Goal: Task Accomplishment & Management: Complete application form

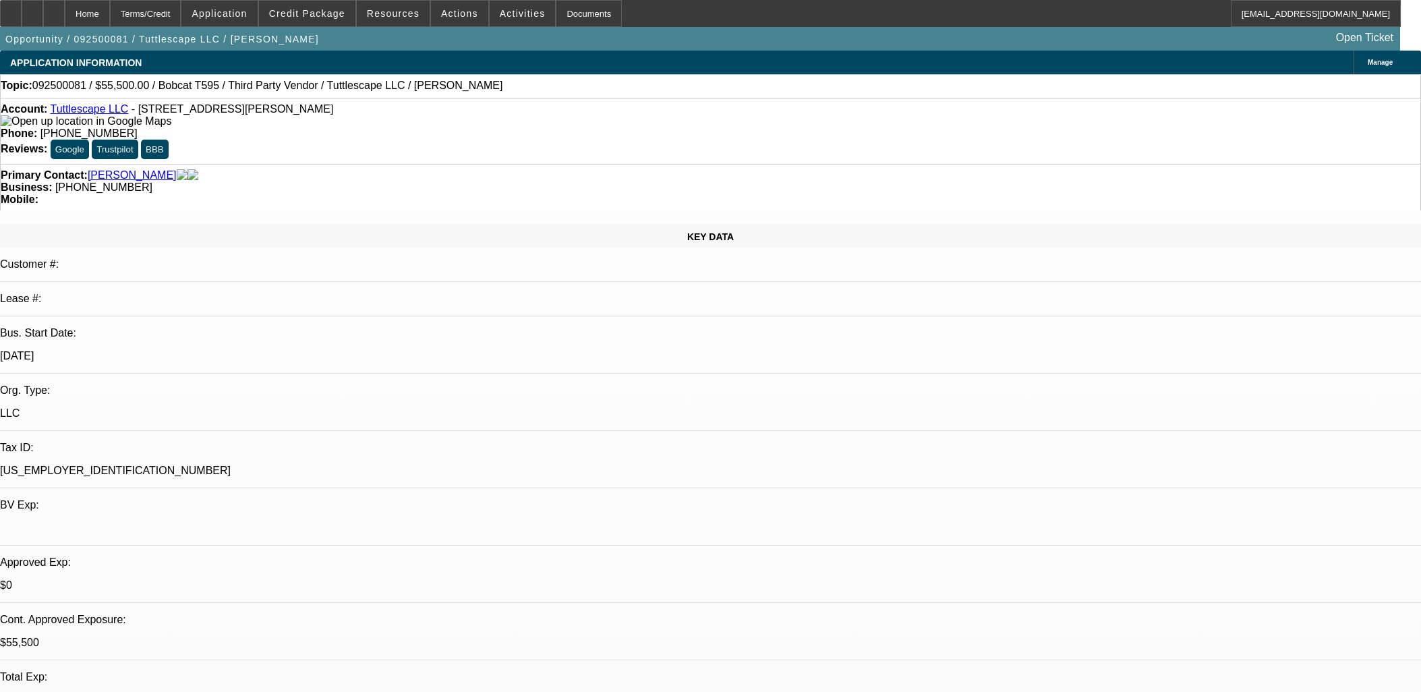
select select "0"
select select "2"
select select "0"
select select "6"
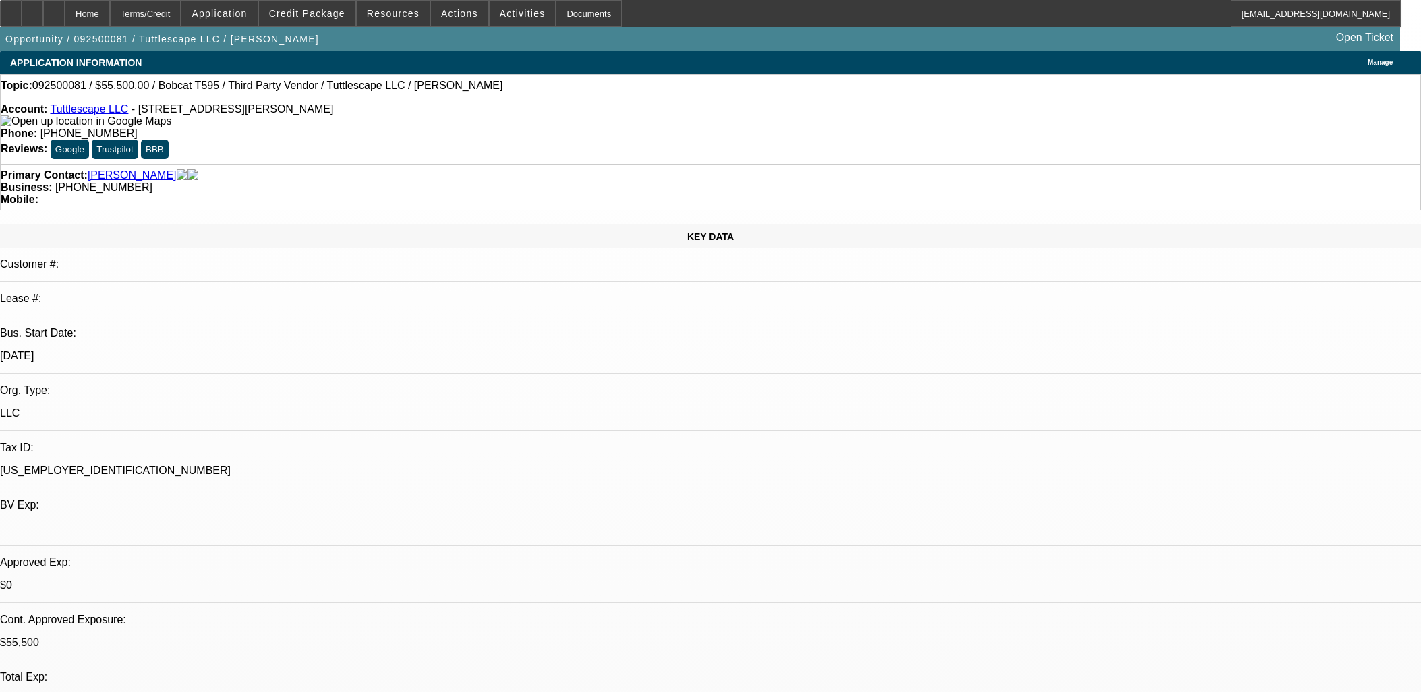
select select "0"
select select "2"
select select "0"
select select "6"
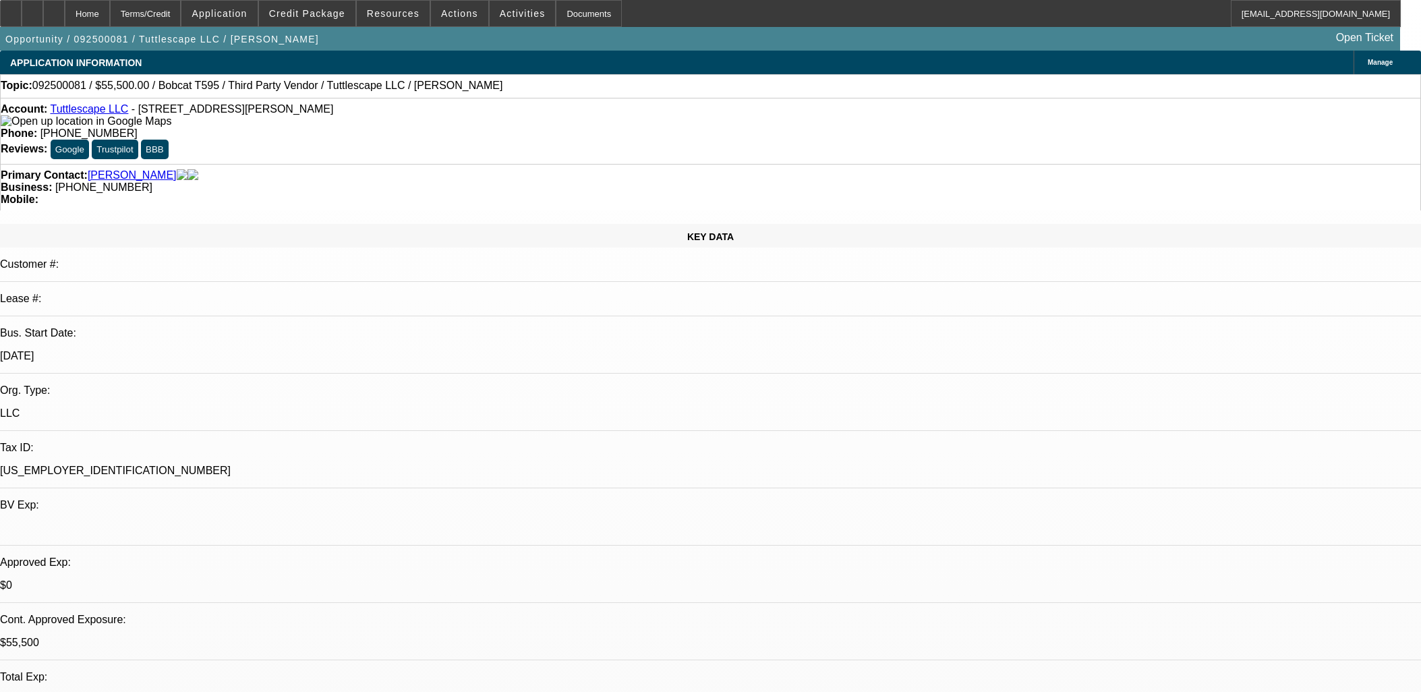
select select "0"
select select "2"
select select "0"
select select "6"
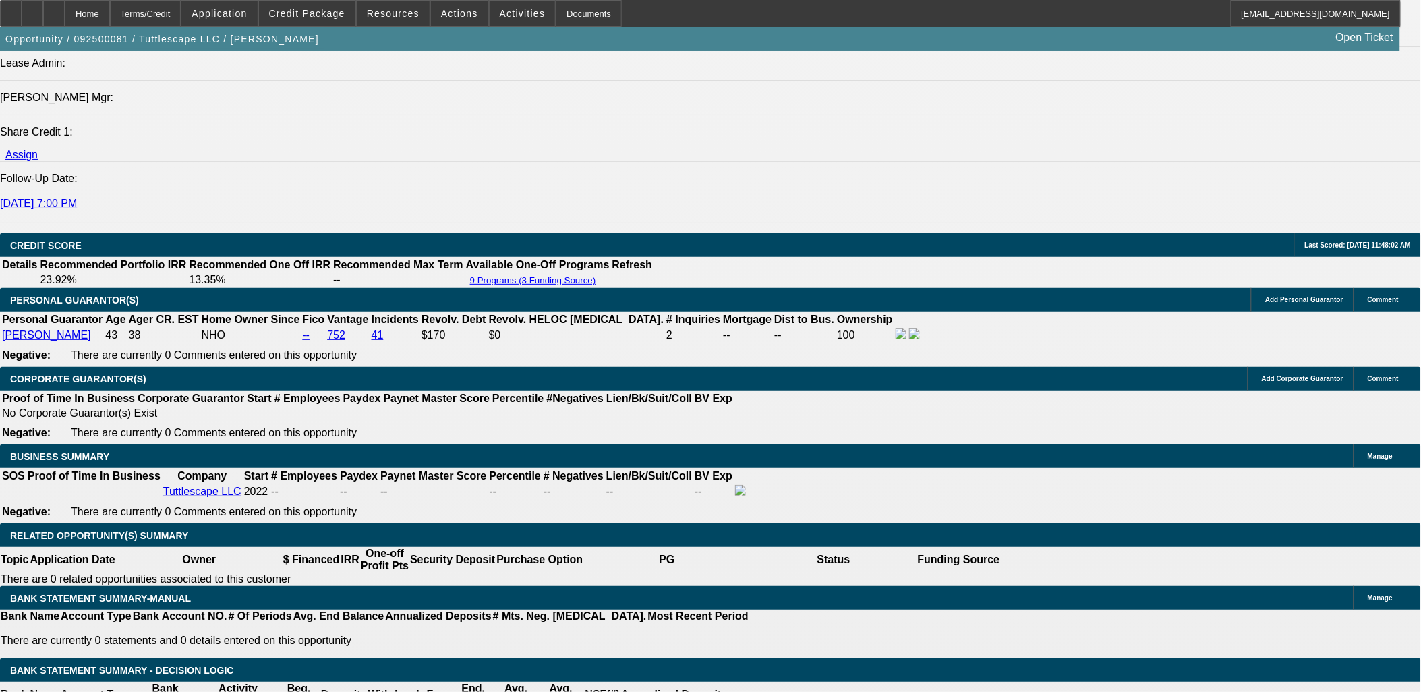
scroll to position [1948, 0]
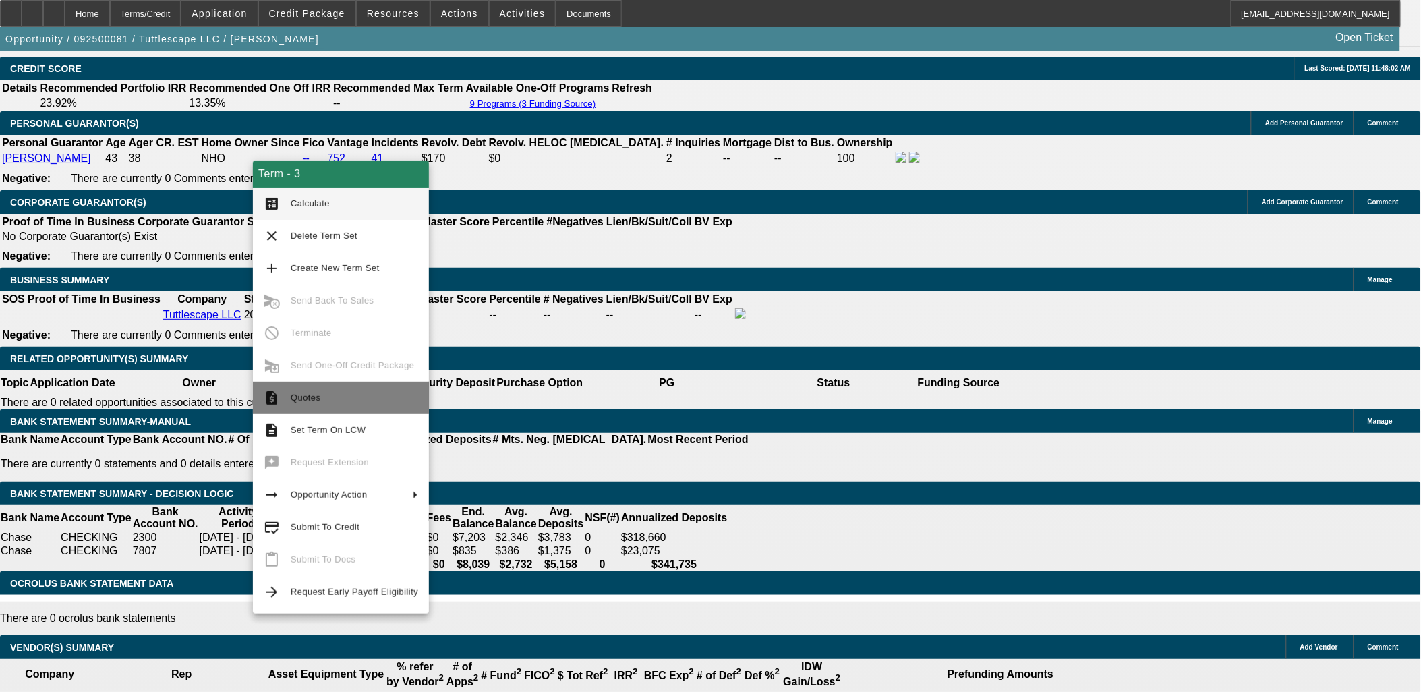
click at [311, 395] on span "Quotes" at bounding box center [306, 398] width 30 height 10
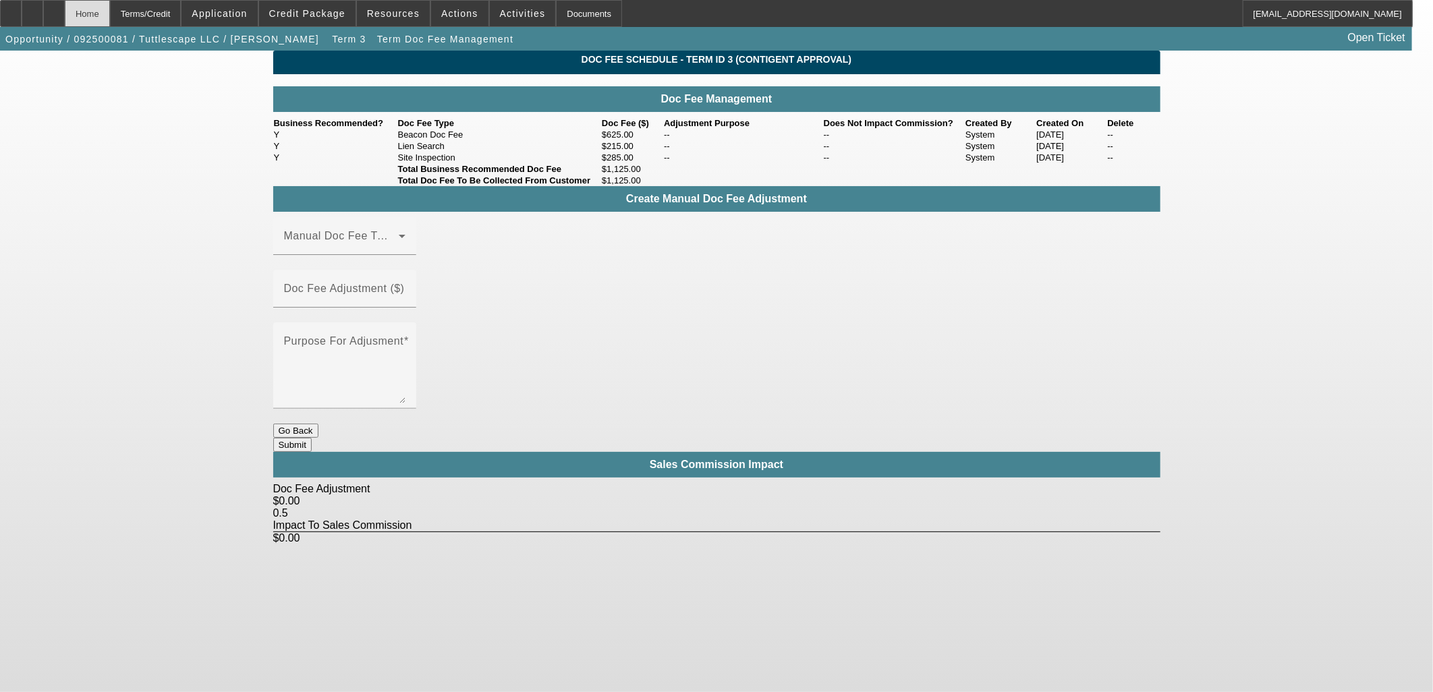
click at [110, 15] on div "Home" at bounding box center [87, 13] width 45 height 27
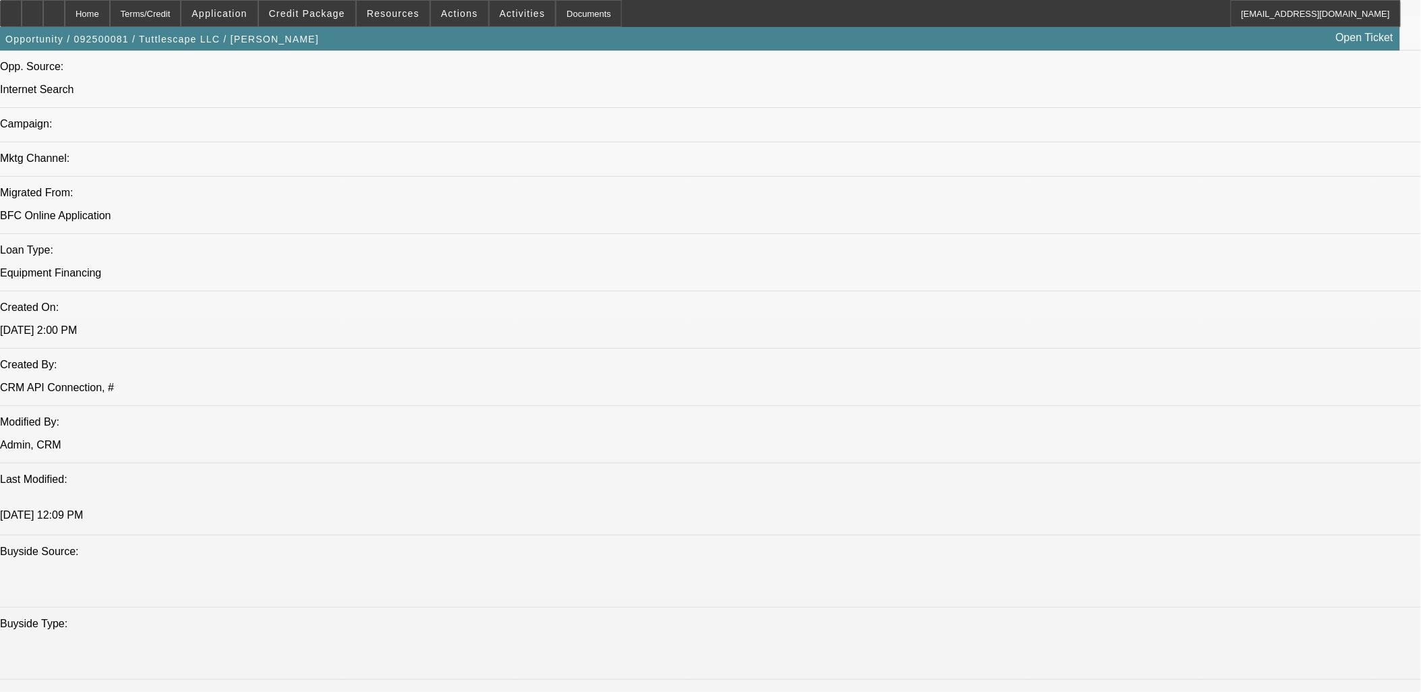
select select "0"
select select "2"
select select "0"
select select "6"
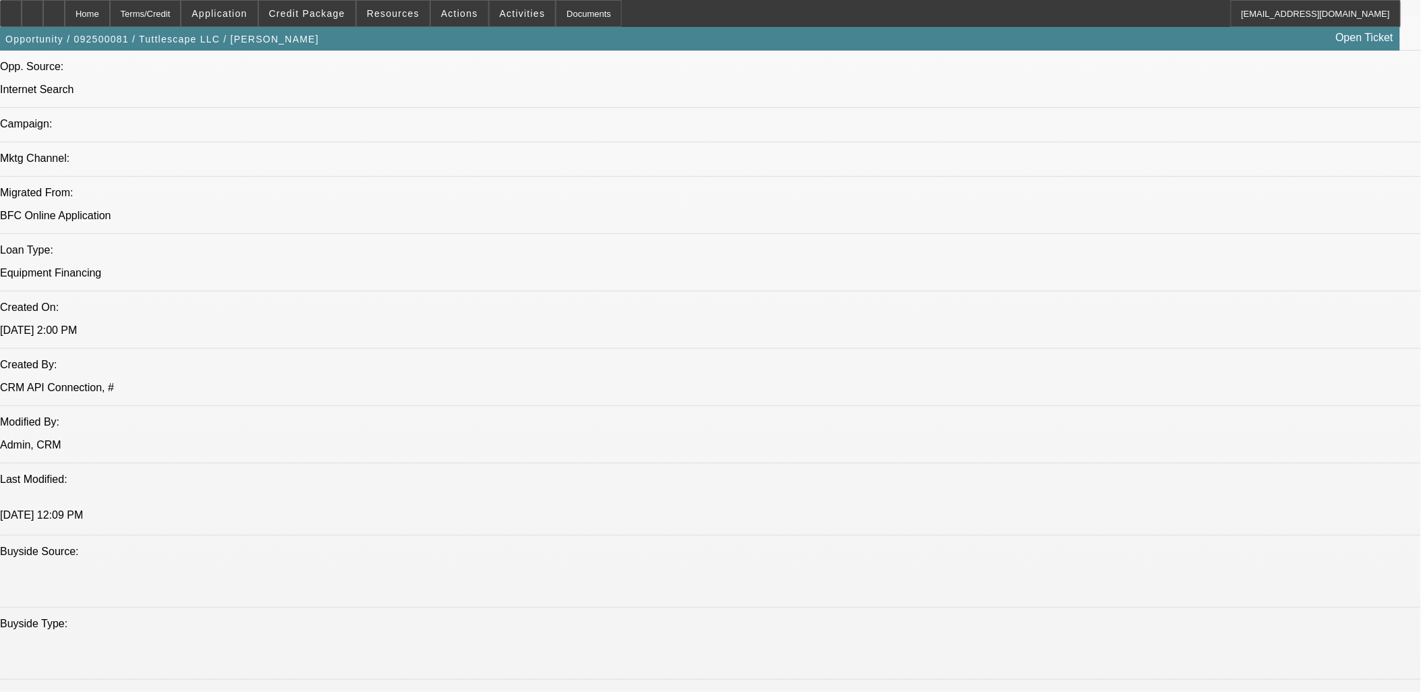
select select "0"
select select "2"
select select "0"
select select "6"
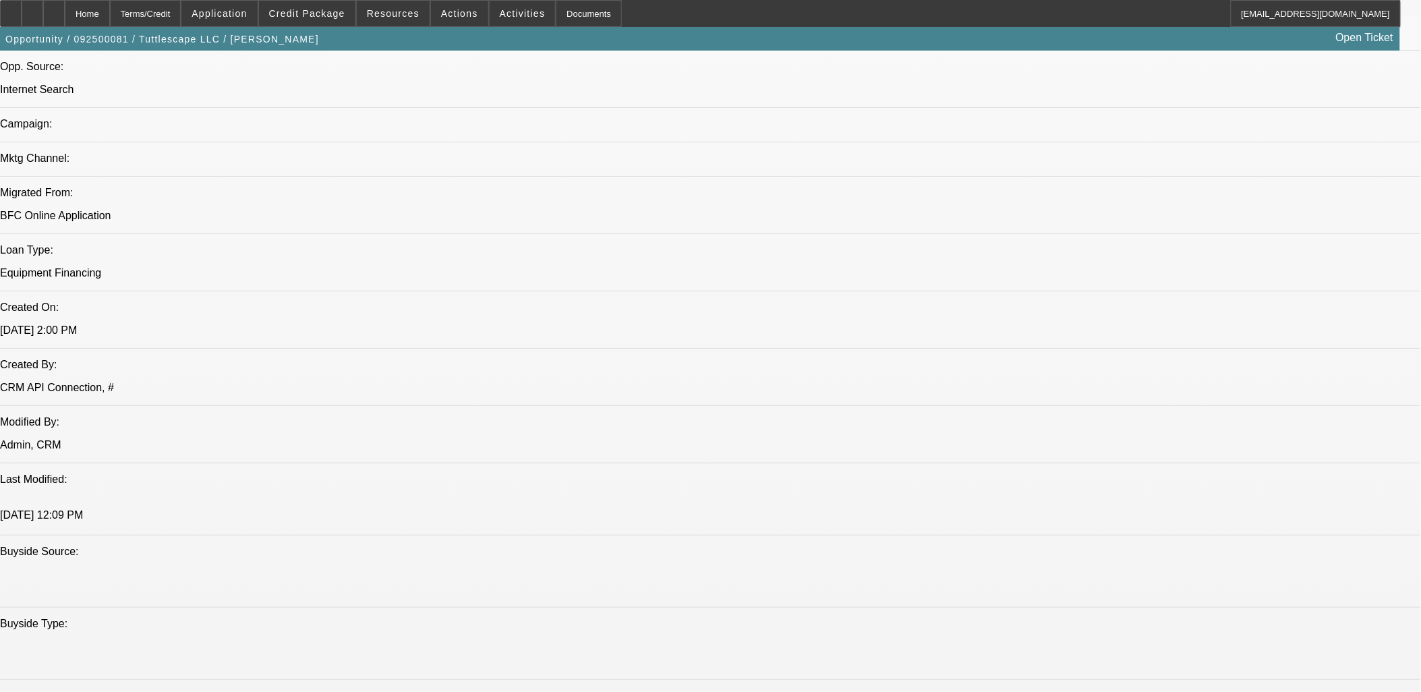
select select "0"
select select "2"
select select "0"
select select "6"
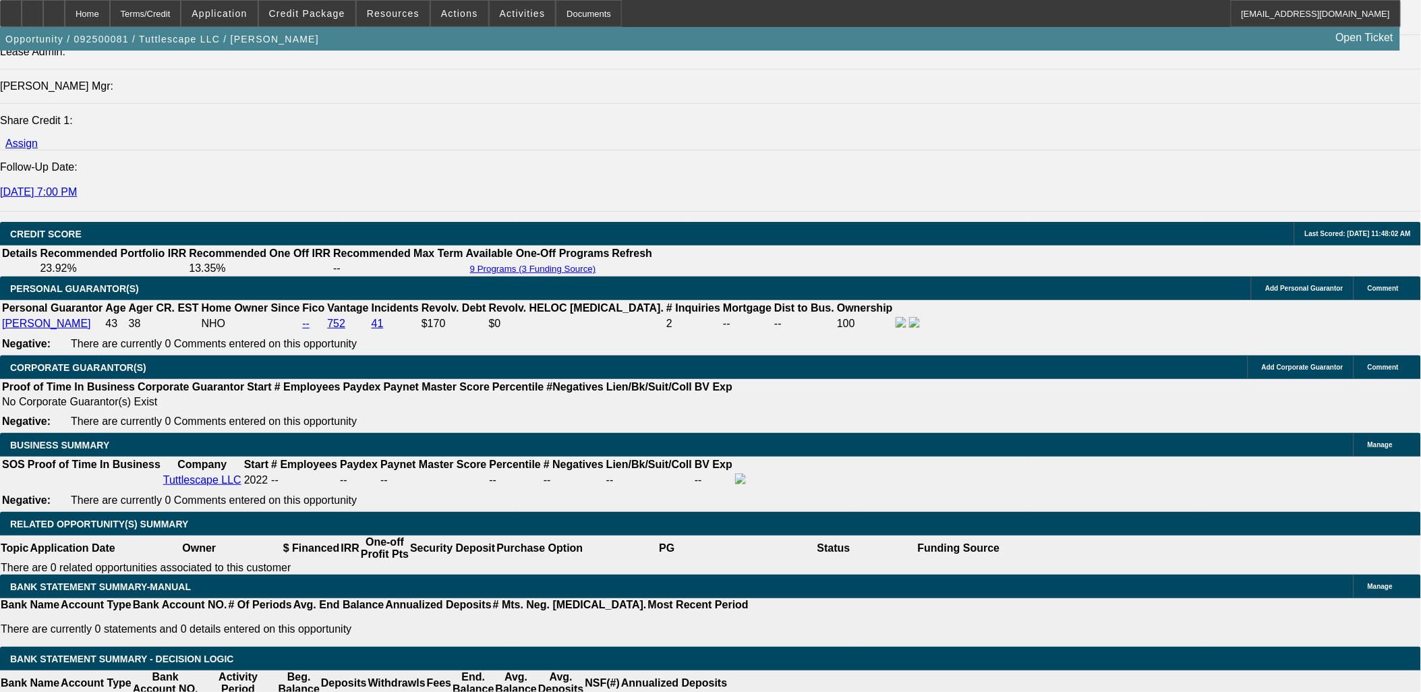
scroll to position [1791, 0]
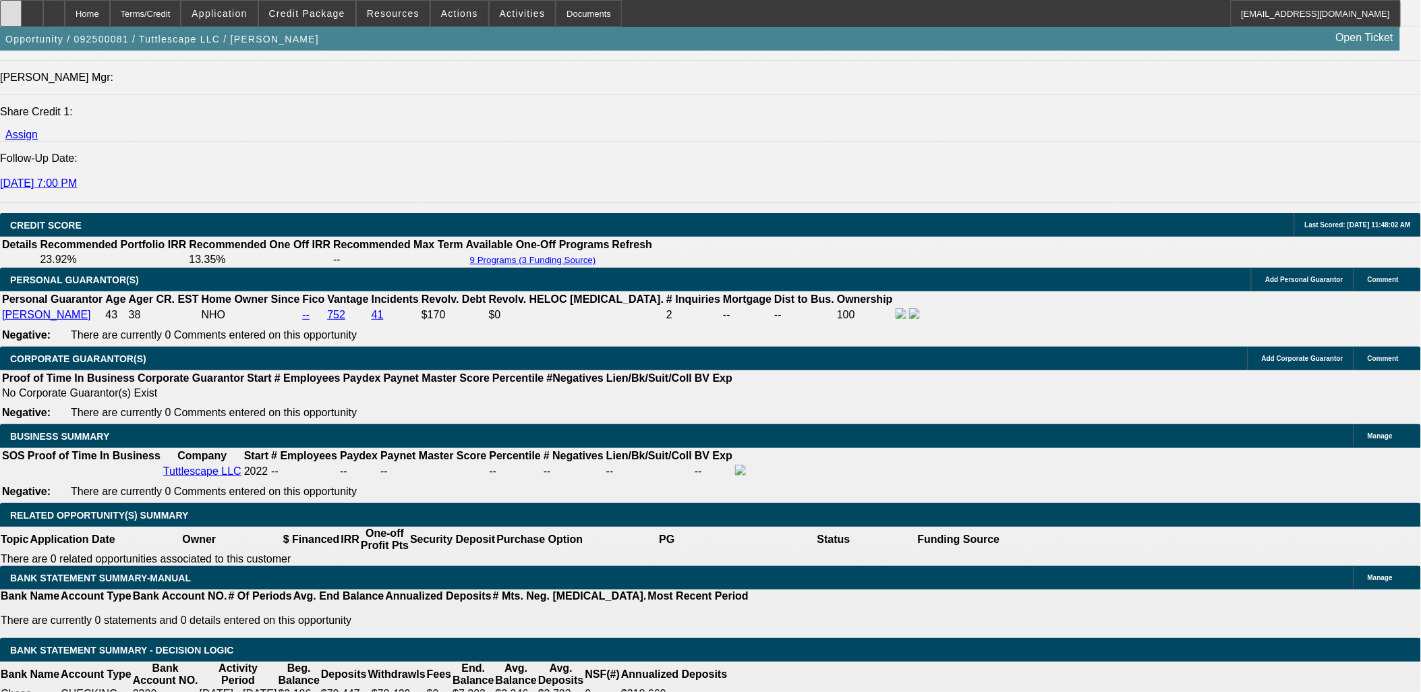
click at [22, 3] on div at bounding box center [11, 13] width 22 height 27
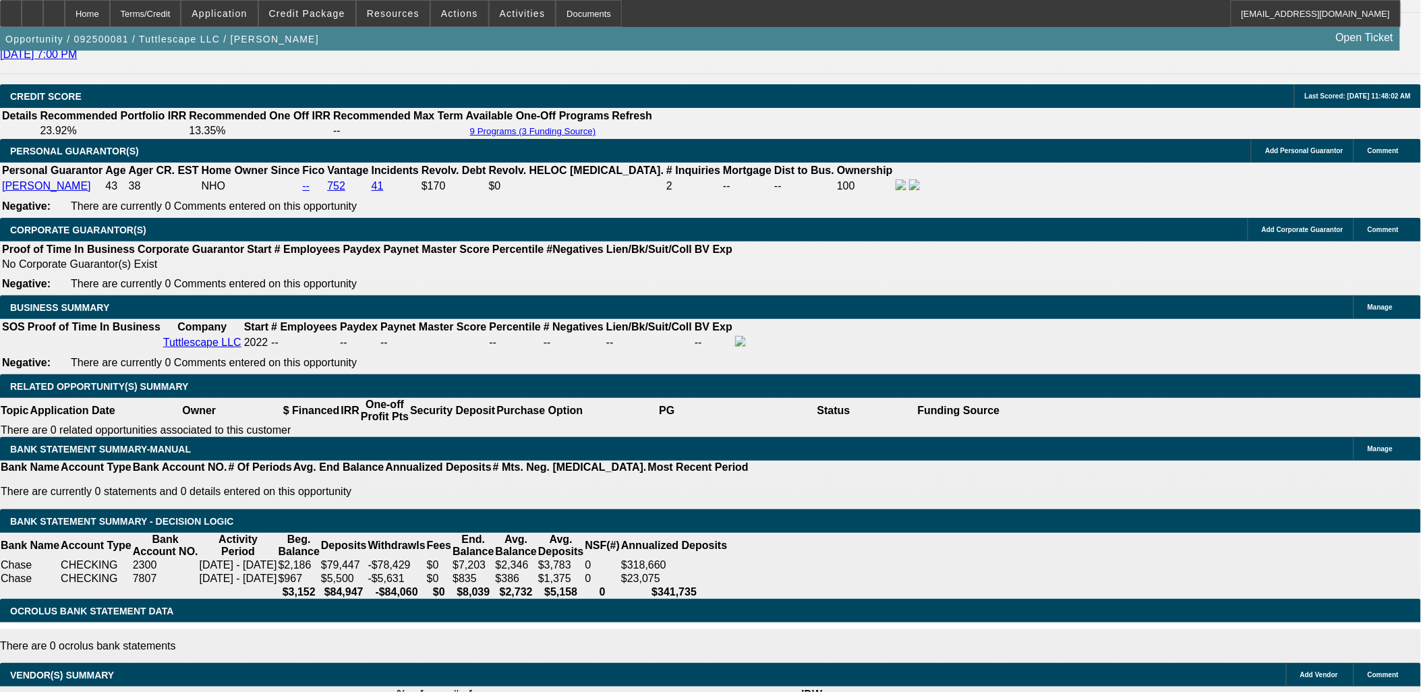
scroll to position [1941, 0]
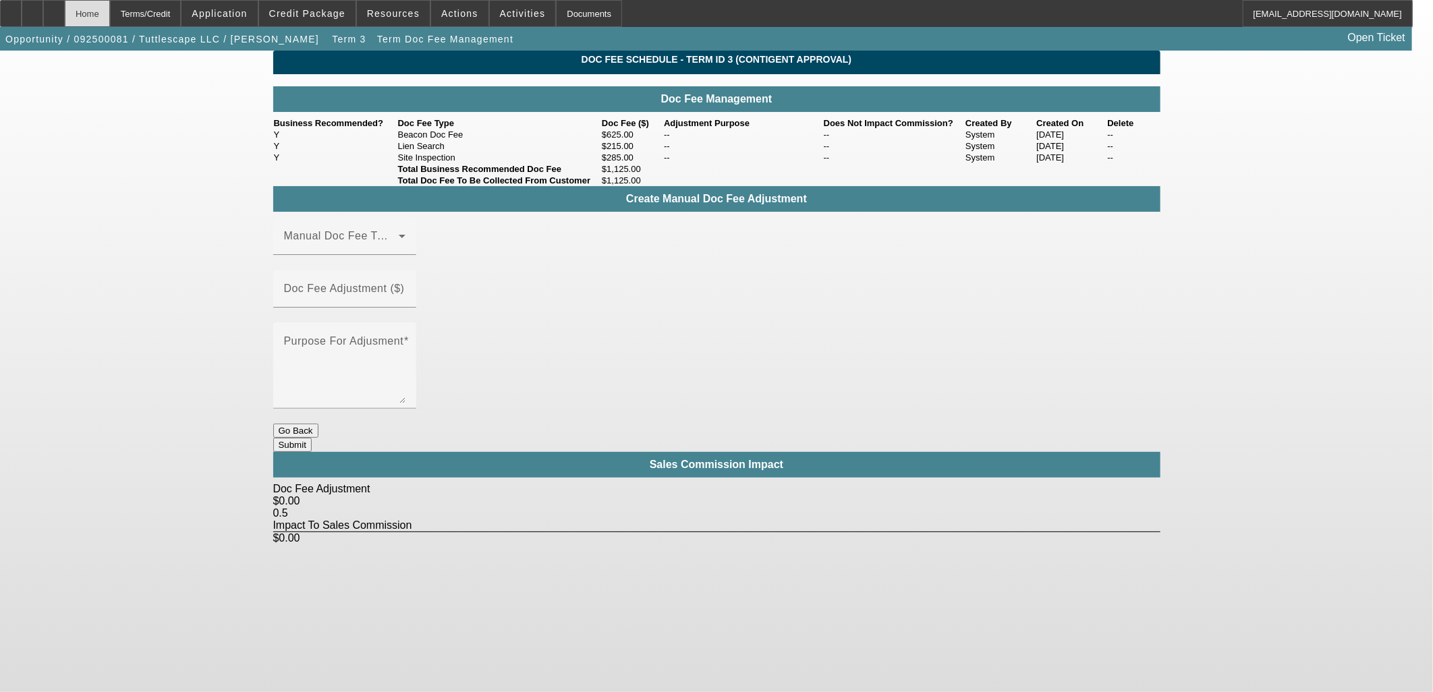
click at [110, 17] on div "Home" at bounding box center [87, 13] width 45 height 27
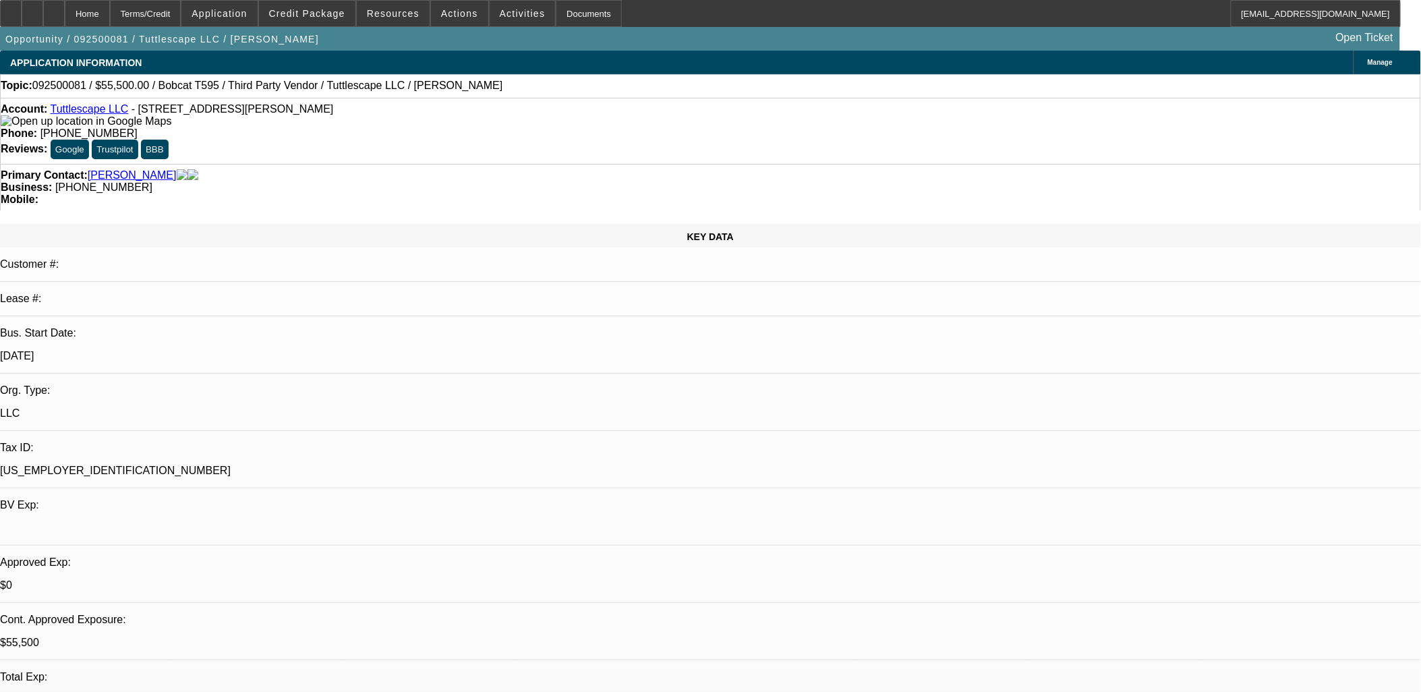
select select "0"
select select "2"
select select "0"
select select "6"
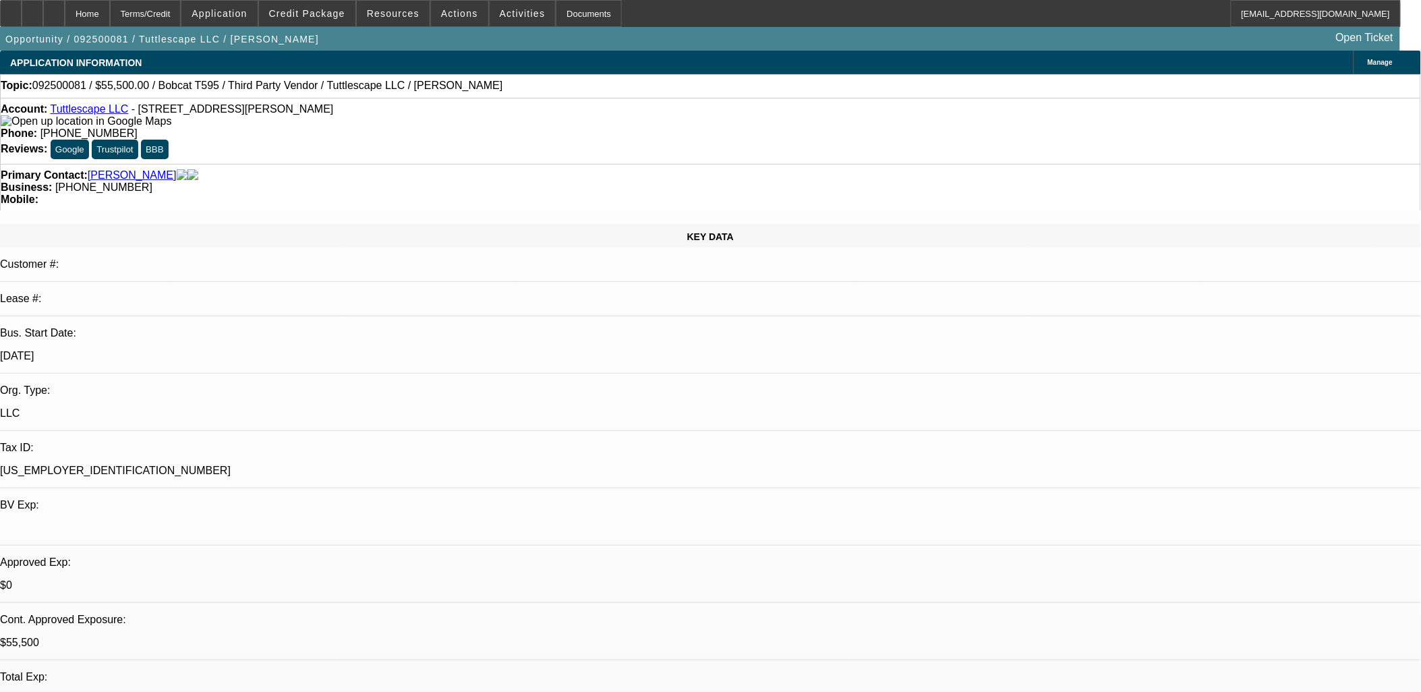
select select "0"
select select "2"
select select "0"
select select "6"
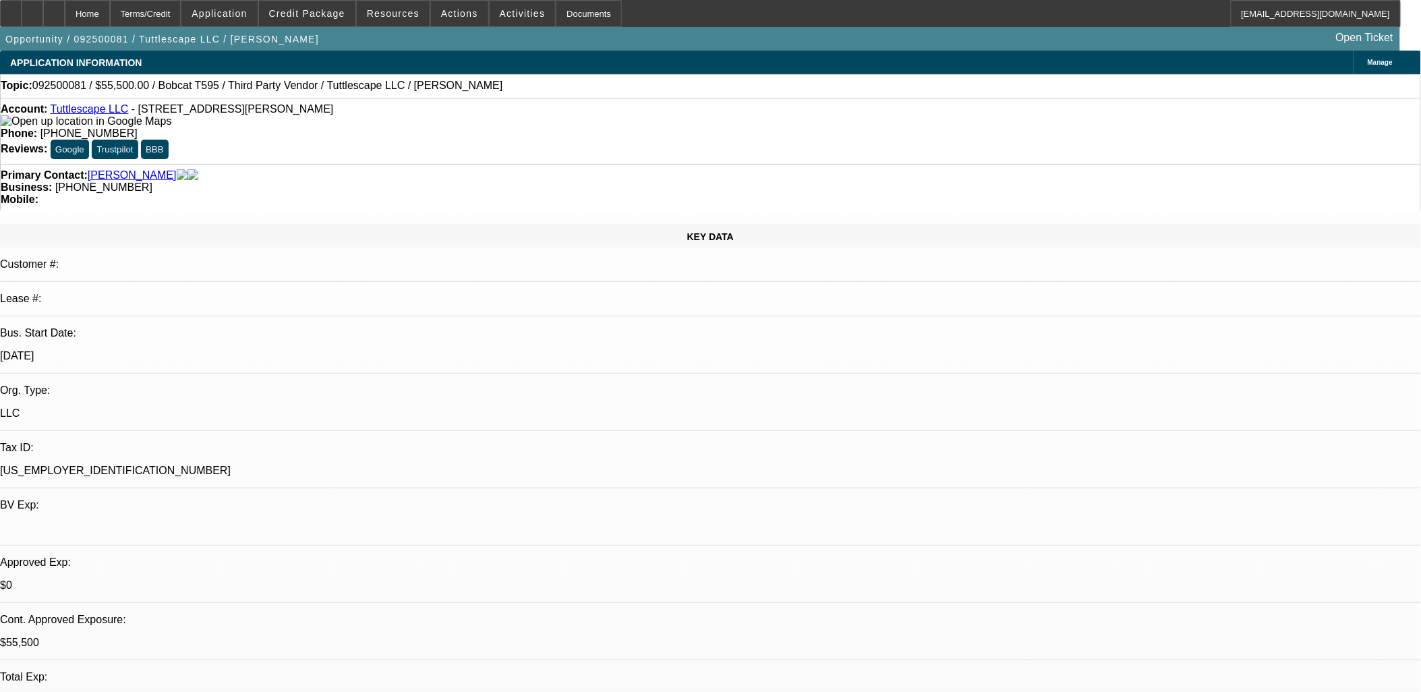
select select "0"
select select "2"
select select "0"
select select "6"
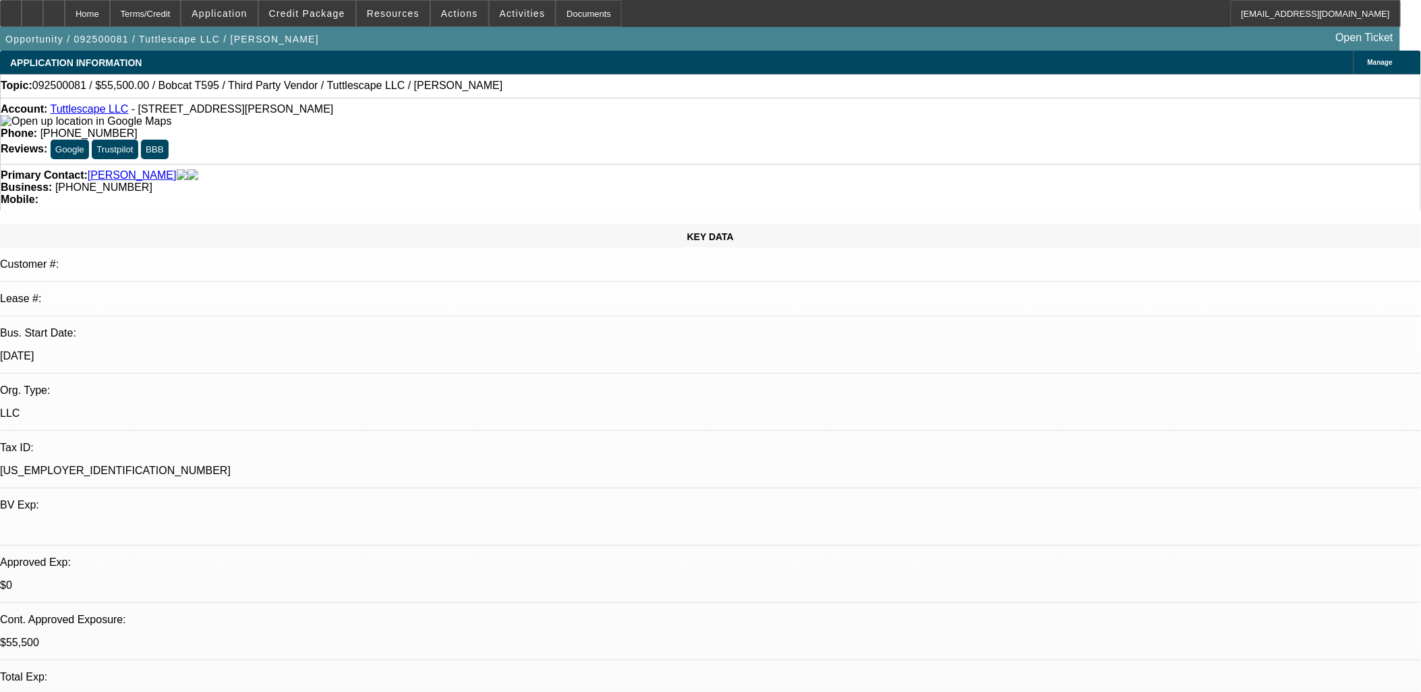
scroll to position [1948, 0]
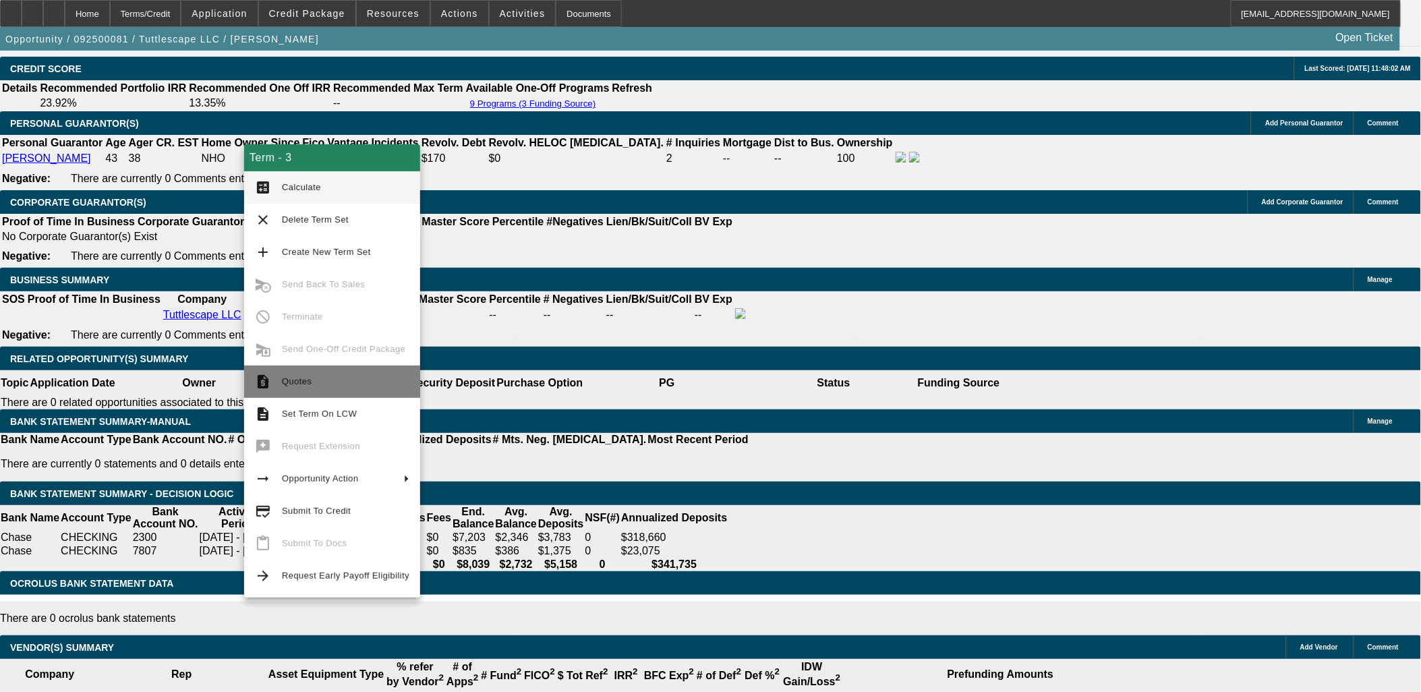
click at [313, 378] on span "Quotes" at bounding box center [345, 382] width 127 height 16
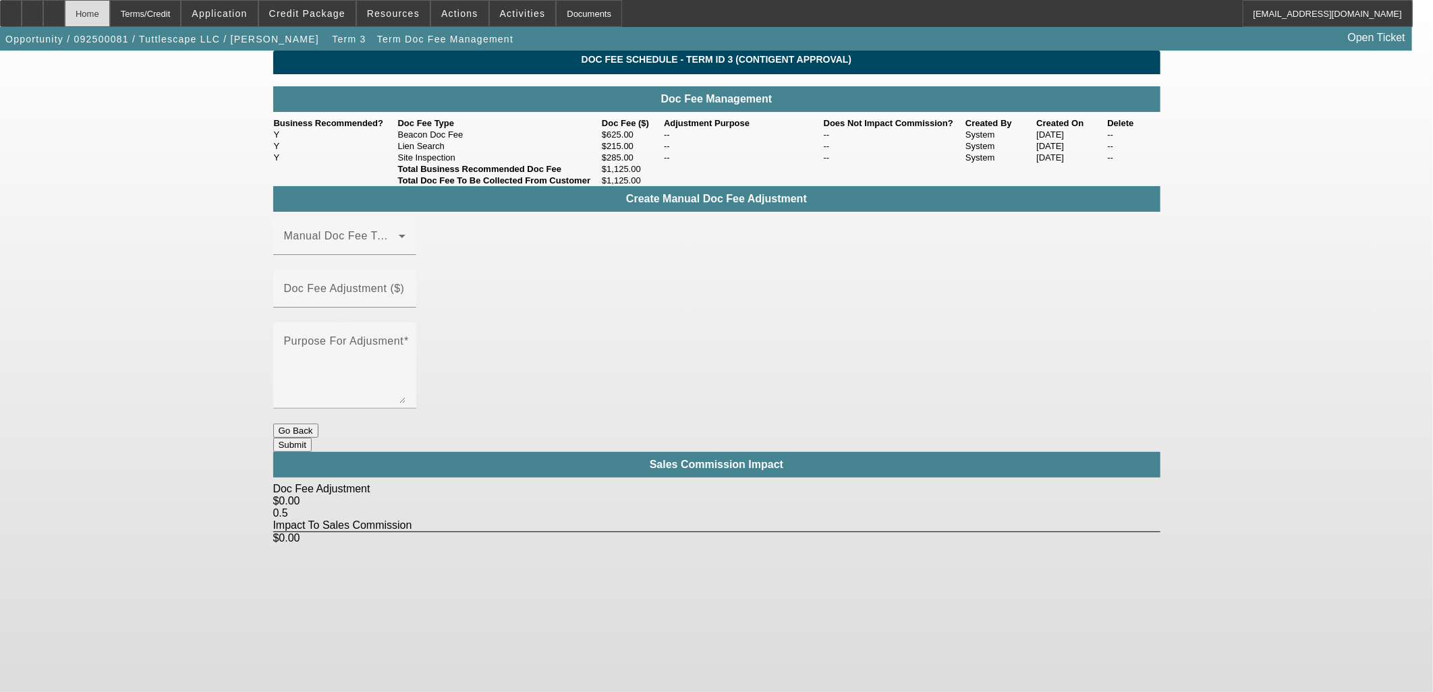
click at [110, 10] on div "Home" at bounding box center [87, 13] width 45 height 27
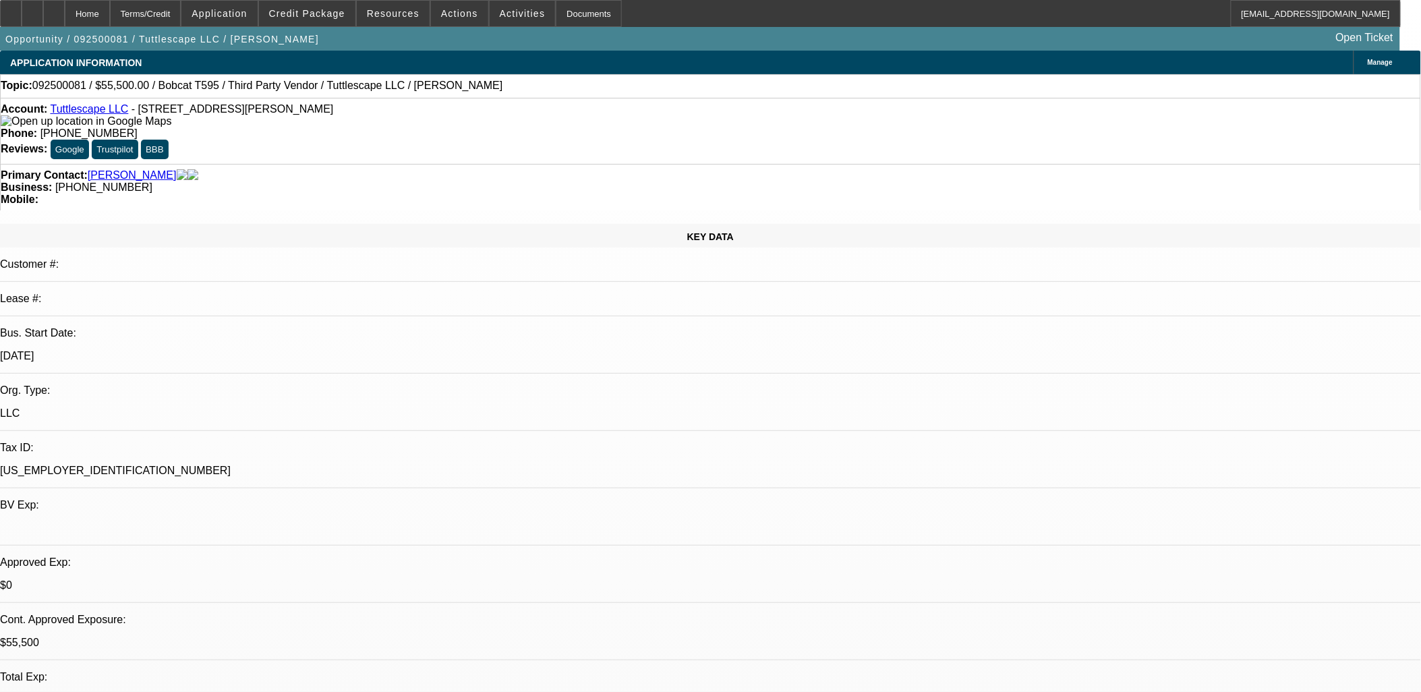
select select "0"
select select "2"
select select "0"
select select "6"
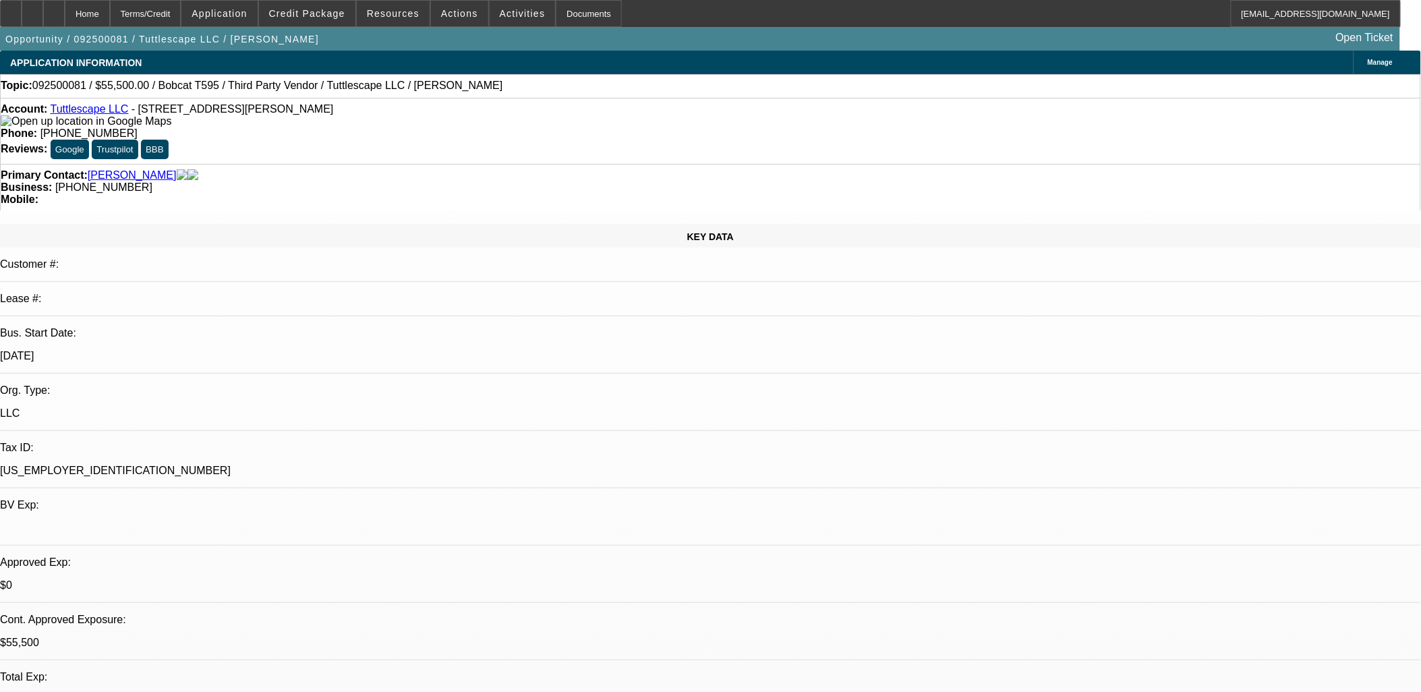
select select "0"
select select "2"
select select "0"
select select "6"
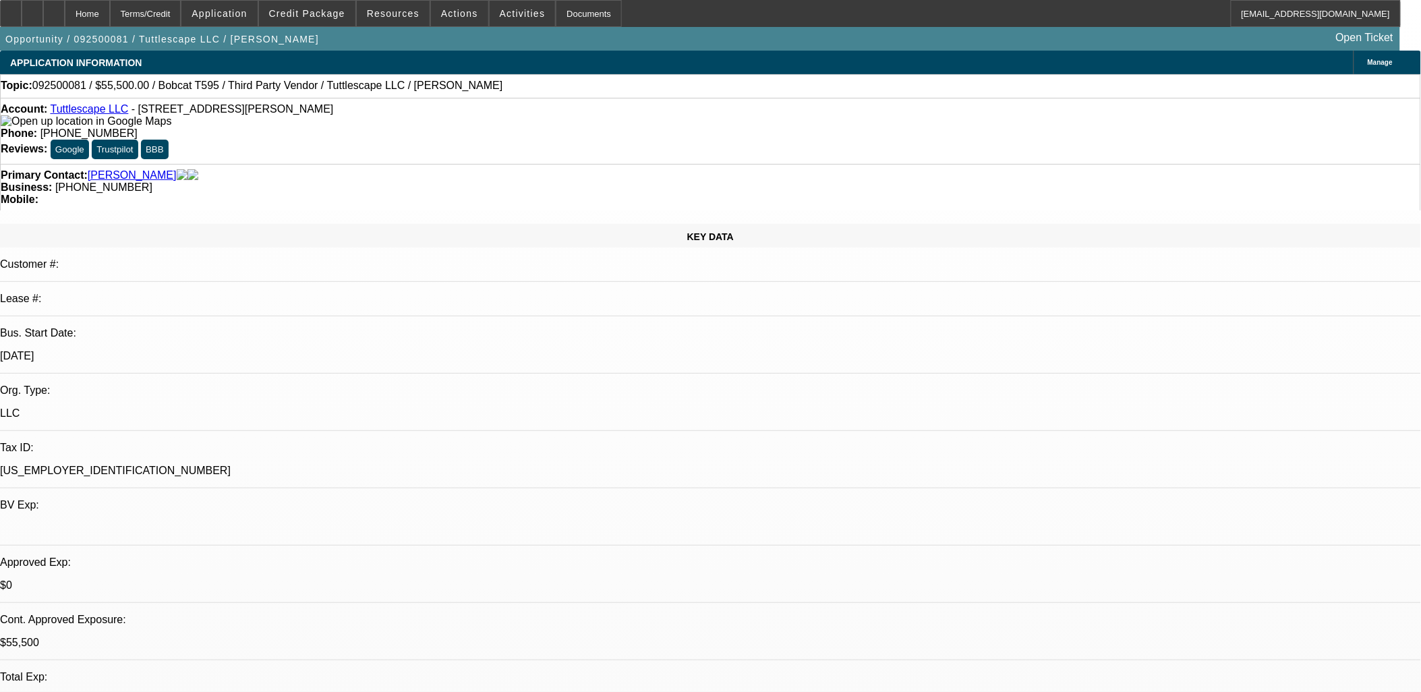
select select "0"
select select "2"
select select "0"
select select "6"
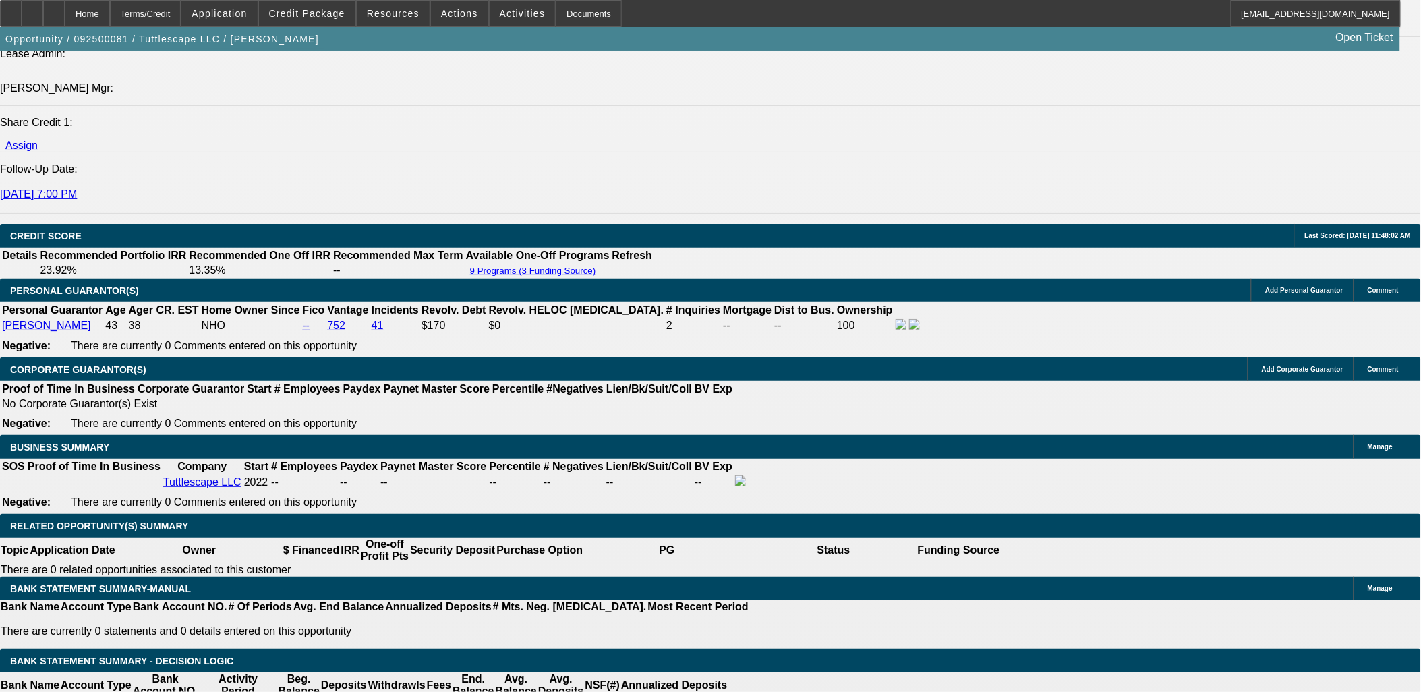
scroll to position [1798, 0]
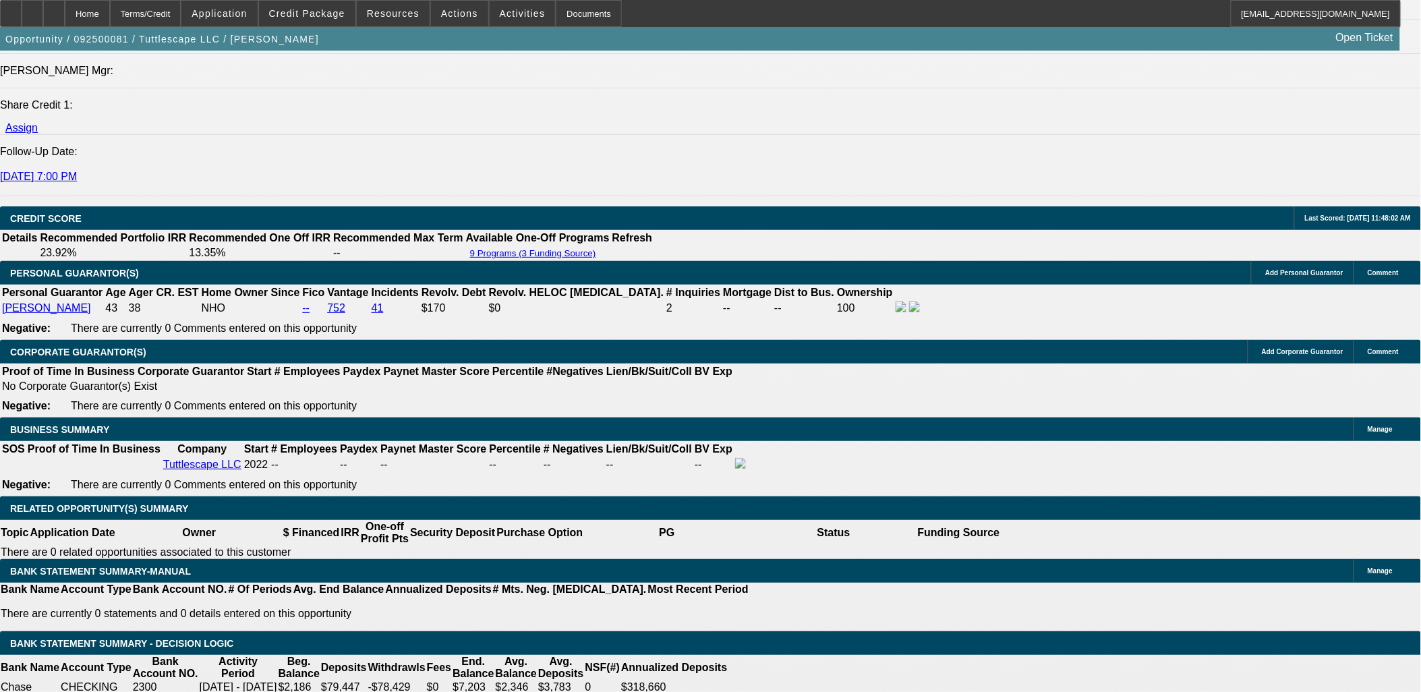
drag, startPoint x: 283, startPoint y: 497, endPoint x: 321, endPoint y: 494, distance: 37.9
type input "3"
type input "UNKNOWN"
type input "36"
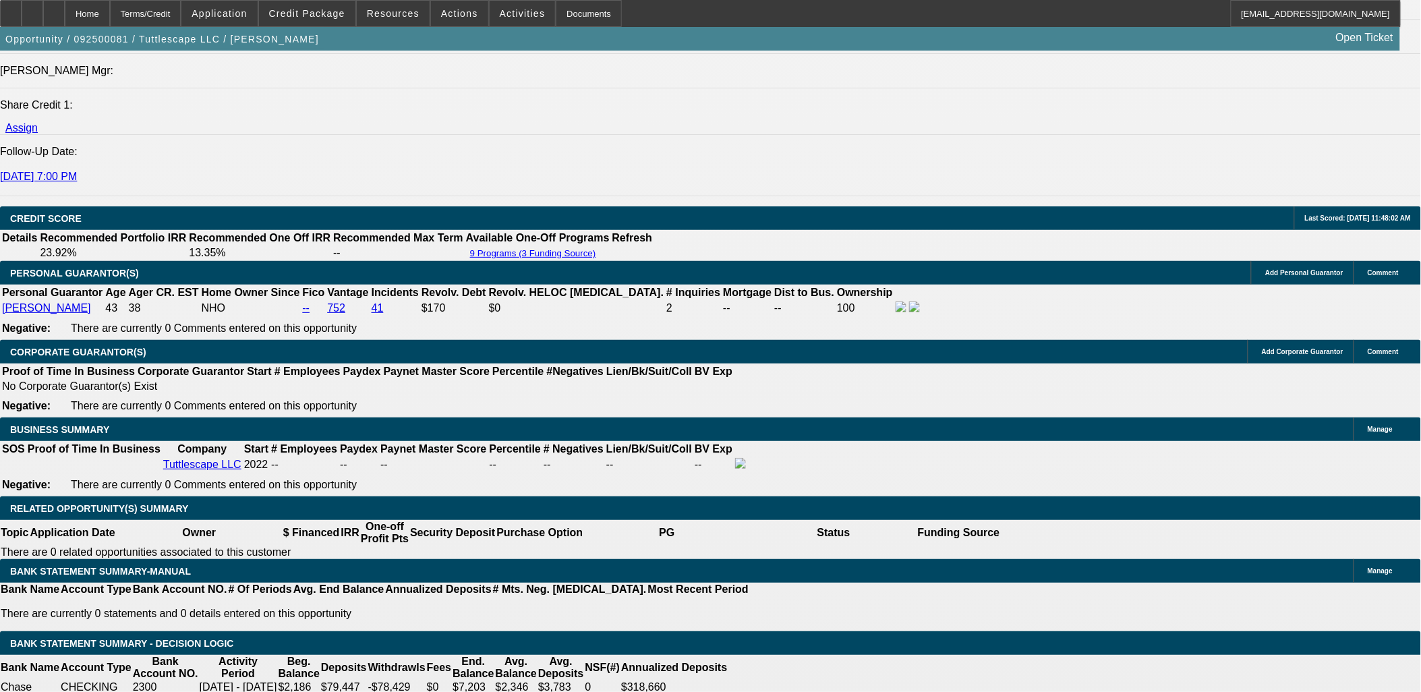
type input "$38,336.68"
type input "$19,168.34"
type input "$4,213.22"
type input "$2,106.61"
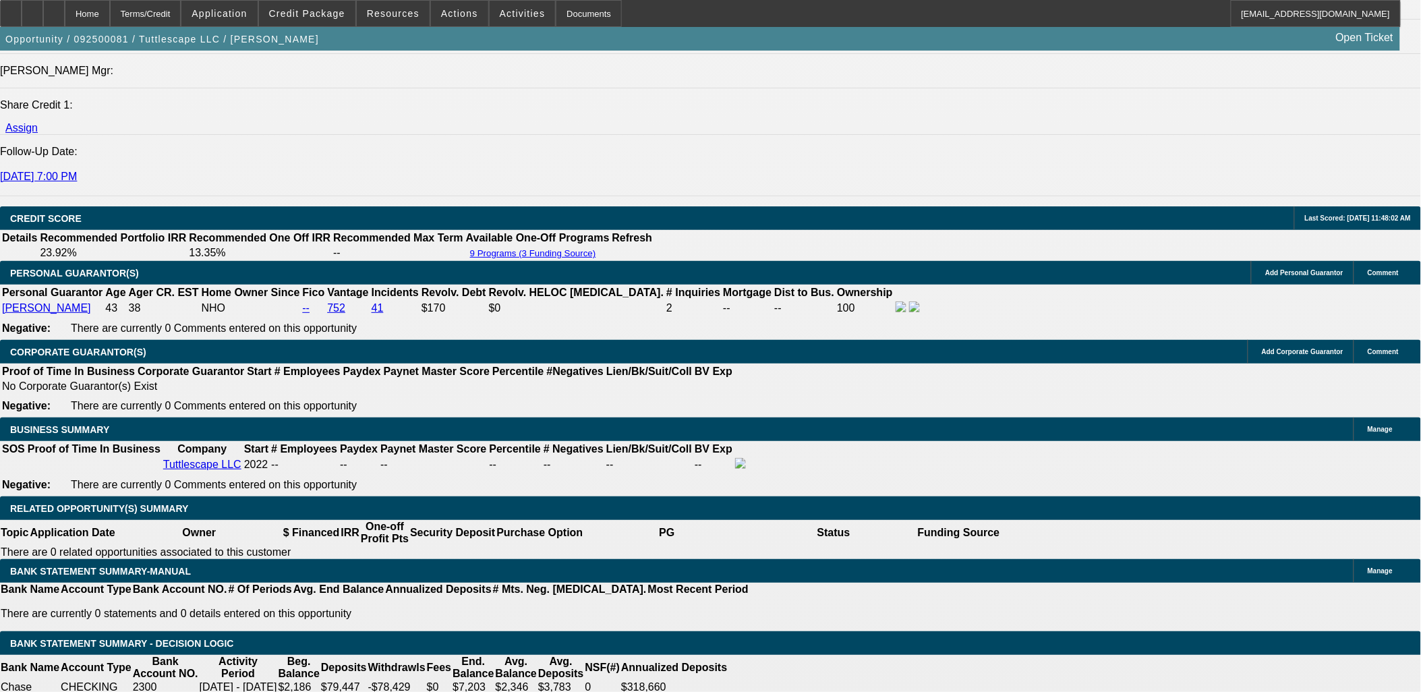
type input "24"
type input "$56,999.32"
type input "$28,499.66"
type input "$5,733.72"
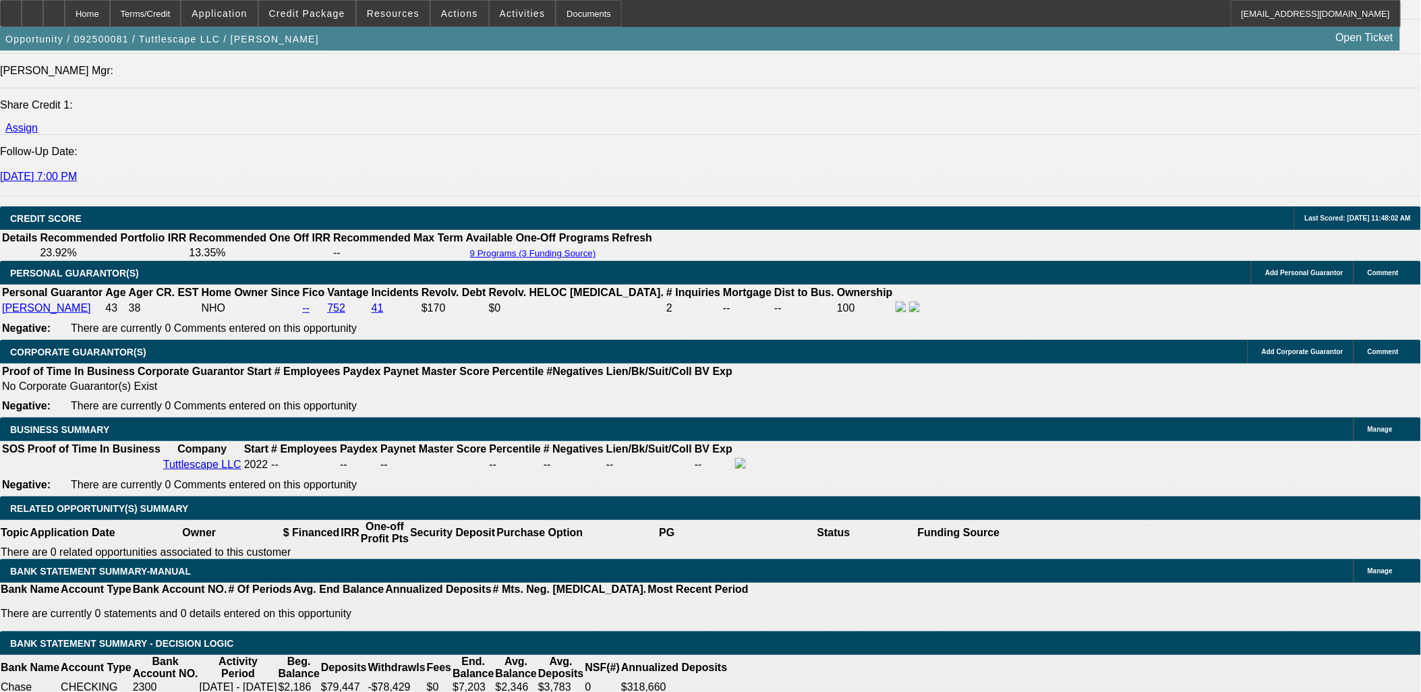
type input "$2,866.86"
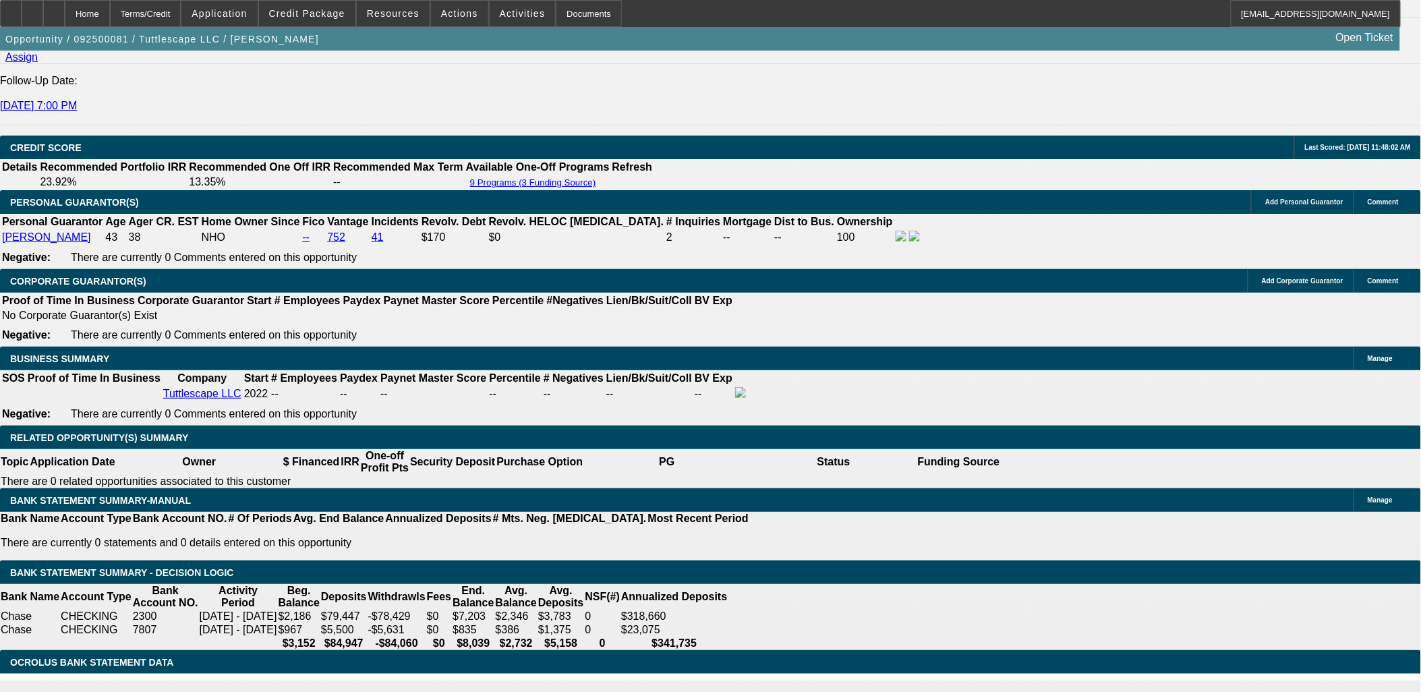
scroll to position [1873, 0]
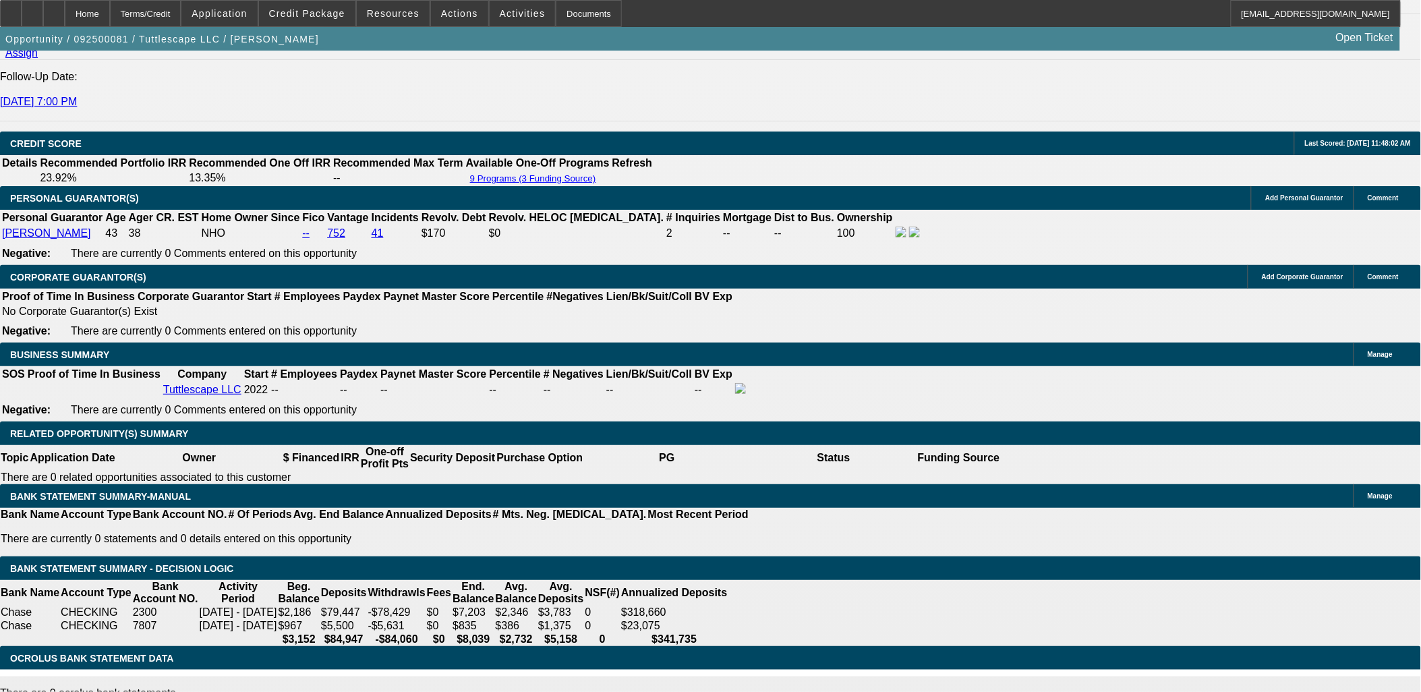
type input "36"
type input "$38,336.68"
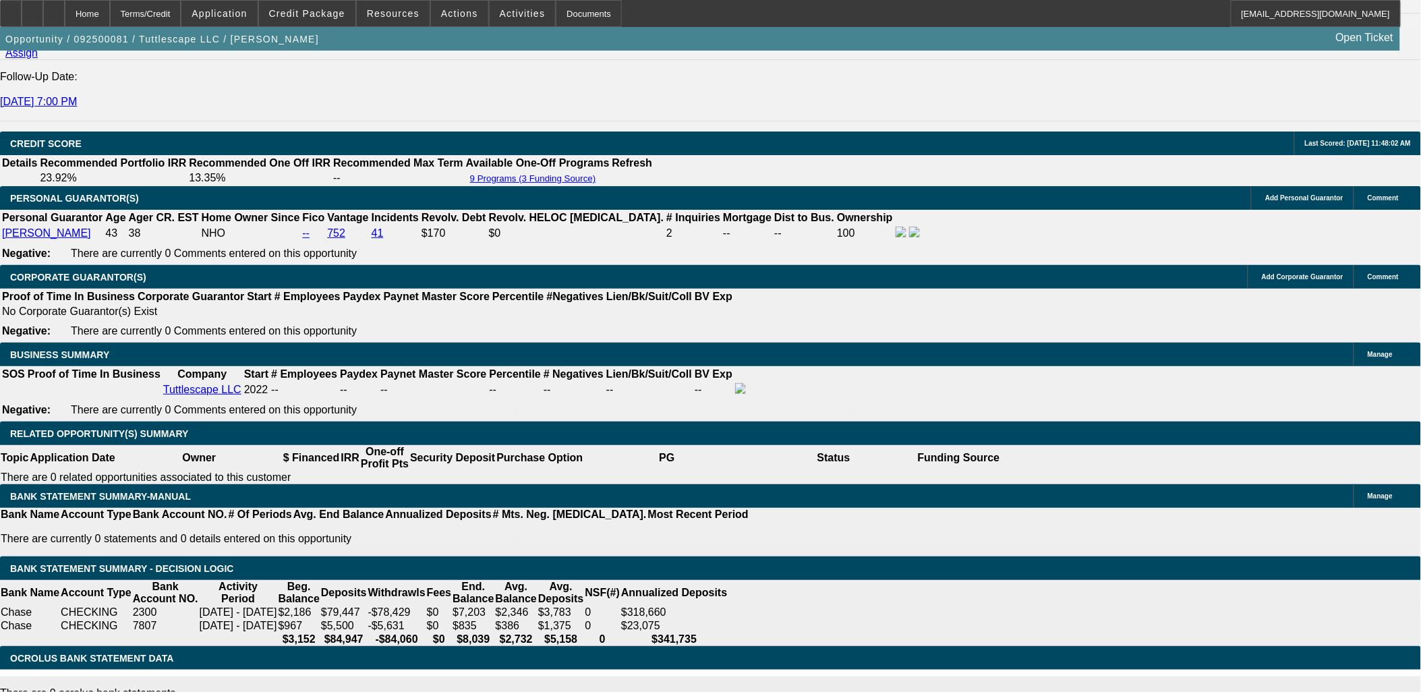
type input "$19,168.34"
type input "$4,213.22"
type input "$2,106.61"
type input "36"
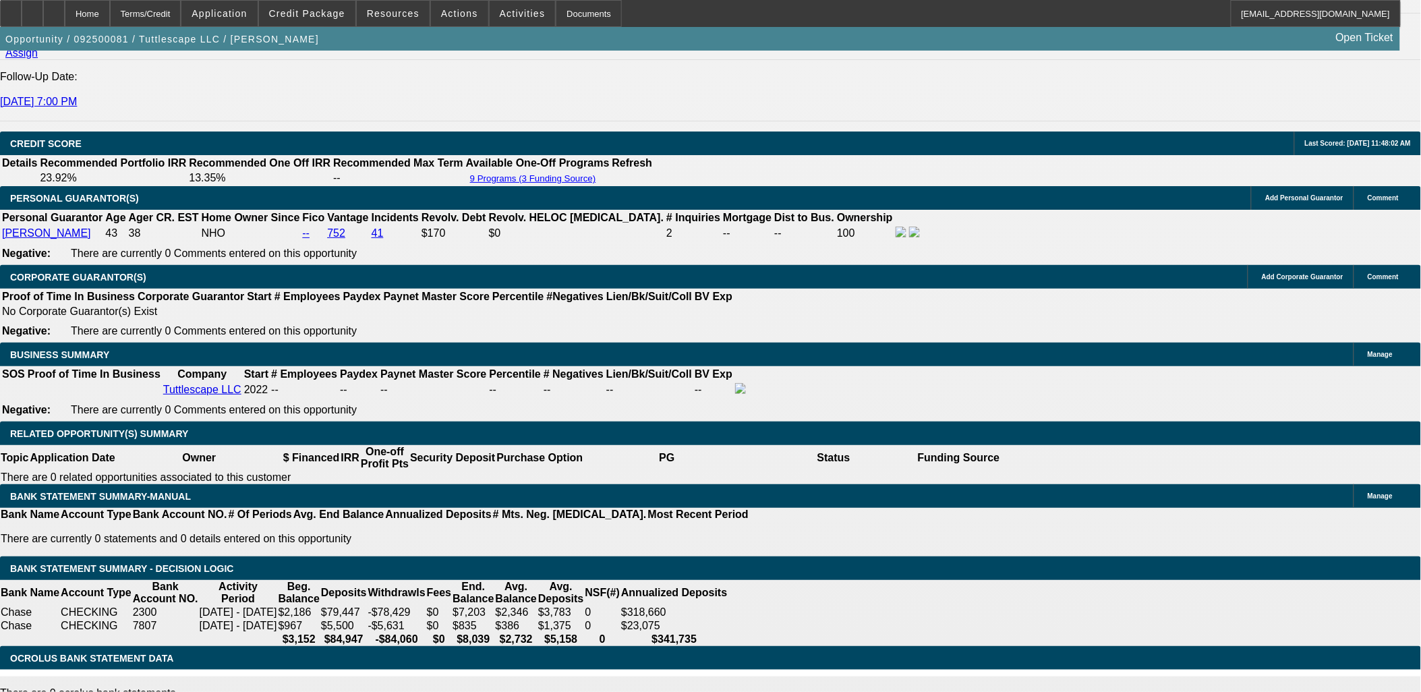
type input "210"
type input "$420.00"
type input "2100"
type input "$4,200.00"
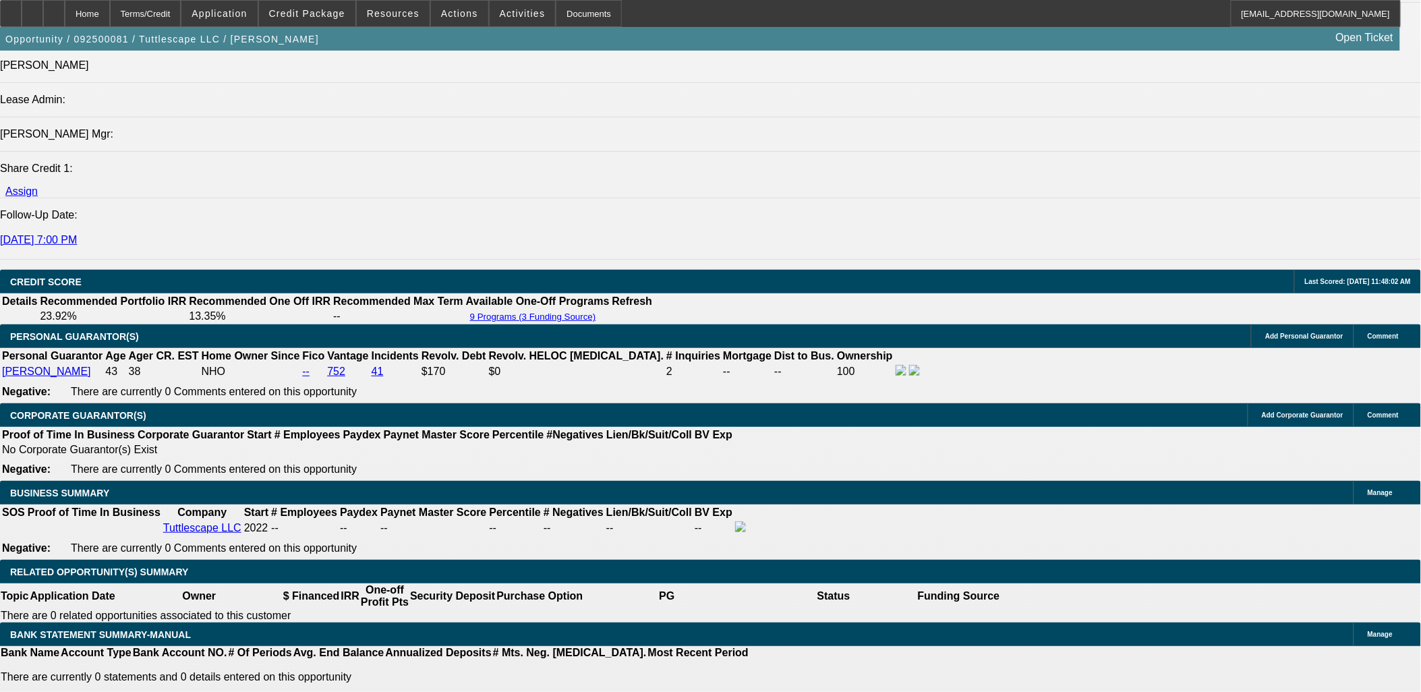
scroll to position [1723, 0]
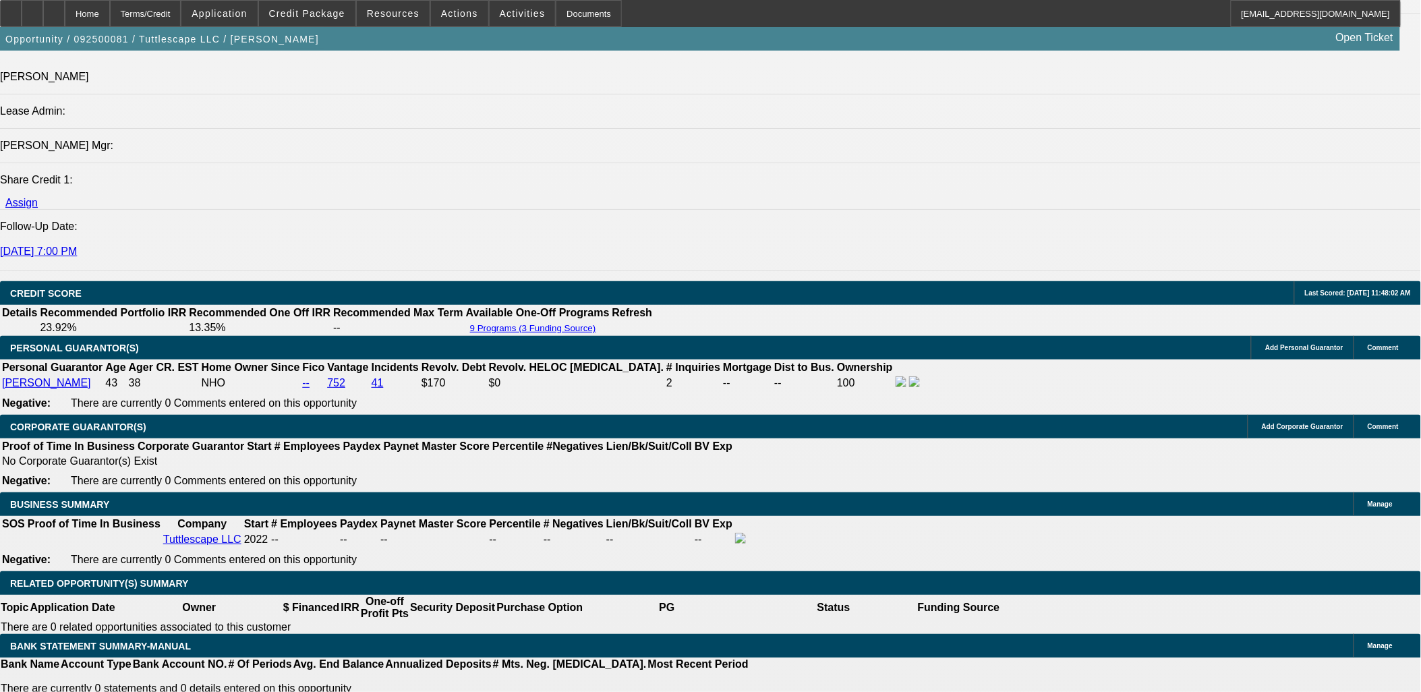
type input "$2,100.00"
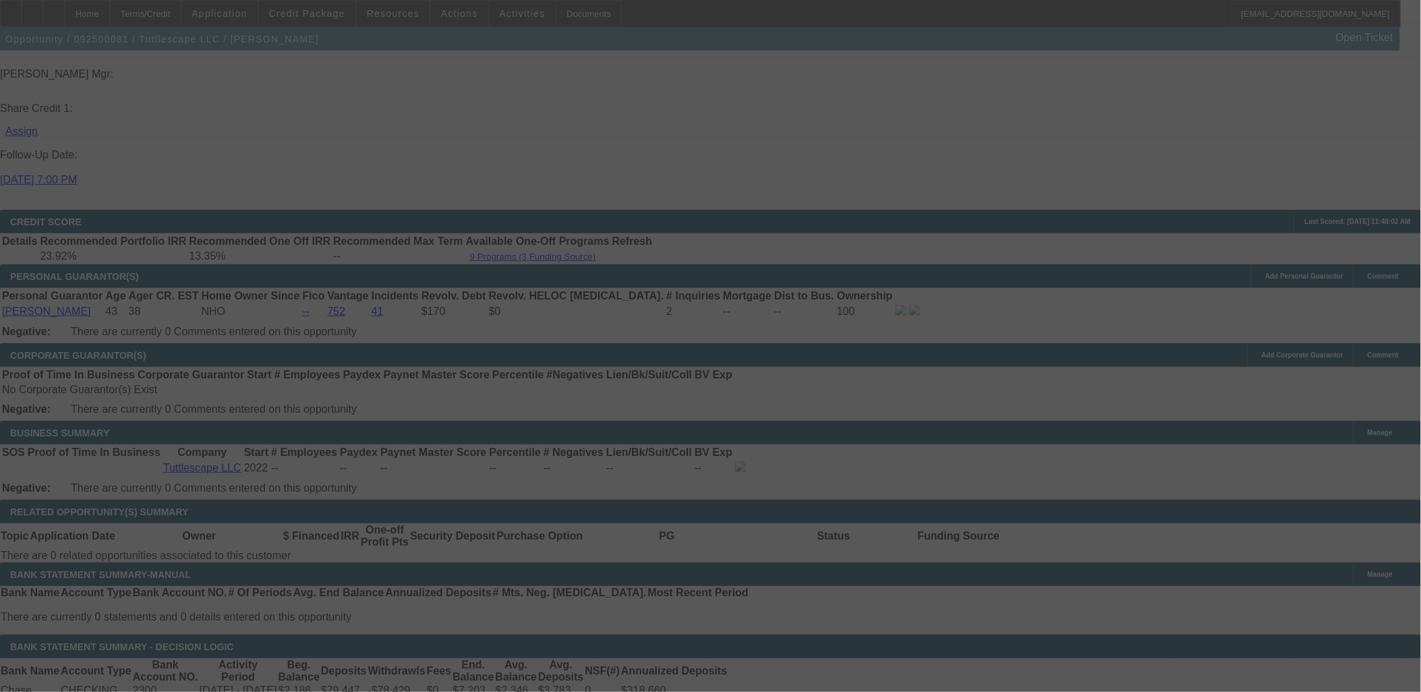
scroll to position [1948, 0]
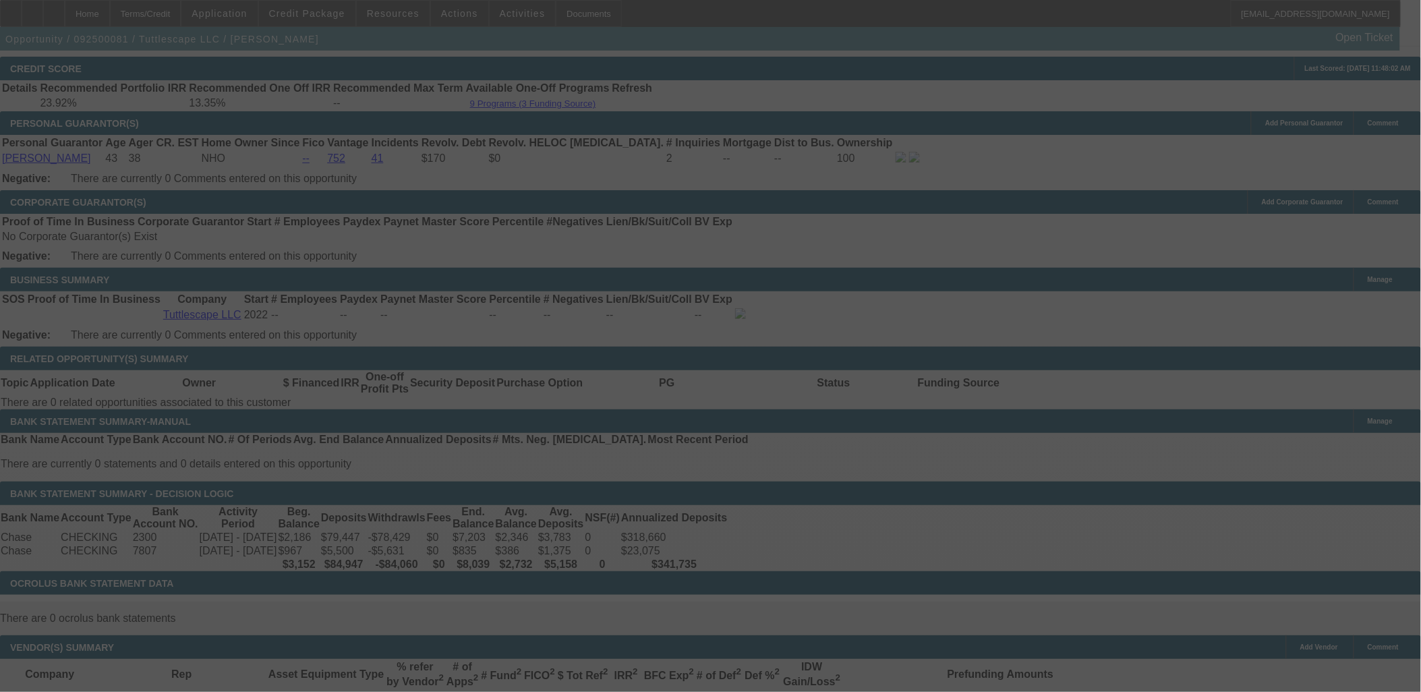
select select "0"
select select "2"
select select "0"
select select "6"
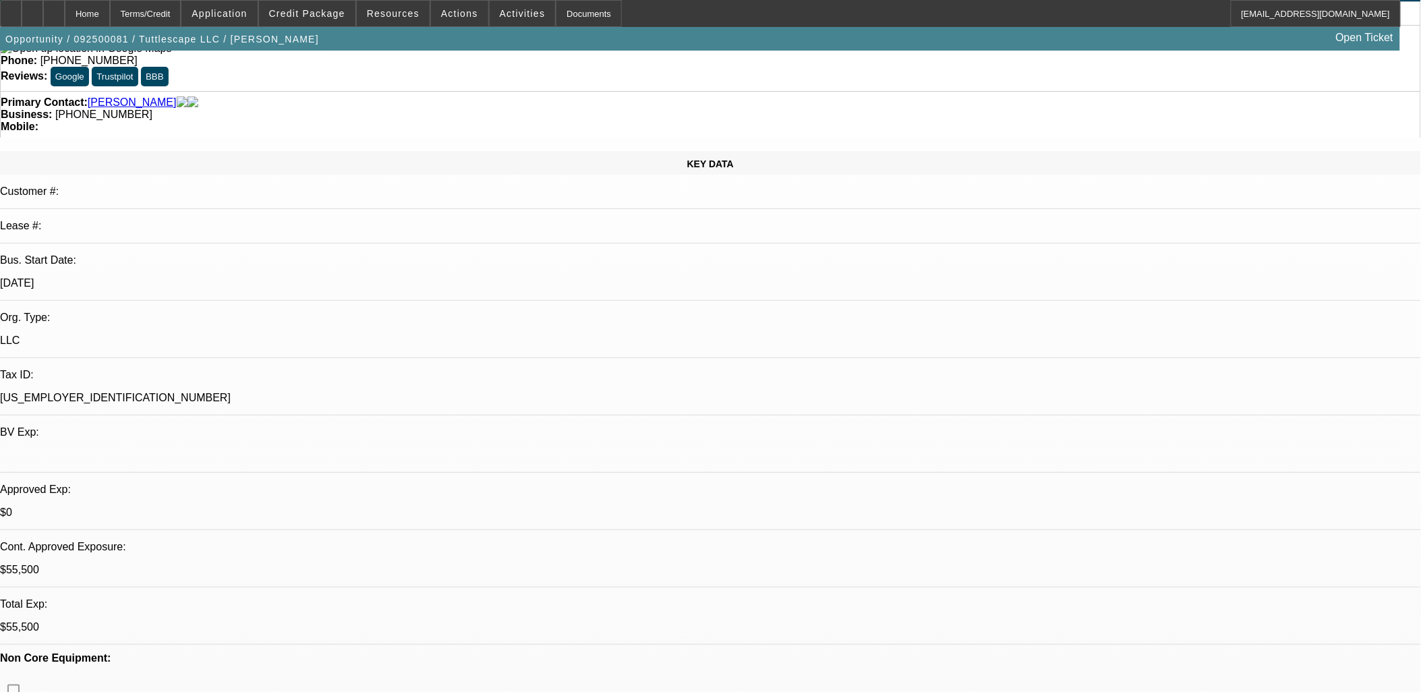
scroll to position [0, 0]
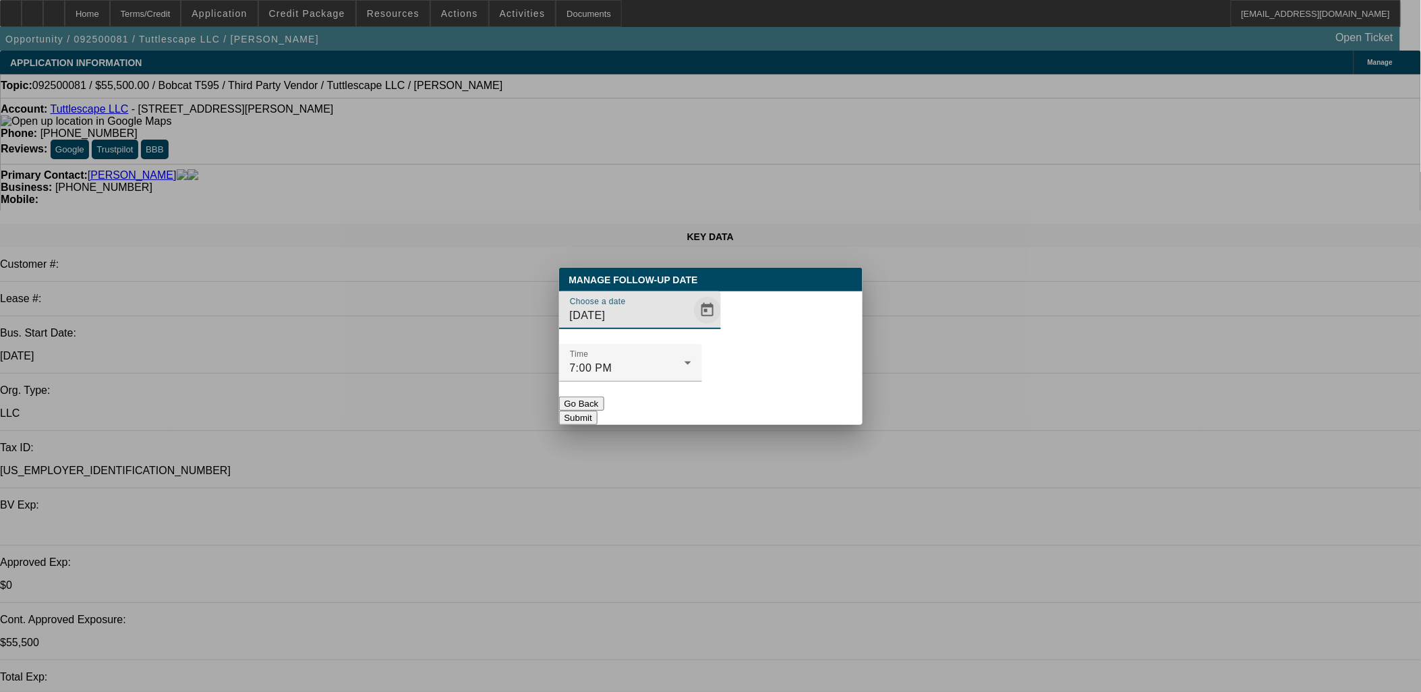
click at [691, 326] on span "Open calendar" at bounding box center [707, 310] width 32 height 32
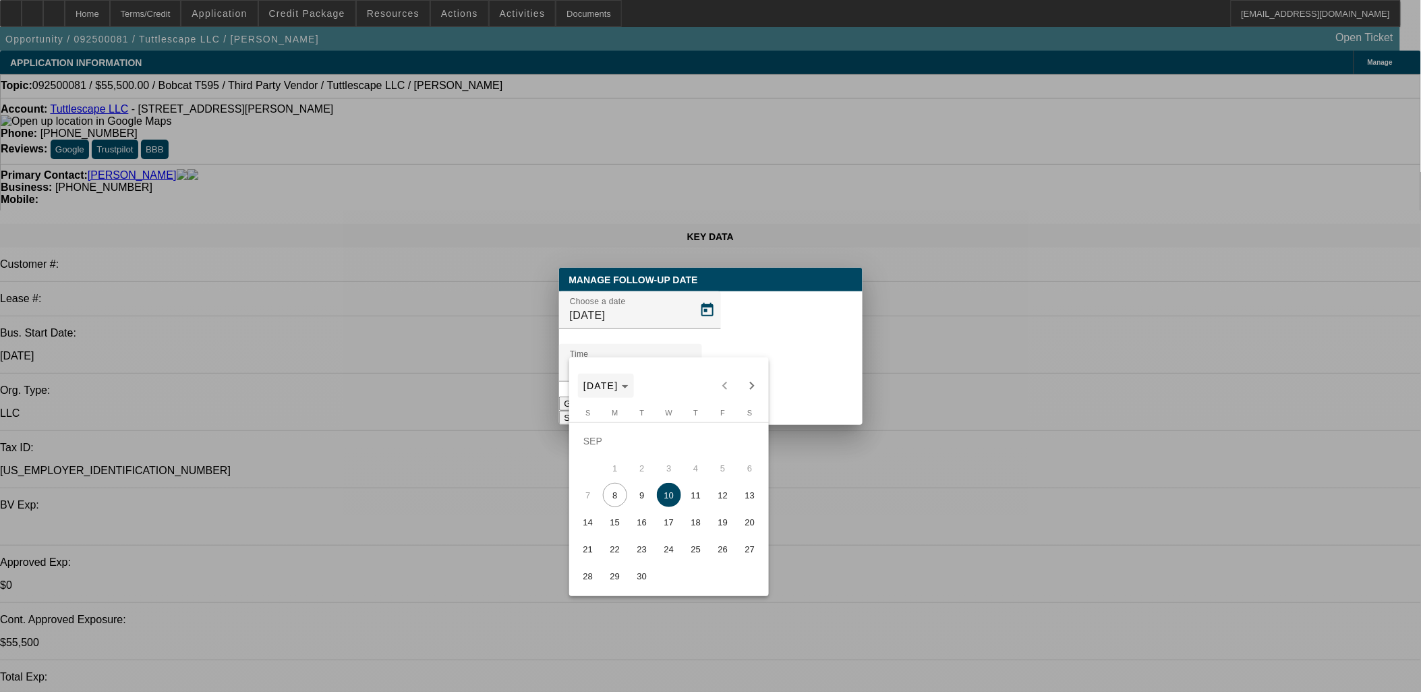
click at [623, 378] on span "Choose month and year" at bounding box center [606, 386] width 56 height 32
click at [807, 343] on div at bounding box center [710, 346] width 1421 height 692
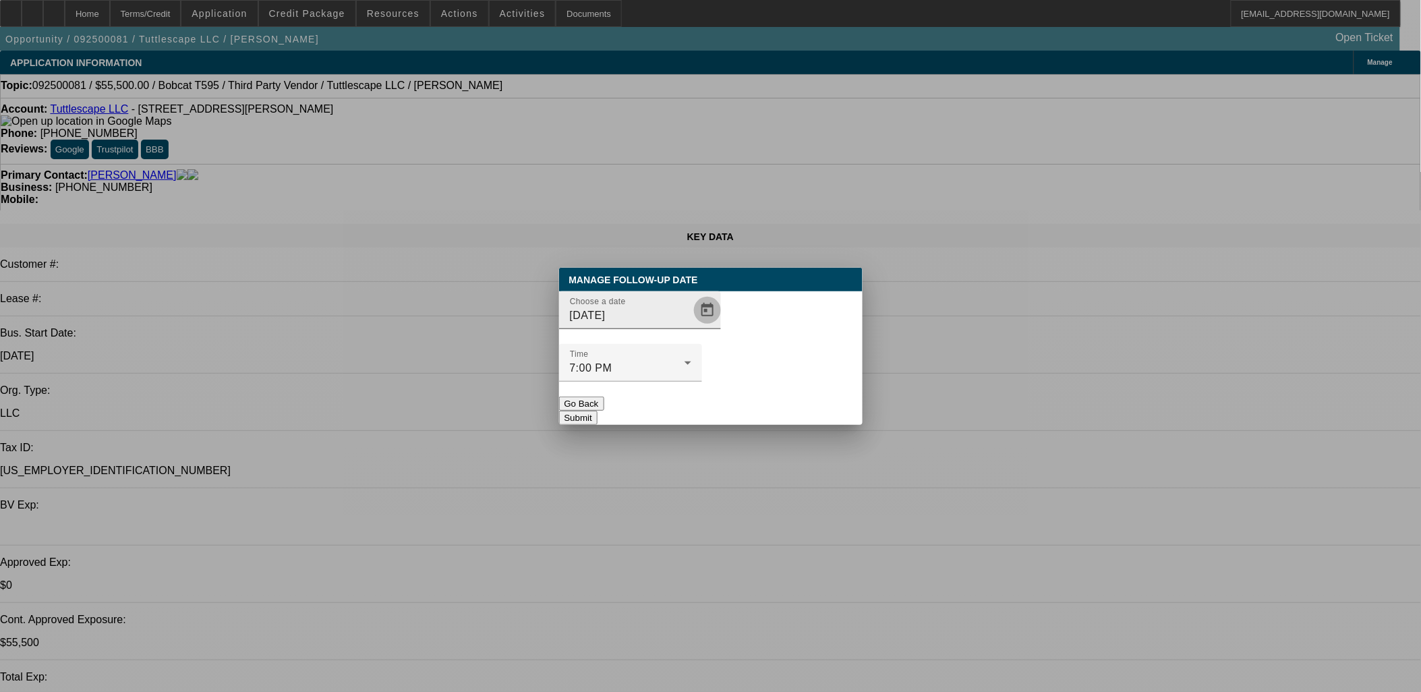
click at [691, 326] on span "Open calendar" at bounding box center [707, 310] width 32 height 32
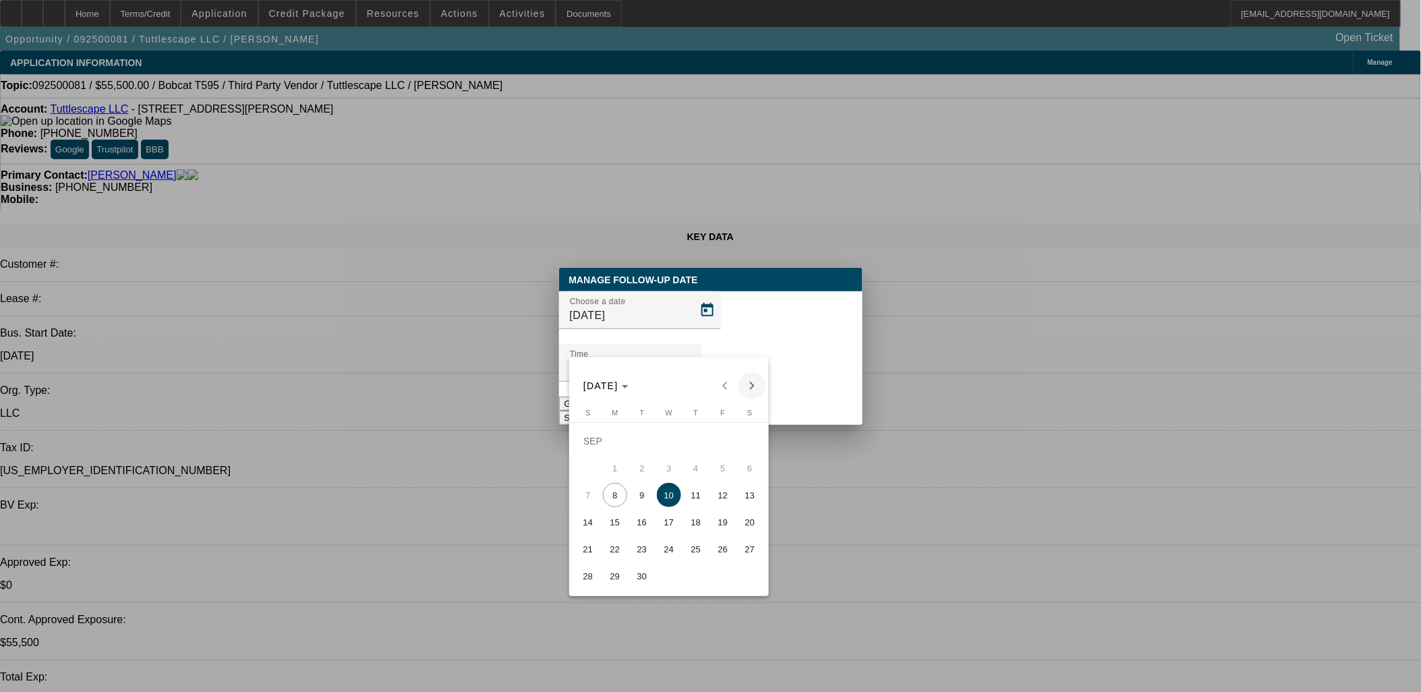
click at [755, 376] on span "Next month" at bounding box center [752, 385] width 27 height 27
click at [732, 383] on span "Previous month" at bounding box center [725, 385] width 27 height 27
click at [754, 383] on span "Next month" at bounding box center [752, 385] width 27 height 27
click at [677, 475] on span "8" at bounding box center [669, 468] width 24 height 24
type input "10/8/2025"
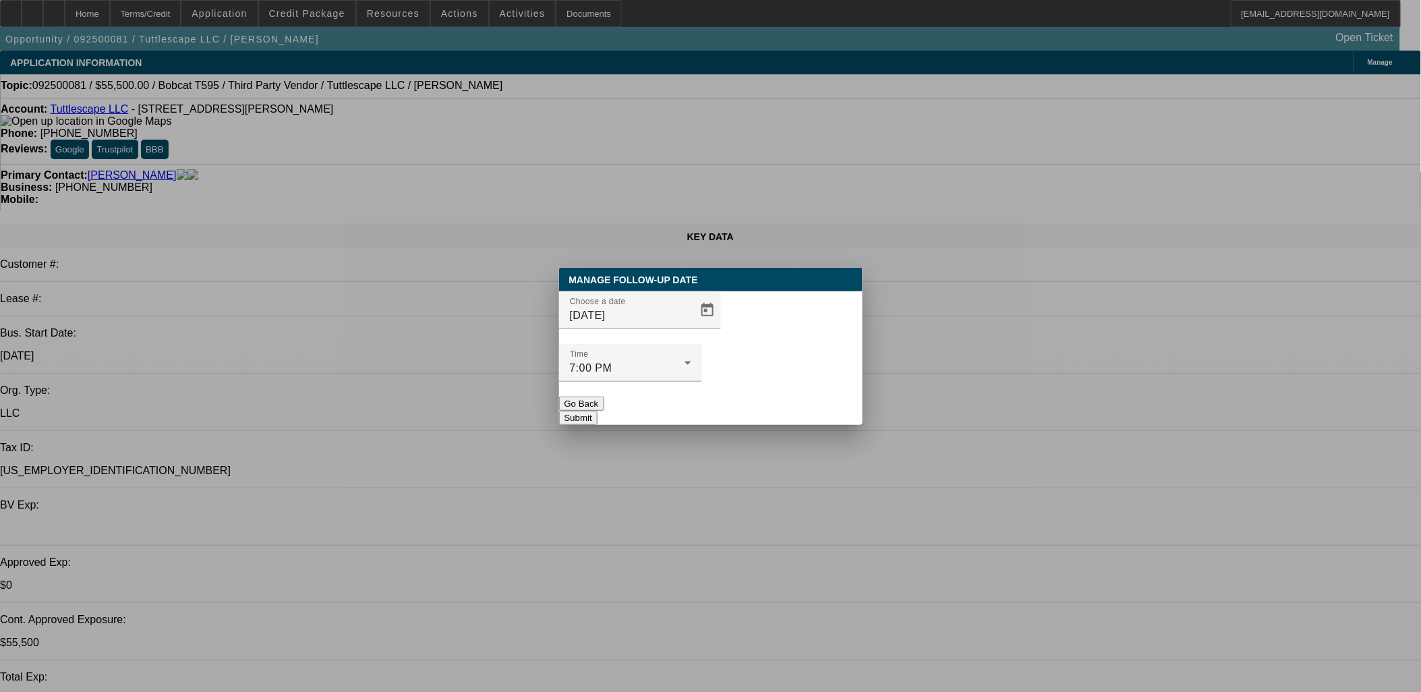
click at [598, 411] on button "Submit" at bounding box center [578, 418] width 38 height 14
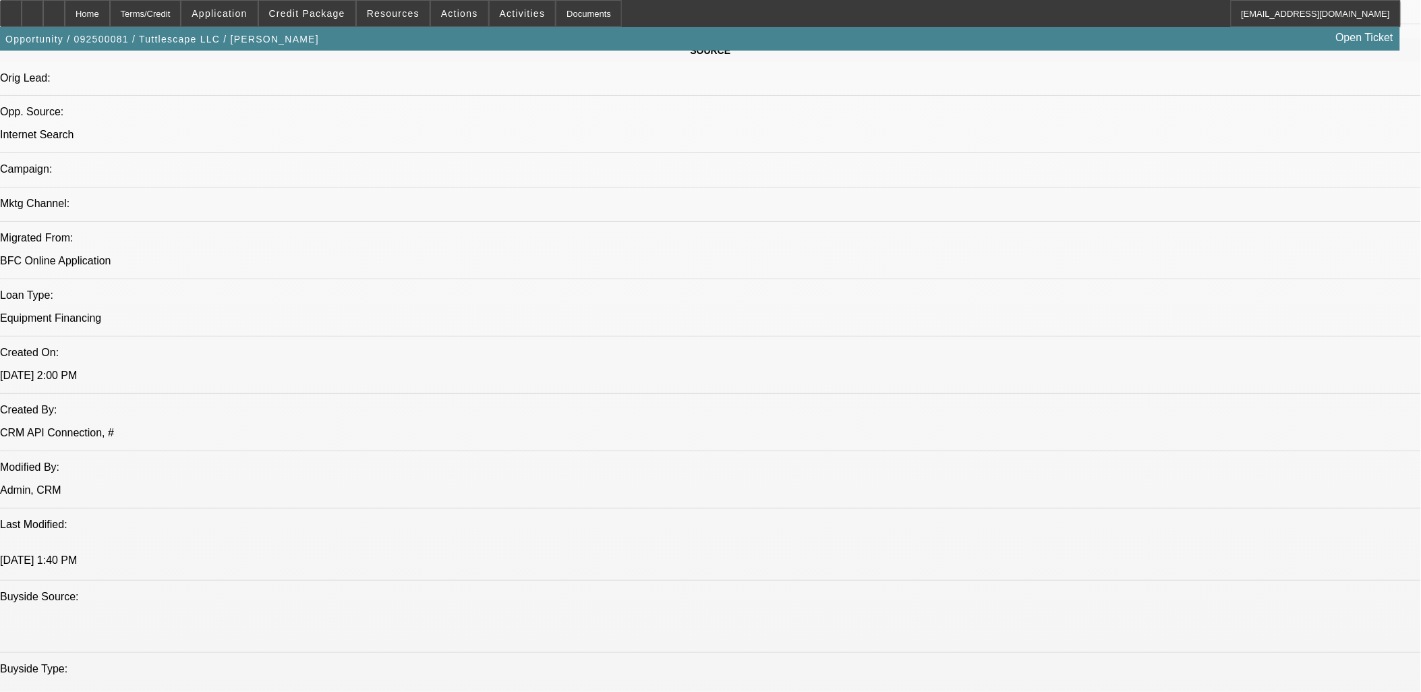
scroll to position [824, 0]
radio input "true"
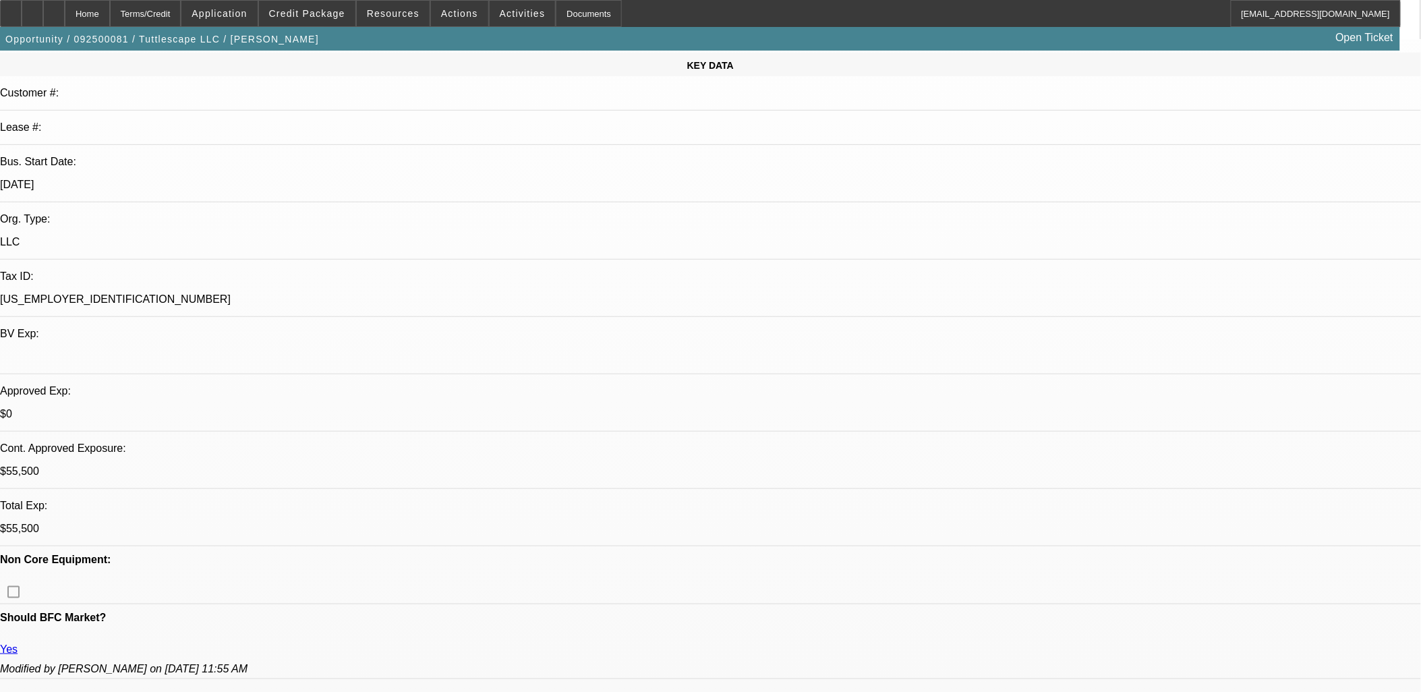
scroll to position [0, 0]
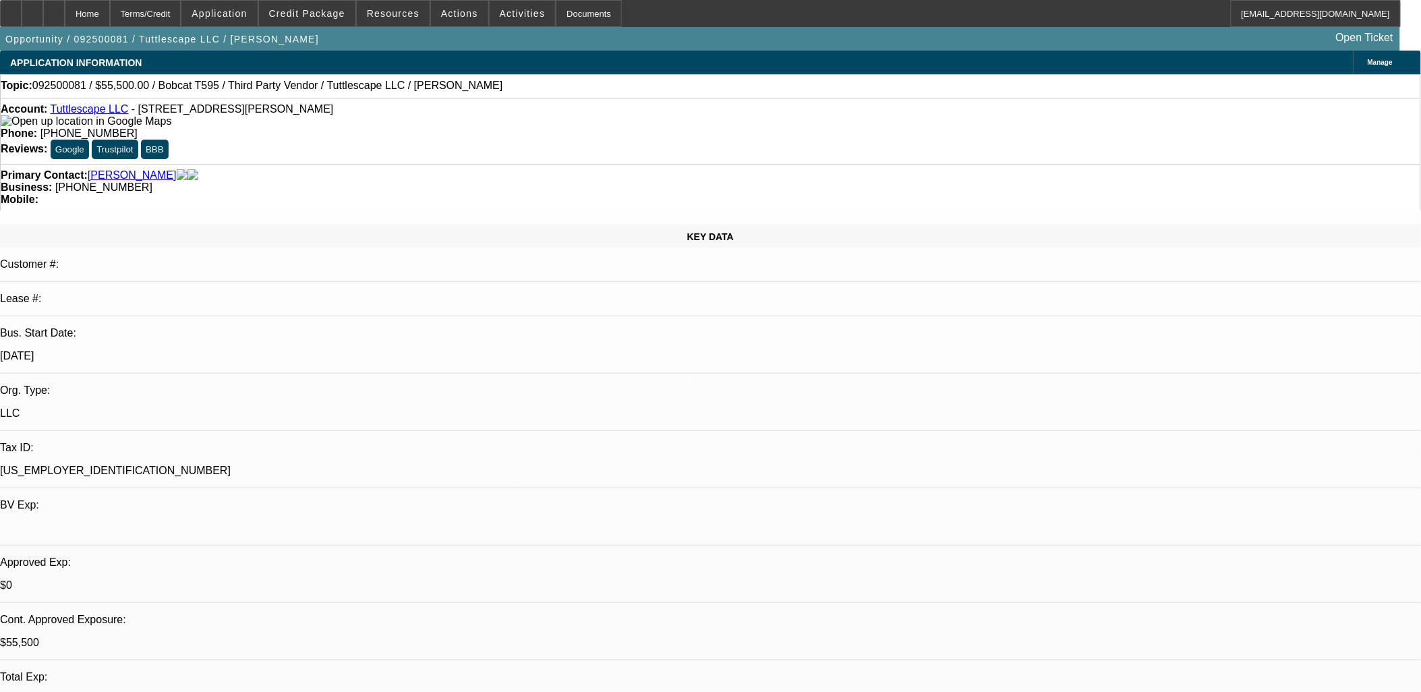
type textarea "PG didn't object to the terms but he's leaving for a work trip to Africa this S…"
radio input "true"
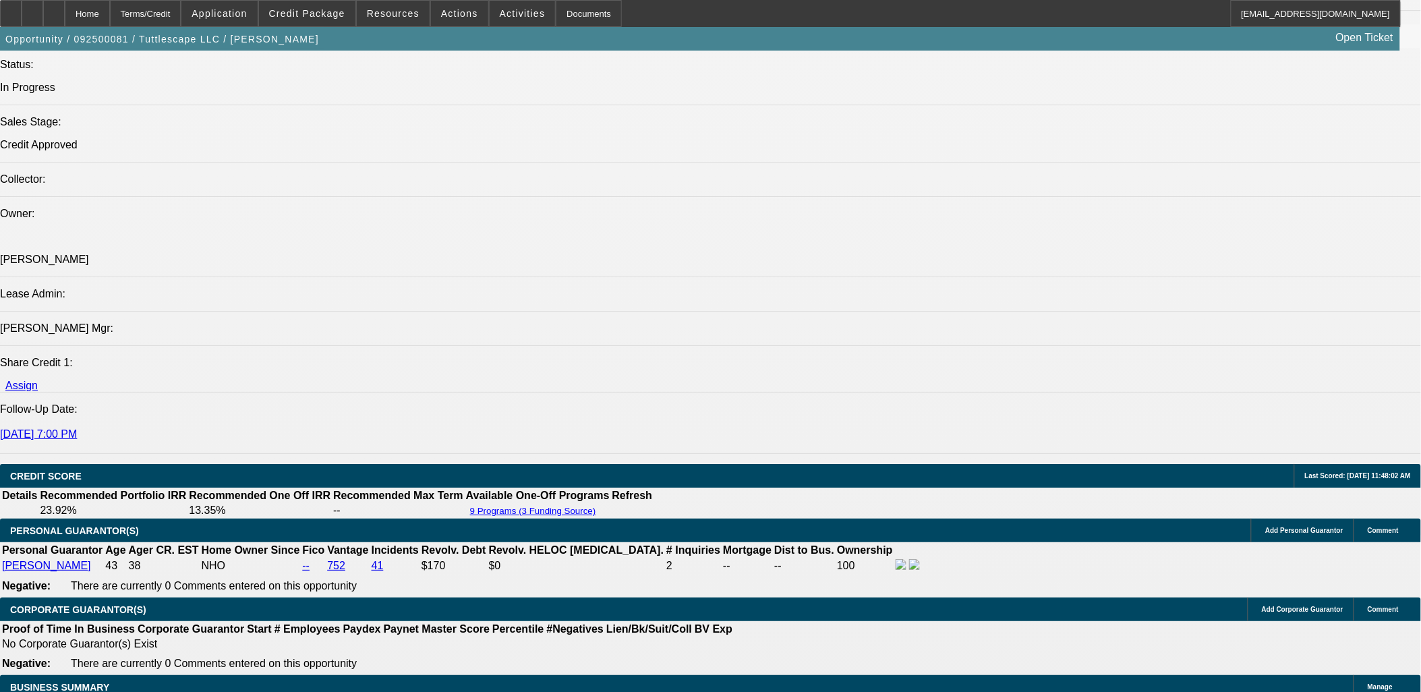
scroll to position [1723, 0]
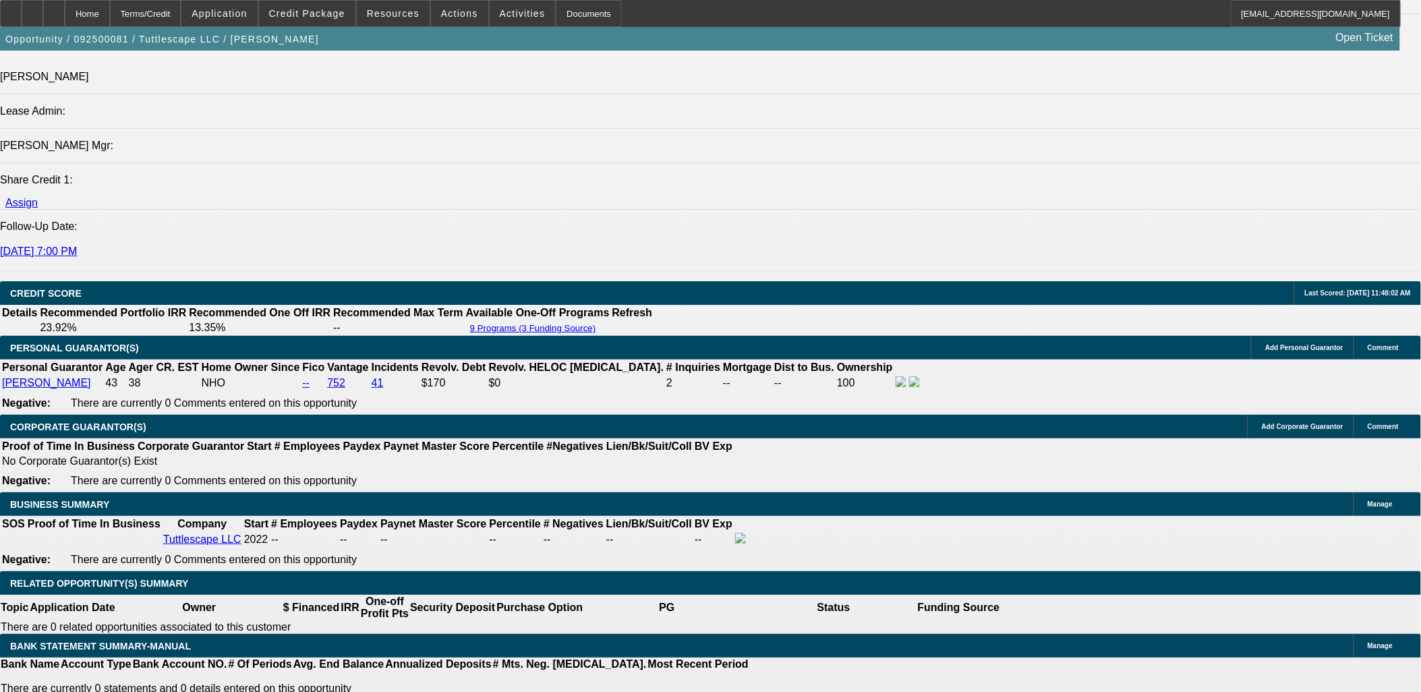
type input "UNKNOWN"
type input "48"
type input "$28,993.24"
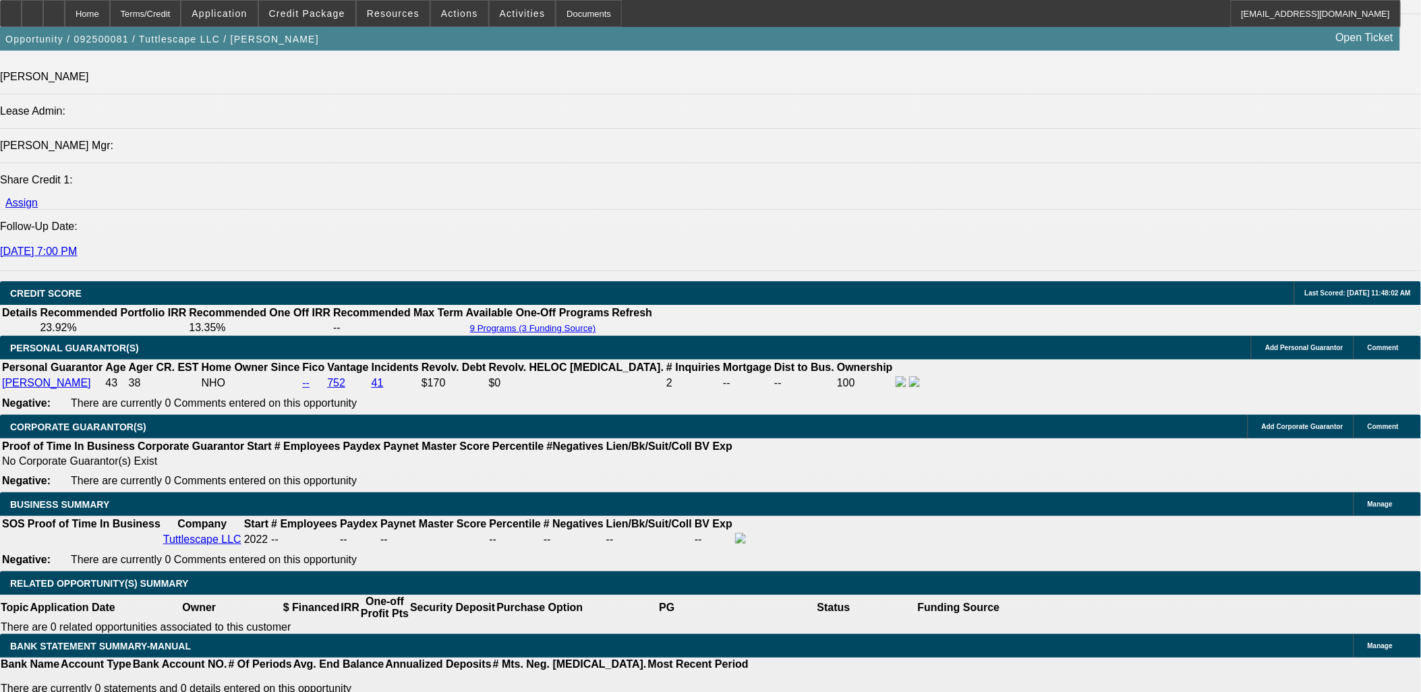
type input "$14,496.62"
type input "$3,456.14"
type input "$1,728.07"
type input "48"
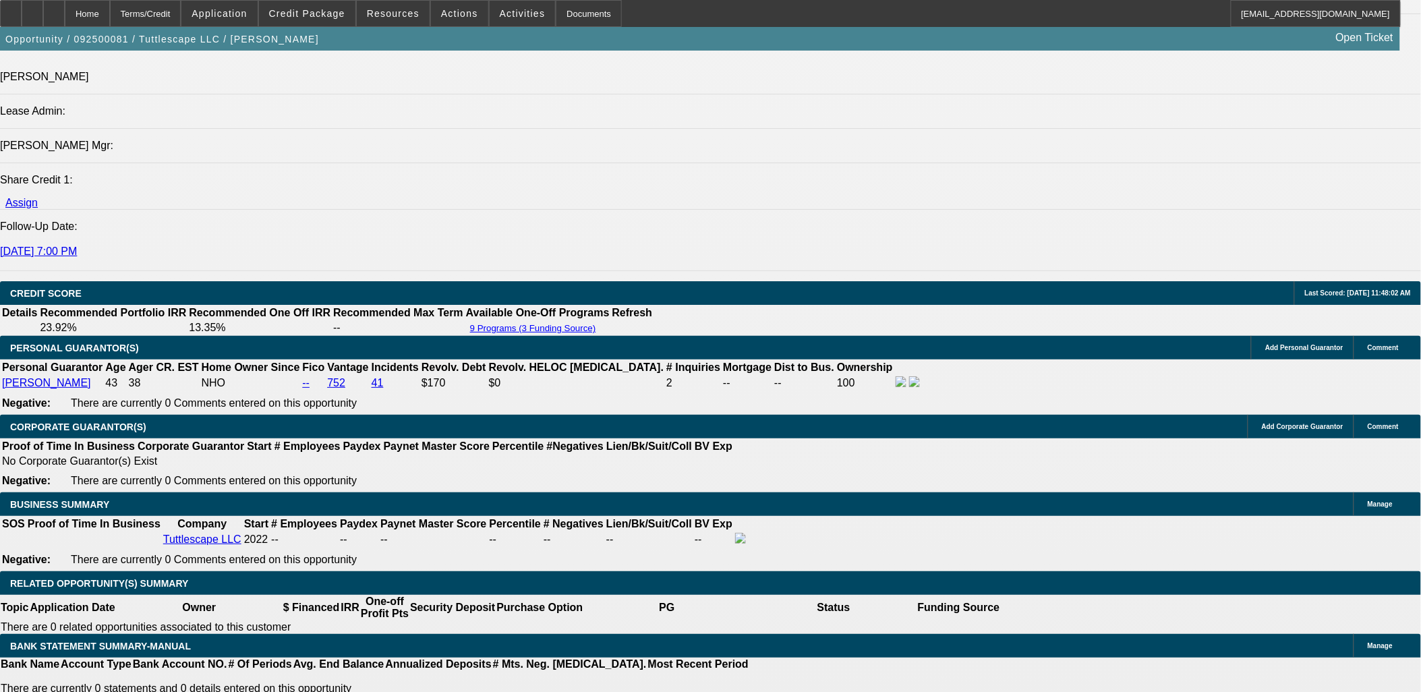
type input "21"
type input "$2,408.16"
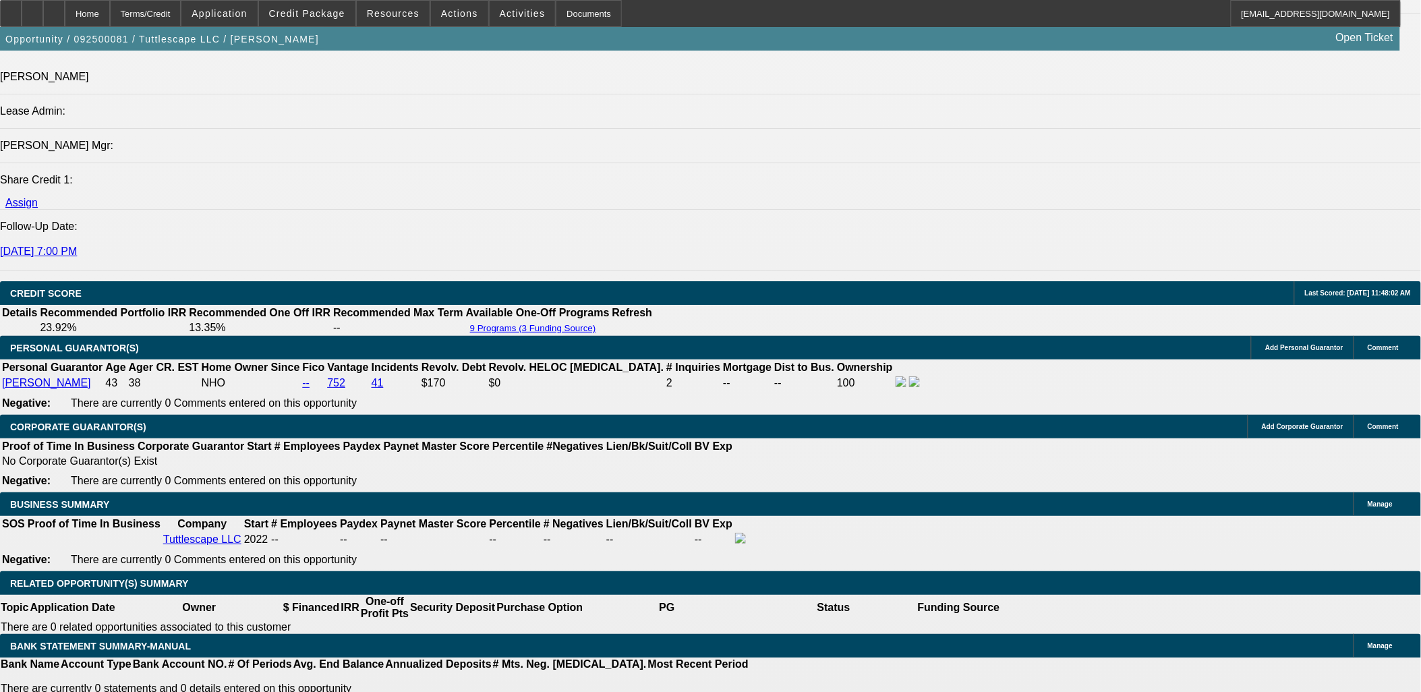
type input "$1,204.08"
type input "$3,437.20"
type input "$1,718.60"
type input "21.5"
type input "$3,467.12"
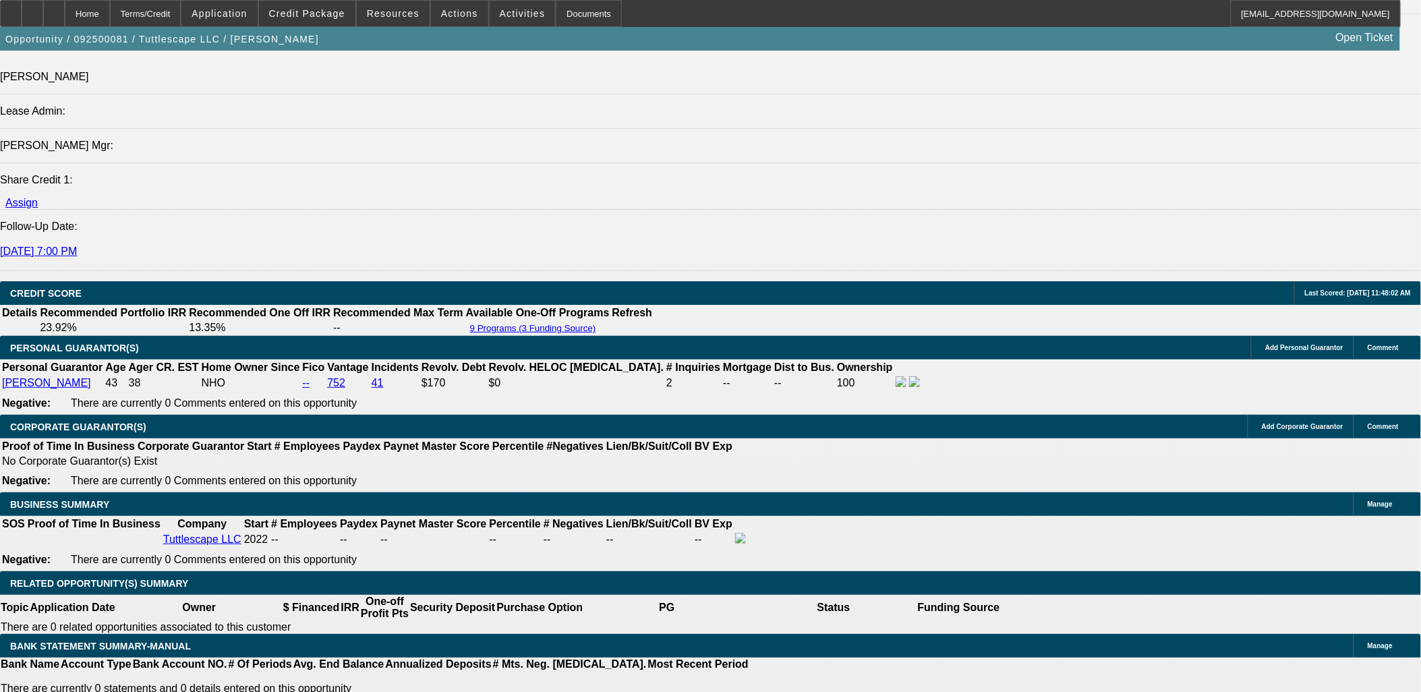
type input "$1,733.56"
type input "21.5"
type input "$3,437.20"
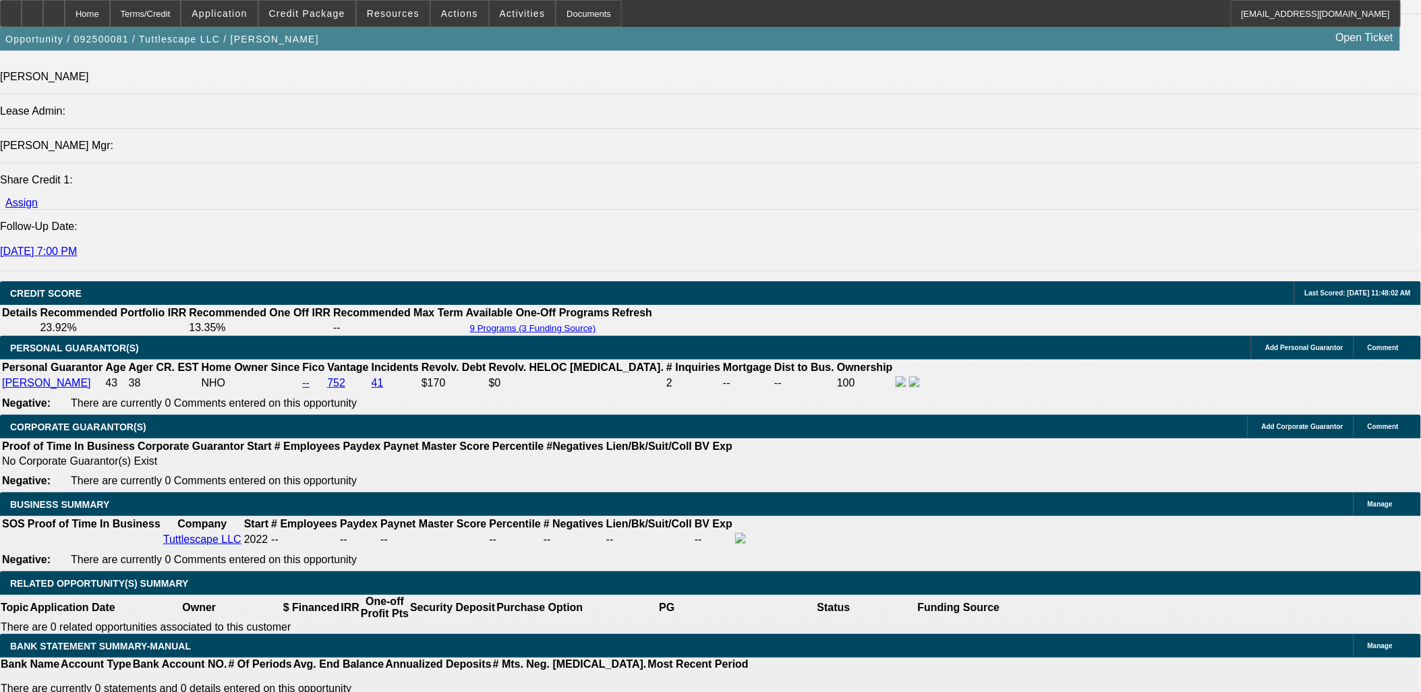
type input "$1,718.60"
type input "$2,408.16"
type input "$1,204.08"
type input "$3,467.12"
type input "$1,733.56"
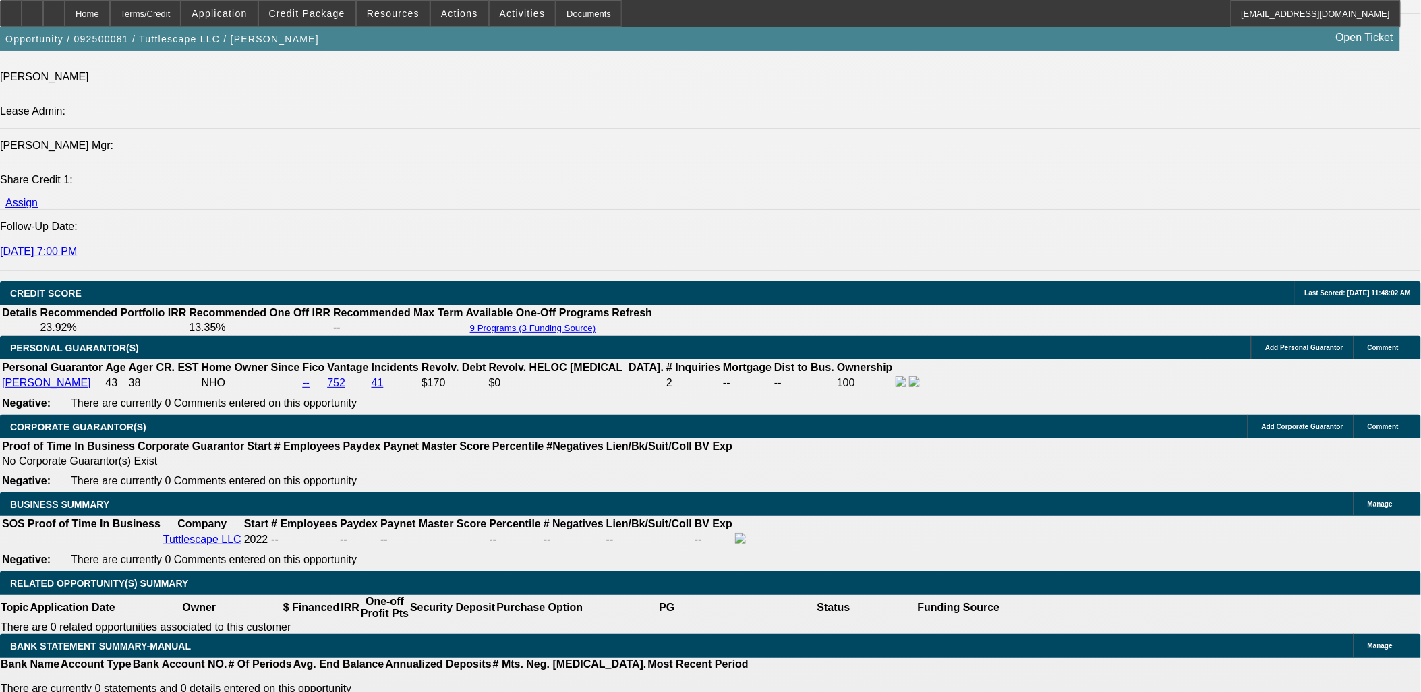
type input "21.5"
type input "17"
type input "$34.00"
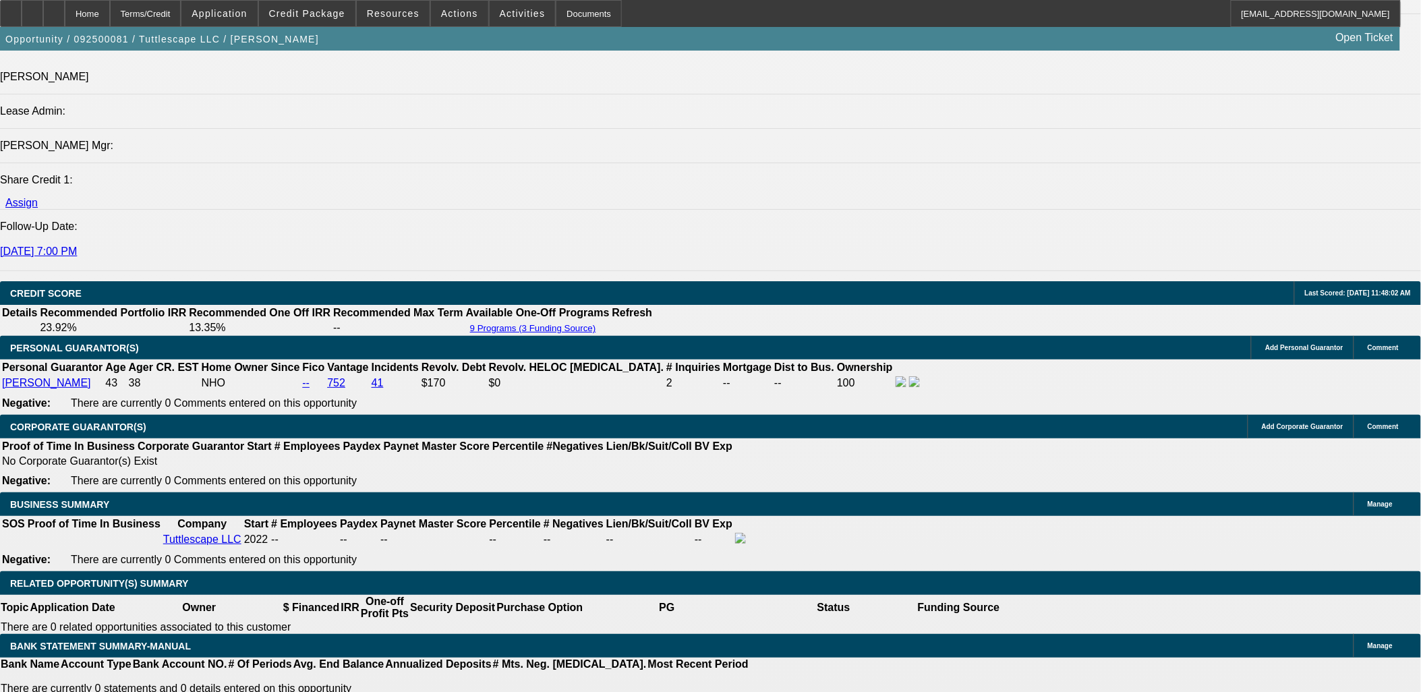
type input "1735"
type input "$3,470.00"
type input "21.5"
type input "$1,735.00"
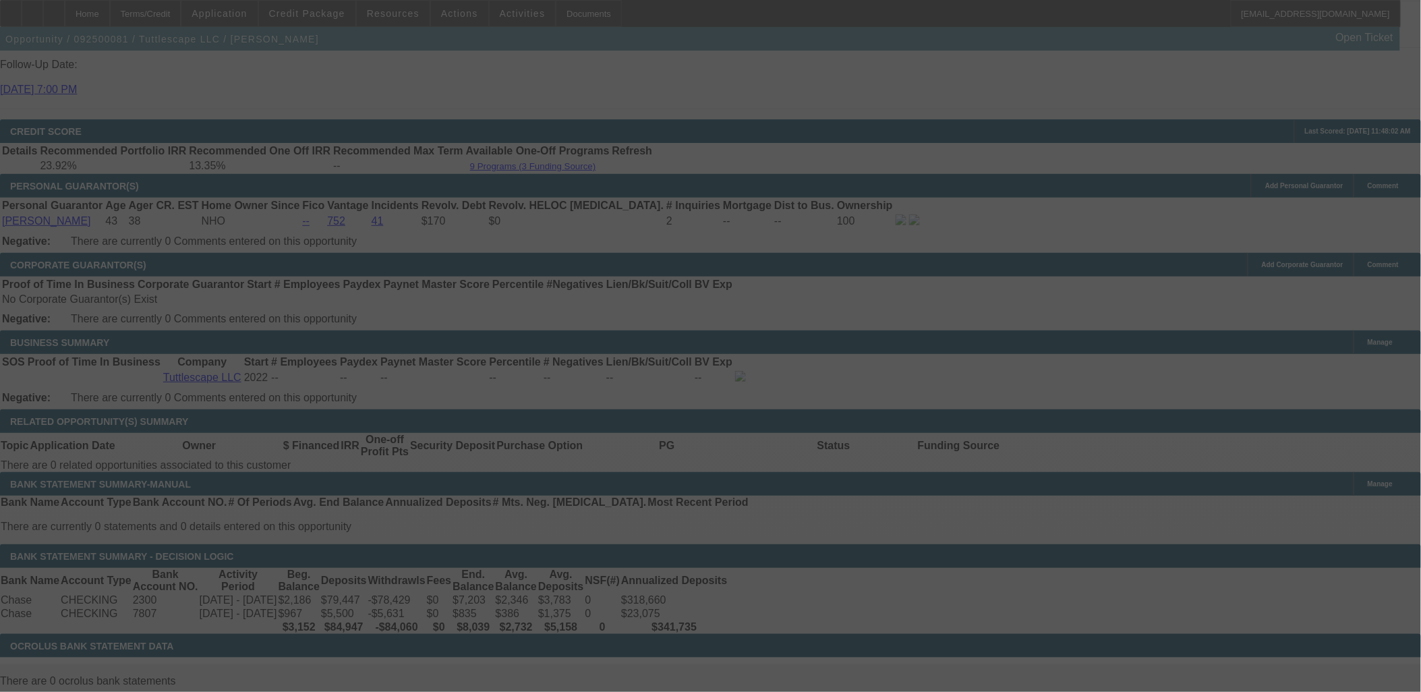
scroll to position [2023, 0]
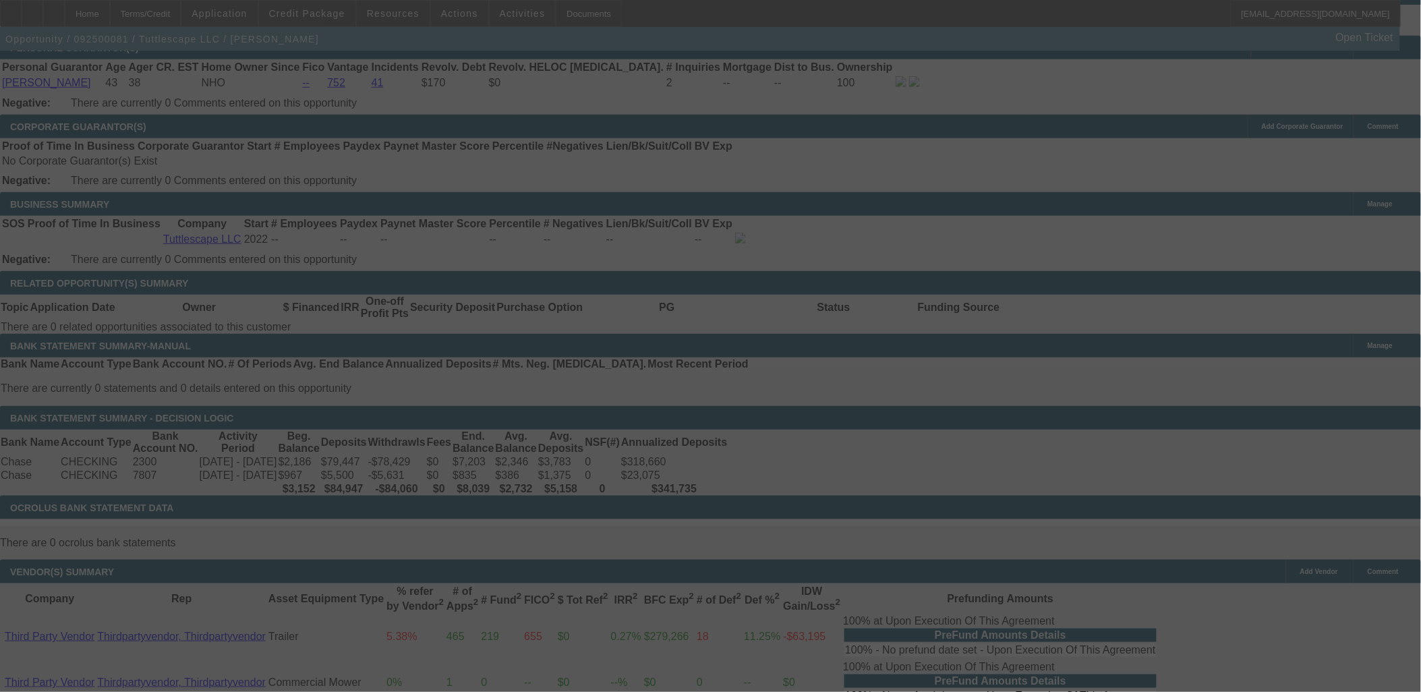
select select "0"
select select "2"
select select "0"
select select "6"
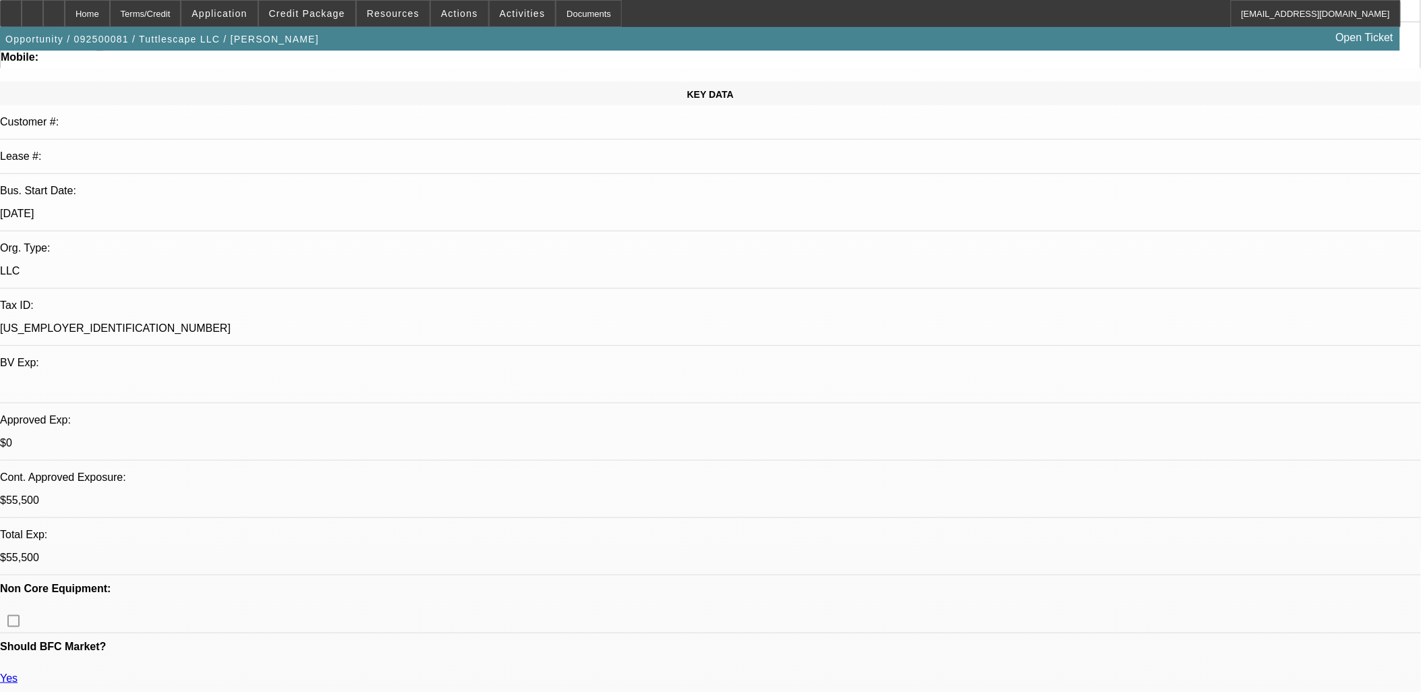
scroll to position [0, 0]
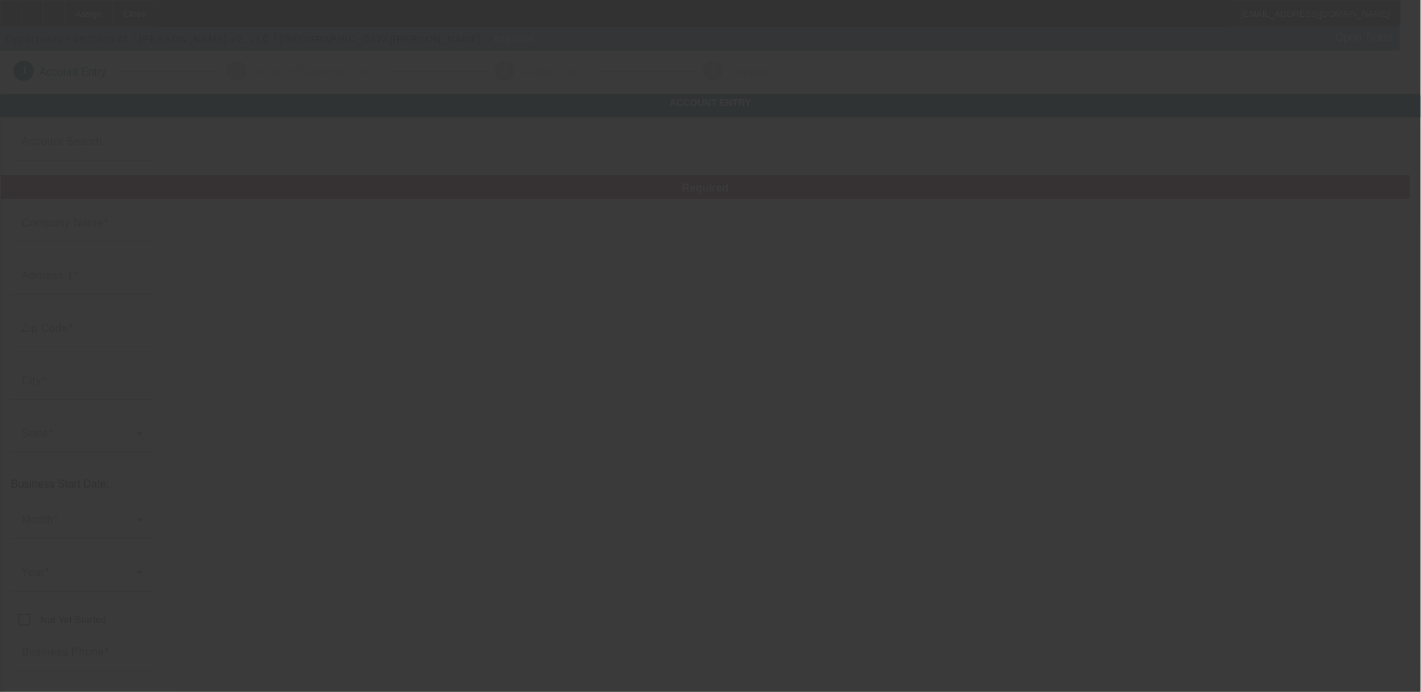
type input "Esperanza #2, LLC"
type input "245 Branding Iron Lane"
type input "77060"
type input "[GEOGRAPHIC_DATA]"
type input "[PHONE_NUMBER]"
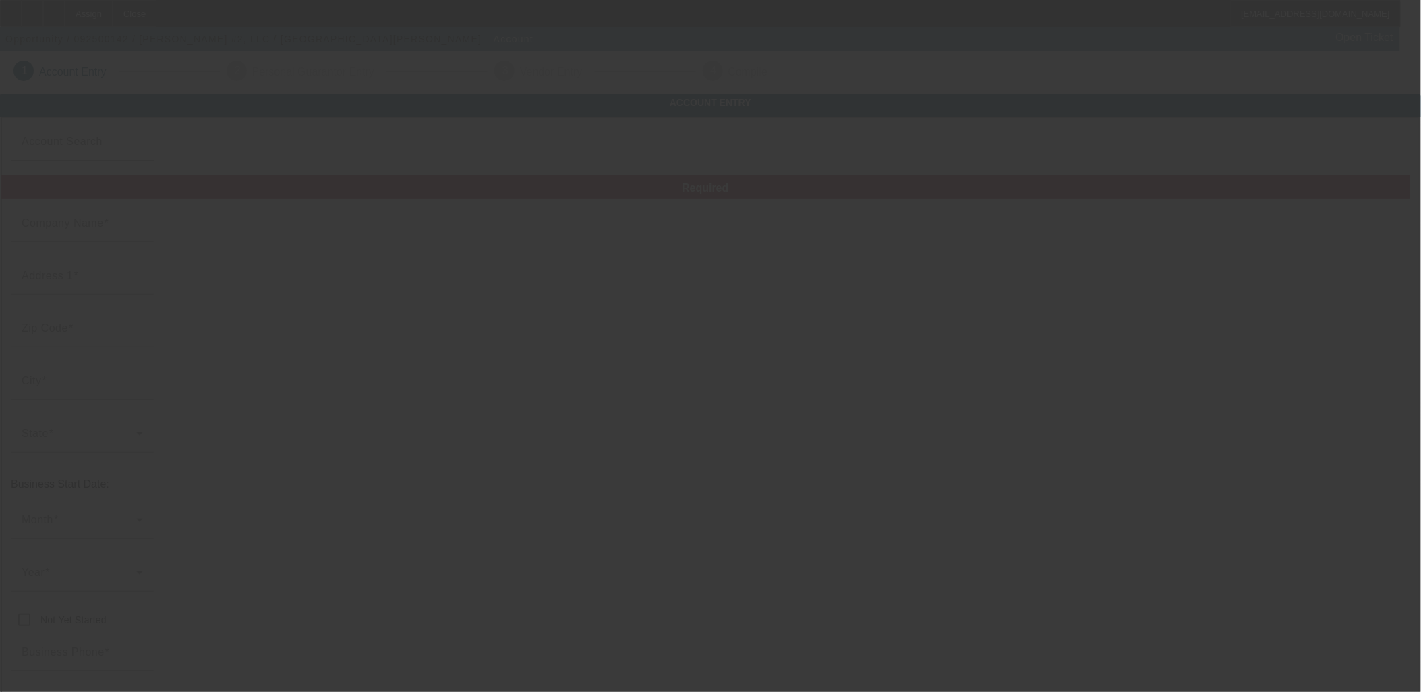
type input "[EMAIL_ADDRESS][DOMAIN_NAME]"
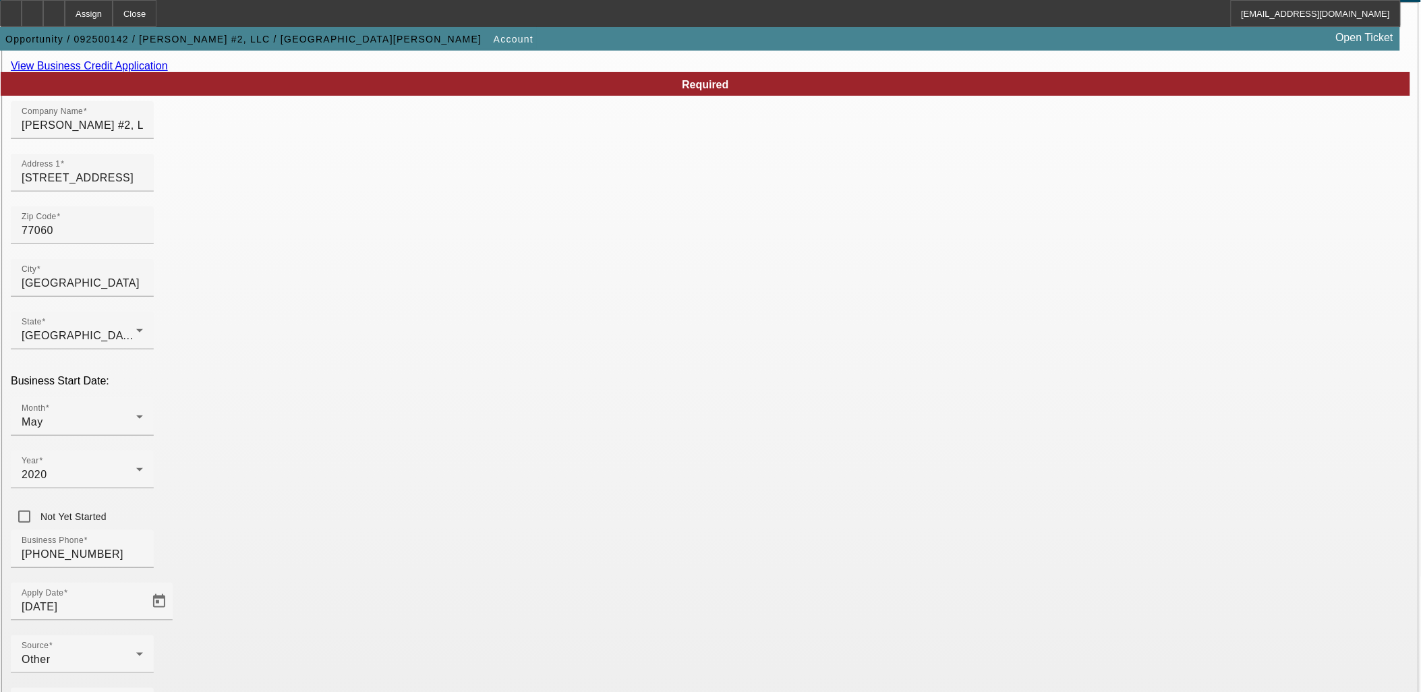
scroll to position [167, 0]
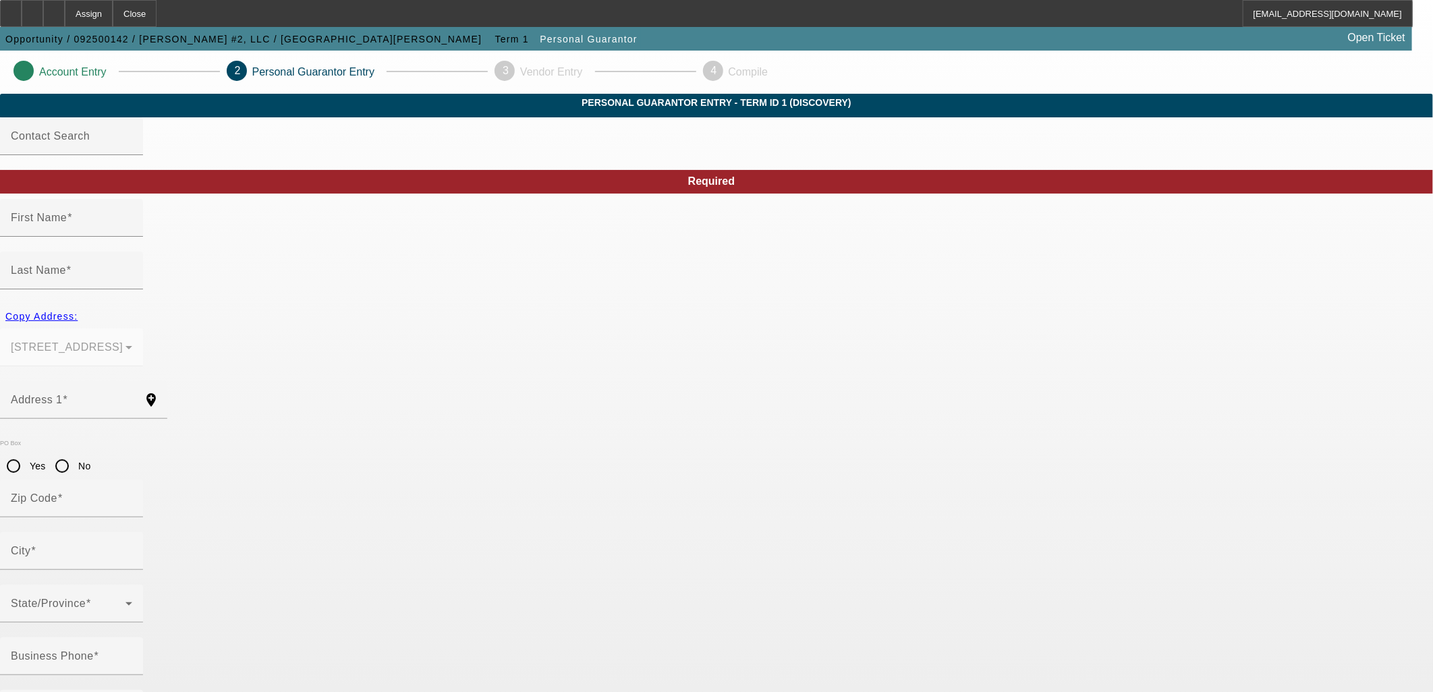
type input "[PERSON_NAME]"
type input "[STREET_ADDRESS]"
radio input "true"
type input "77060"
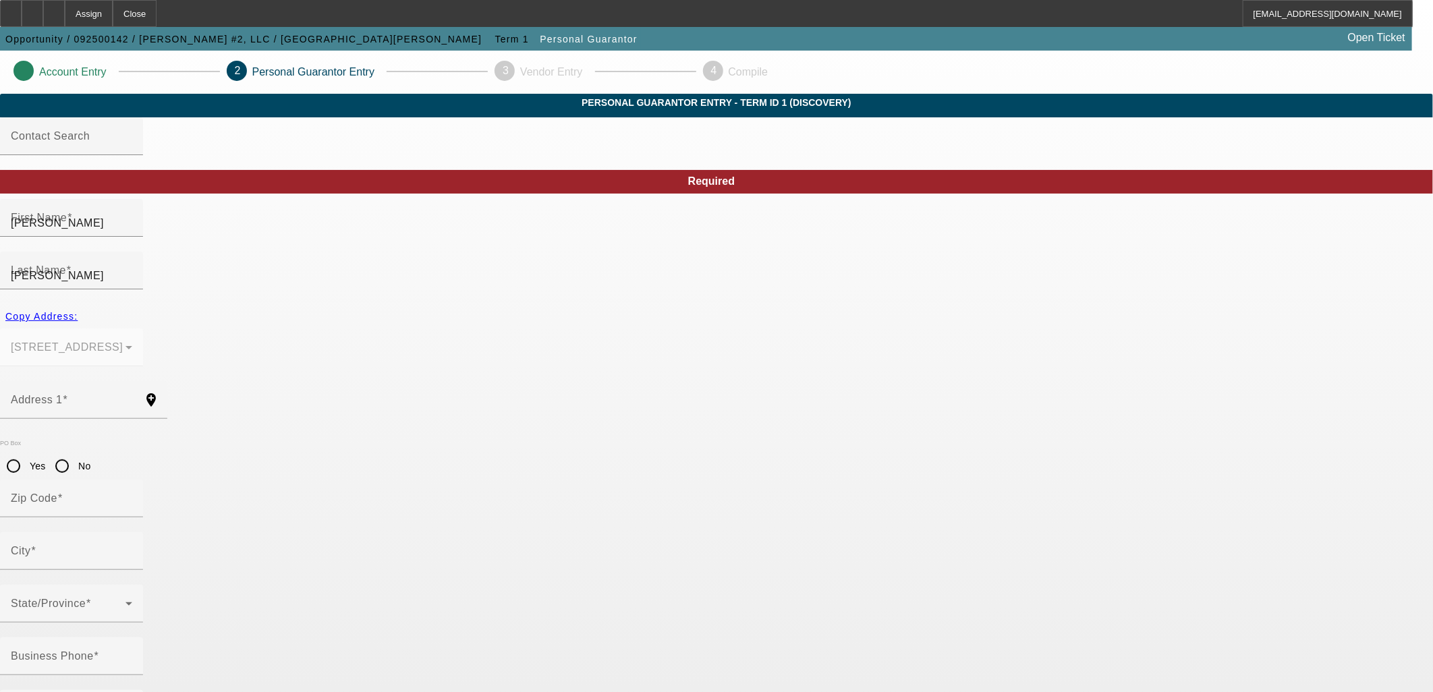
type input "[GEOGRAPHIC_DATA]"
type input "[PHONE_NUMBER]"
type input "100"
type input "631-72-2156"
type input "[EMAIL_ADDRESS][DOMAIN_NAME]"
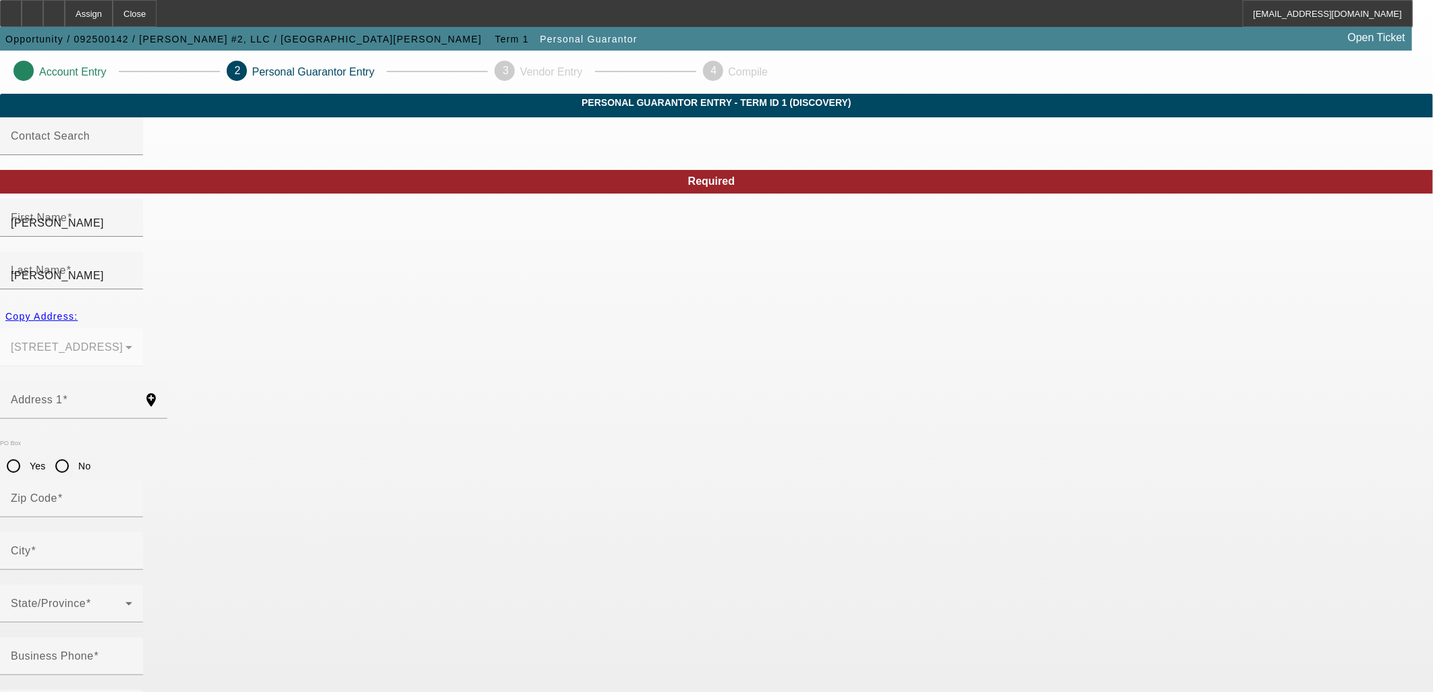
type input "[PHONE_NUMBER]"
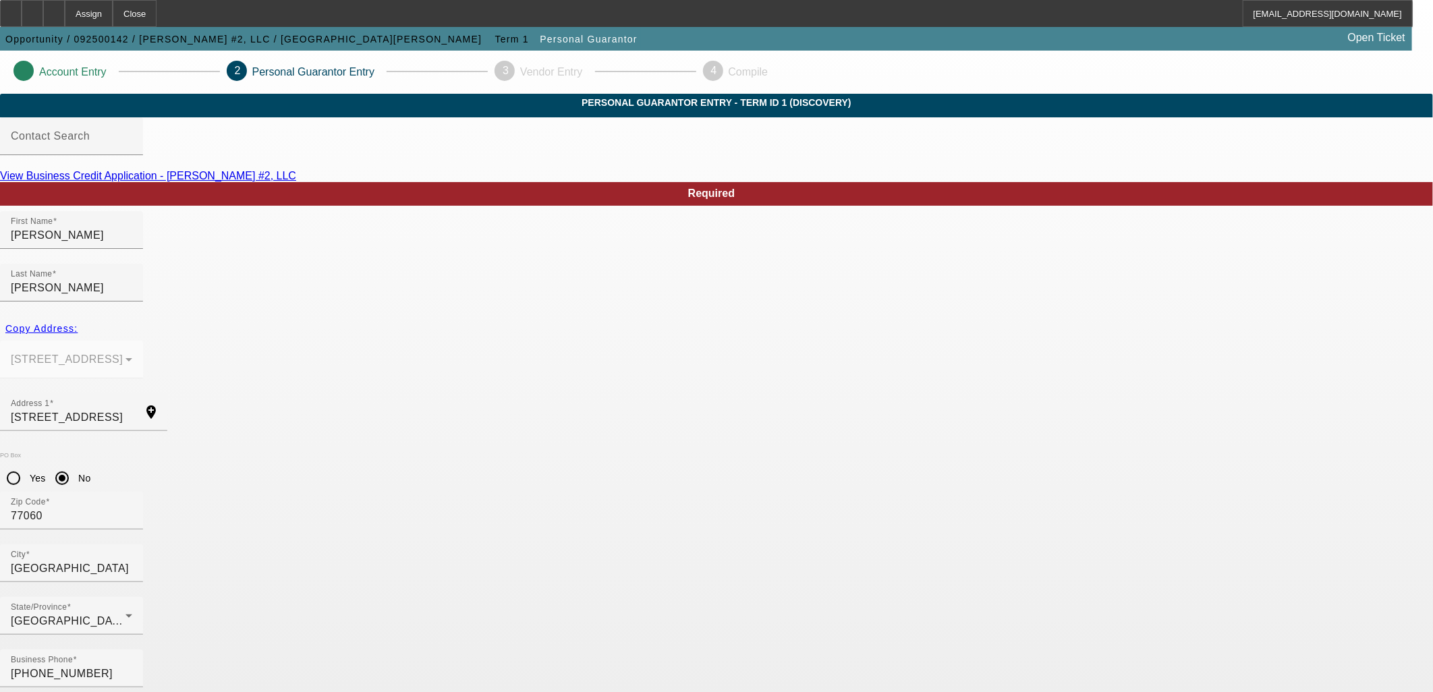
click at [296, 181] on link "View Business Credit Application - [PERSON_NAME] #2, LLC" at bounding box center [148, 175] width 296 height 11
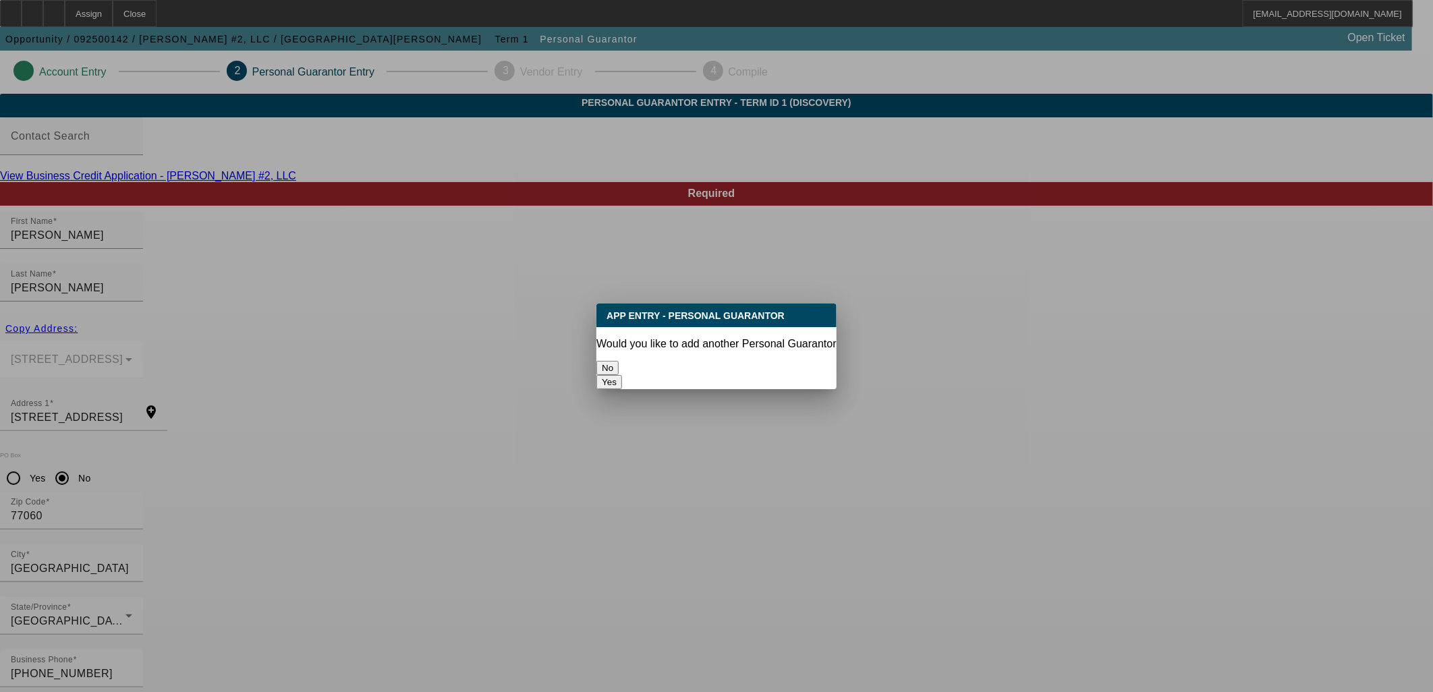
click at [619, 366] on button "No" at bounding box center [607, 368] width 22 height 14
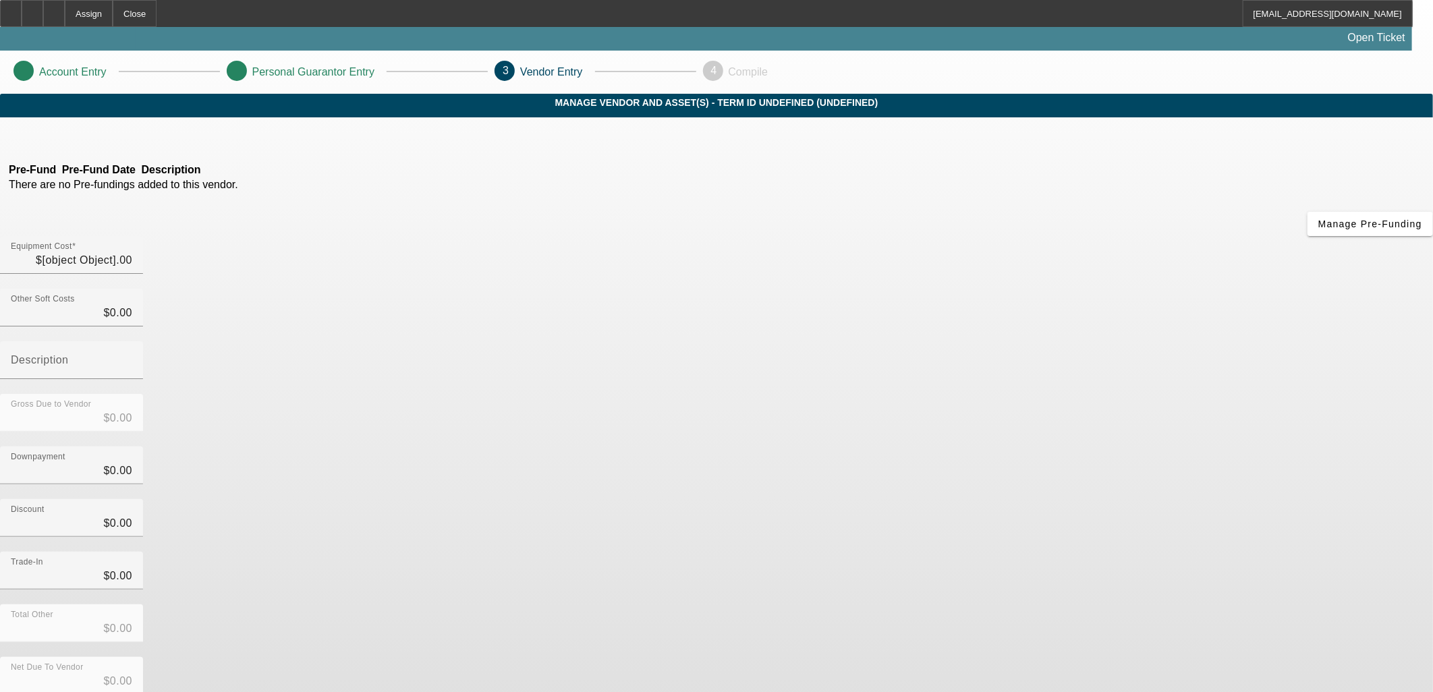
type input "$34,976.00"
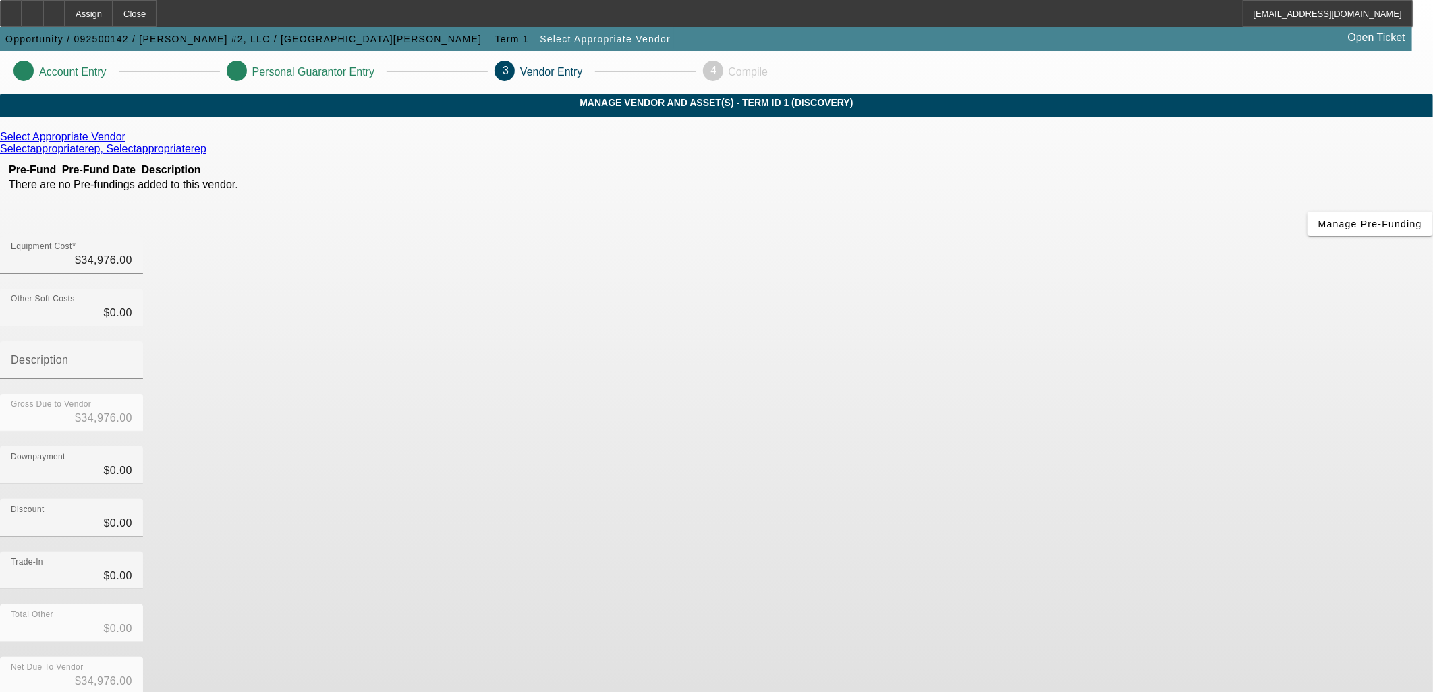
click at [129, 142] on icon at bounding box center [129, 136] width 0 height 11
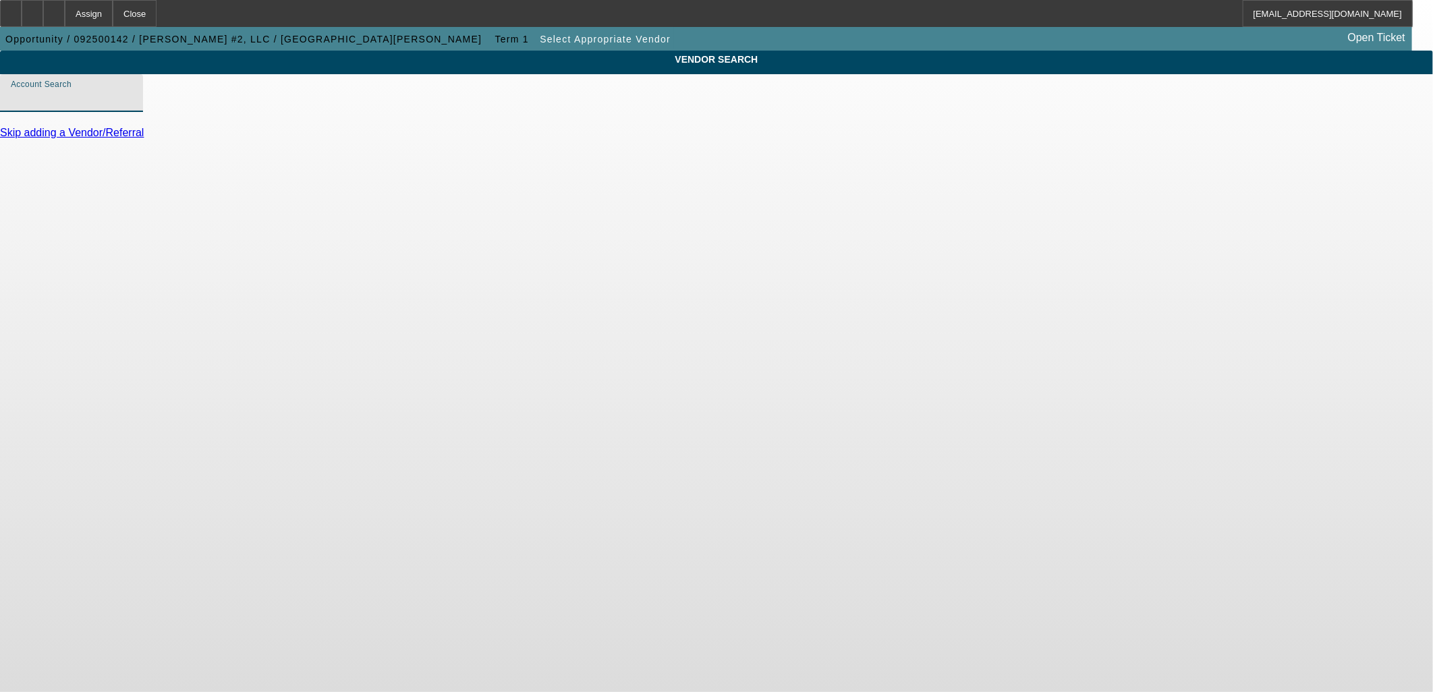
click at [132, 105] on input "Account Search" at bounding box center [71, 98] width 121 height 16
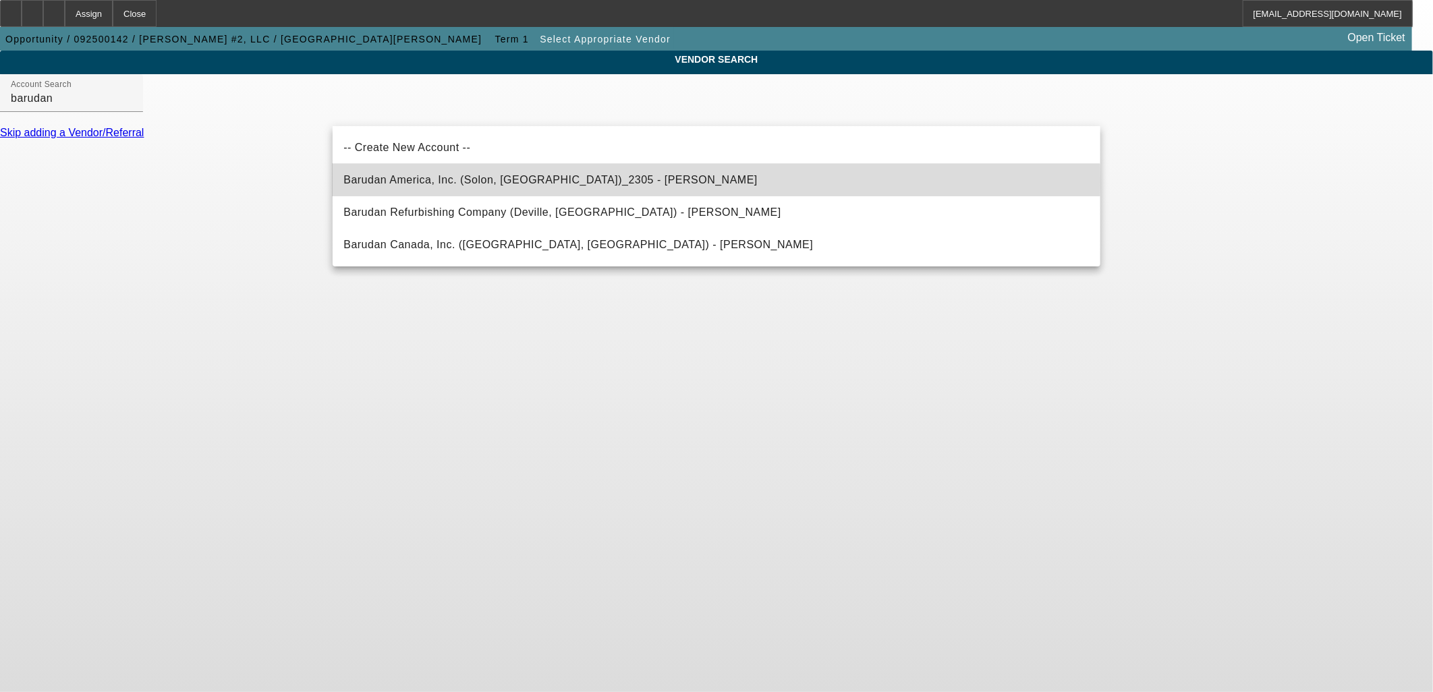
click at [456, 181] on span "Barudan America, Inc. (Solon, OH)_2305 - Hrabak, Kevin" at bounding box center [550, 179] width 414 height 11
type input "Barudan America, Inc. (Solon, OH)_2305 - Hrabak, Kevin"
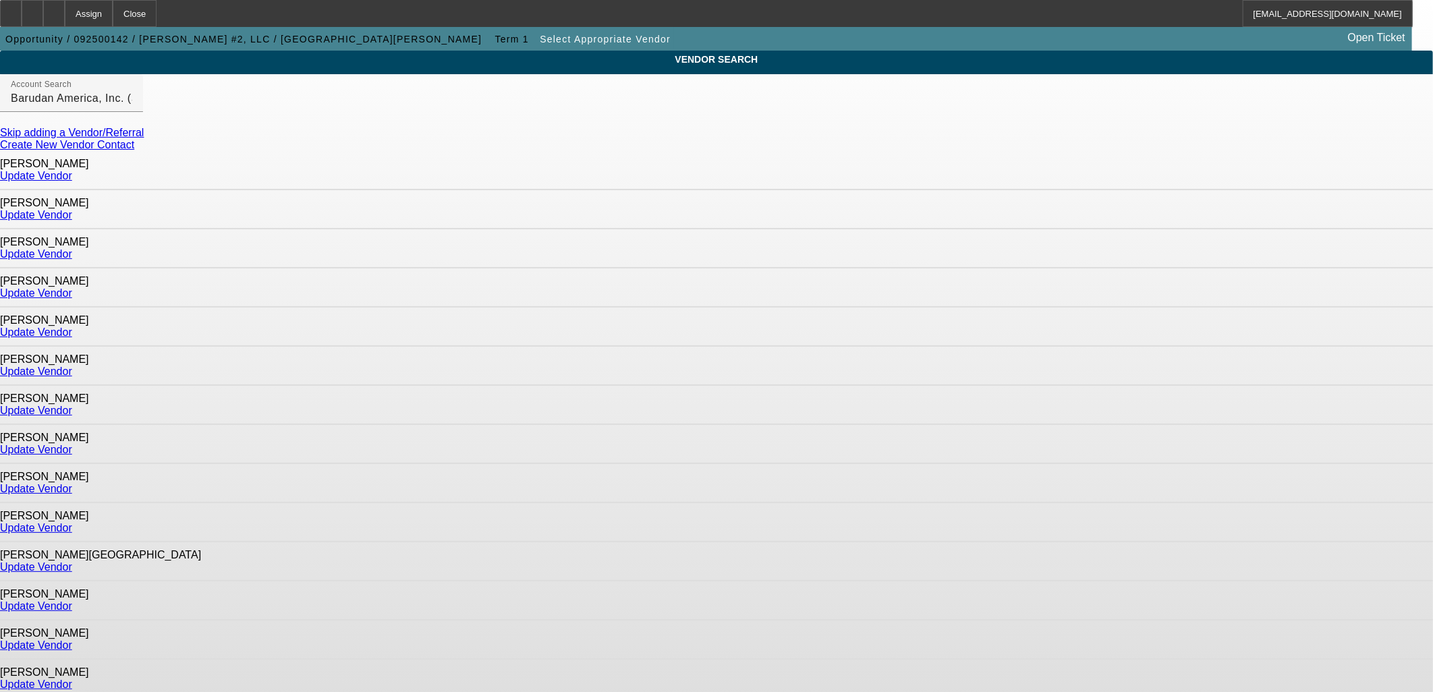
drag, startPoint x: 832, startPoint y: 294, endPoint x: 896, endPoint y: 293, distance: 64.1
click at [892, 308] on div "Grundy, Robert Update Vendor" at bounding box center [716, 327] width 1433 height 39
click at [72, 326] on link "Update Vendor" at bounding box center [36, 331] width 72 height 11
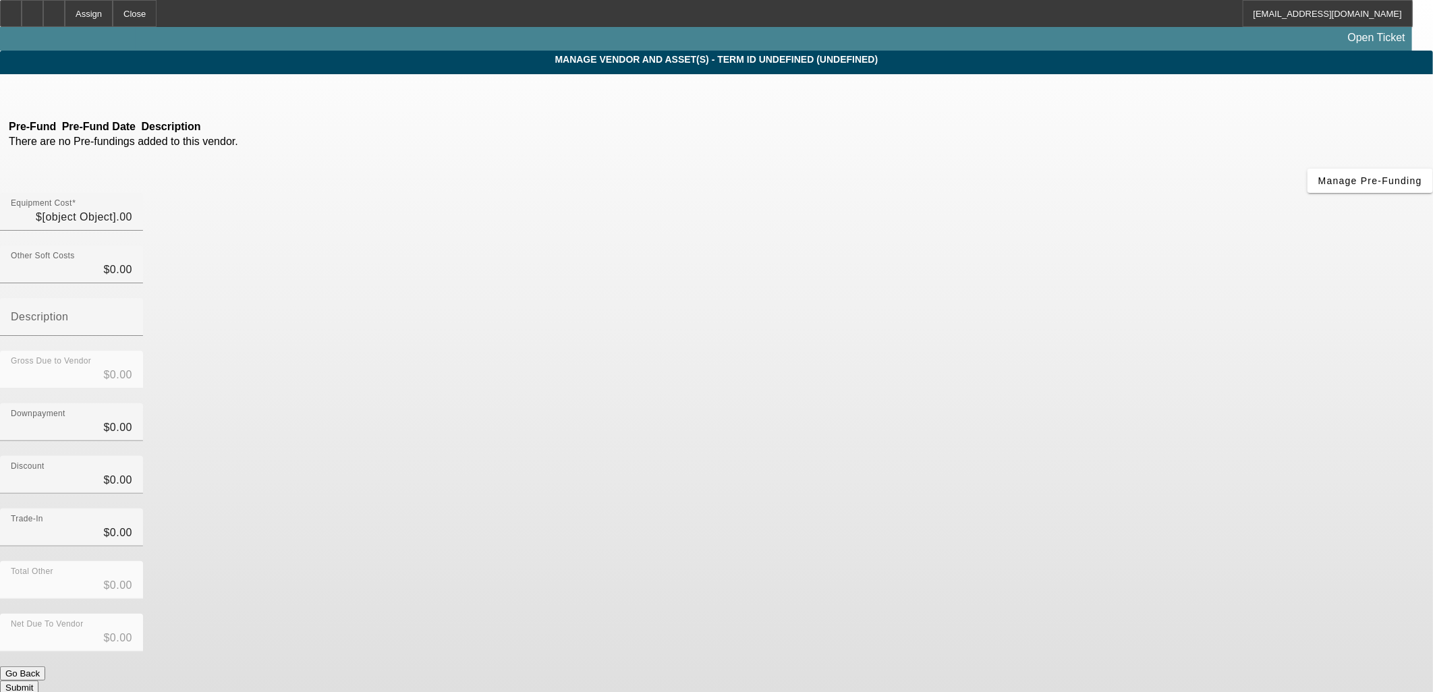
type input "$34,976.00"
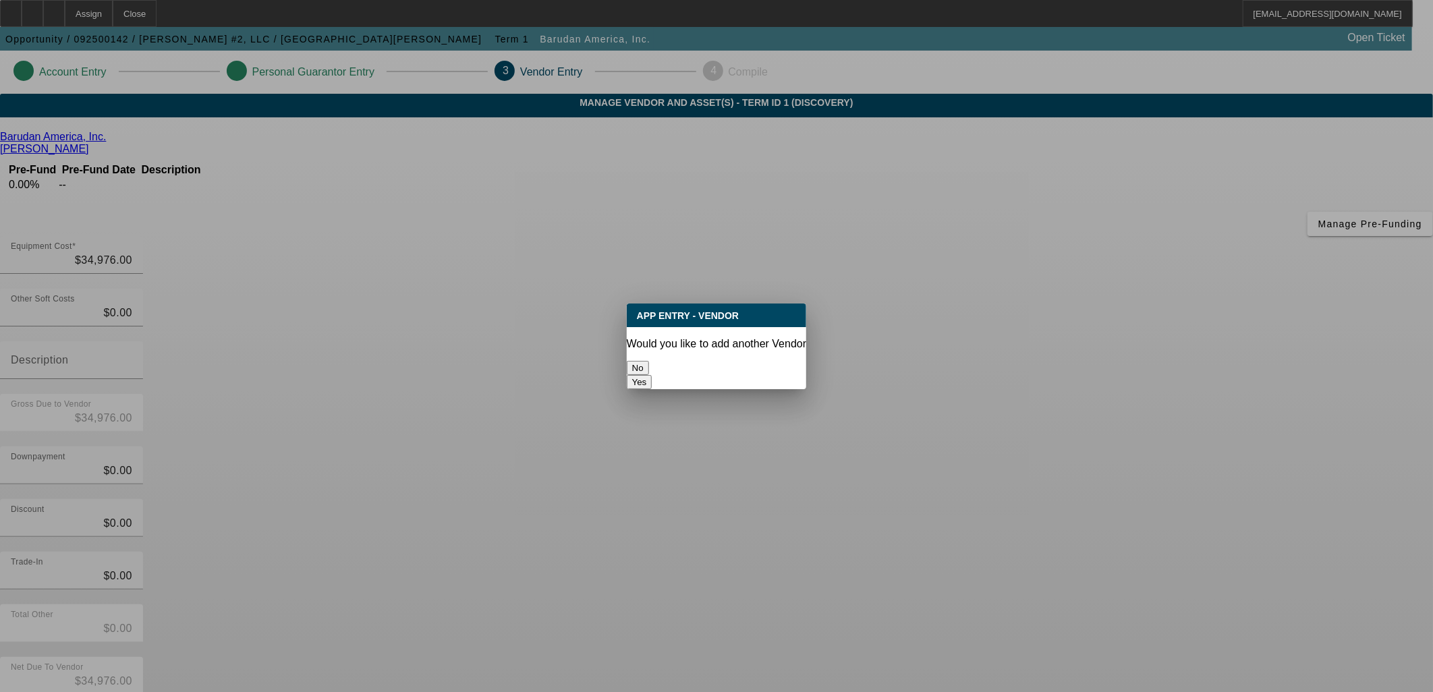
click at [649, 361] on button "No" at bounding box center [638, 368] width 22 height 14
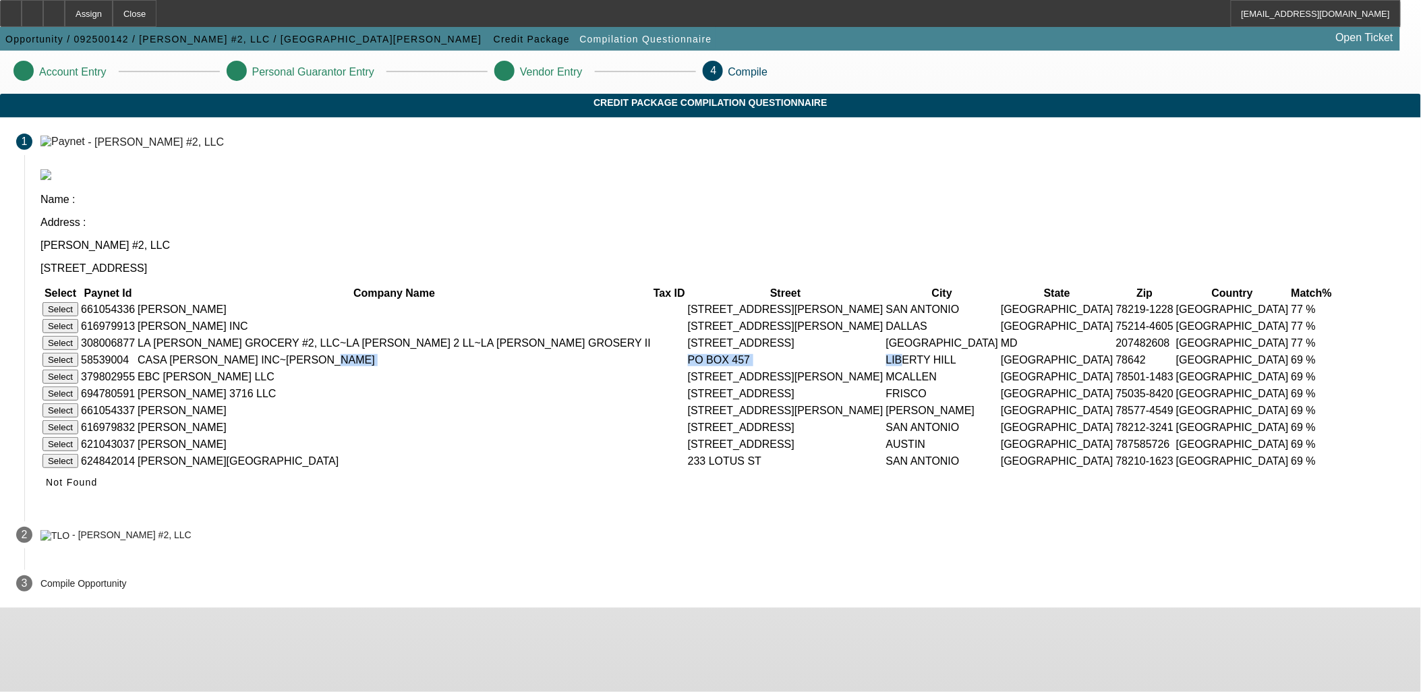
drag, startPoint x: 892, startPoint y: 347, endPoint x: 1100, endPoint y: 346, distance: 207.7
click at [1100, 346] on div "Name : Address : Esperanza #2, LLC 245 Branding Iron Lane Houston TX 77060 Sele…" at bounding box center [722, 339] width 1397 height 341
click at [1241, 304] on app-compilation-stepper "Account Entry Personal Guarantor Entry Vendor Entry 4 Compile Credit Package Co…" at bounding box center [710, 329] width 1421 height 557
click at [98, 488] on span "Not Found" at bounding box center [72, 482] width 52 height 11
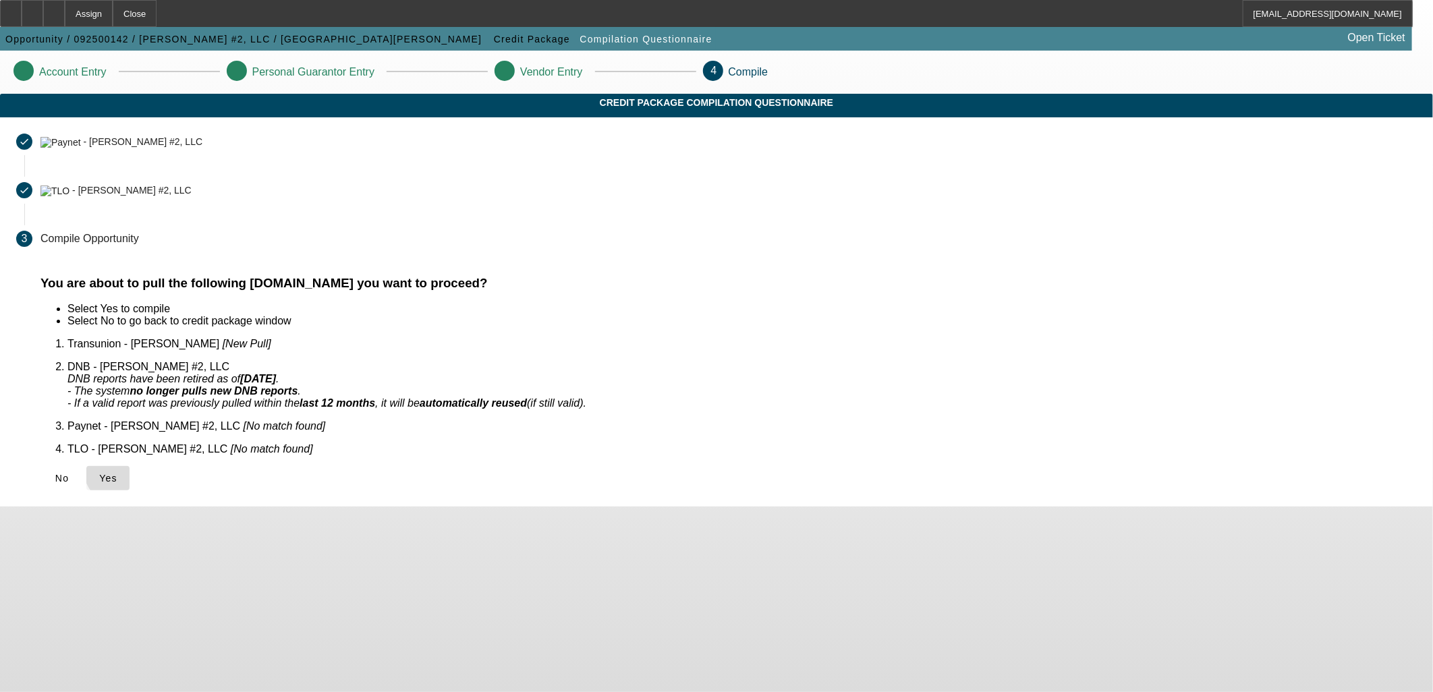
click at [117, 473] on span "Yes" at bounding box center [108, 478] width 18 height 11
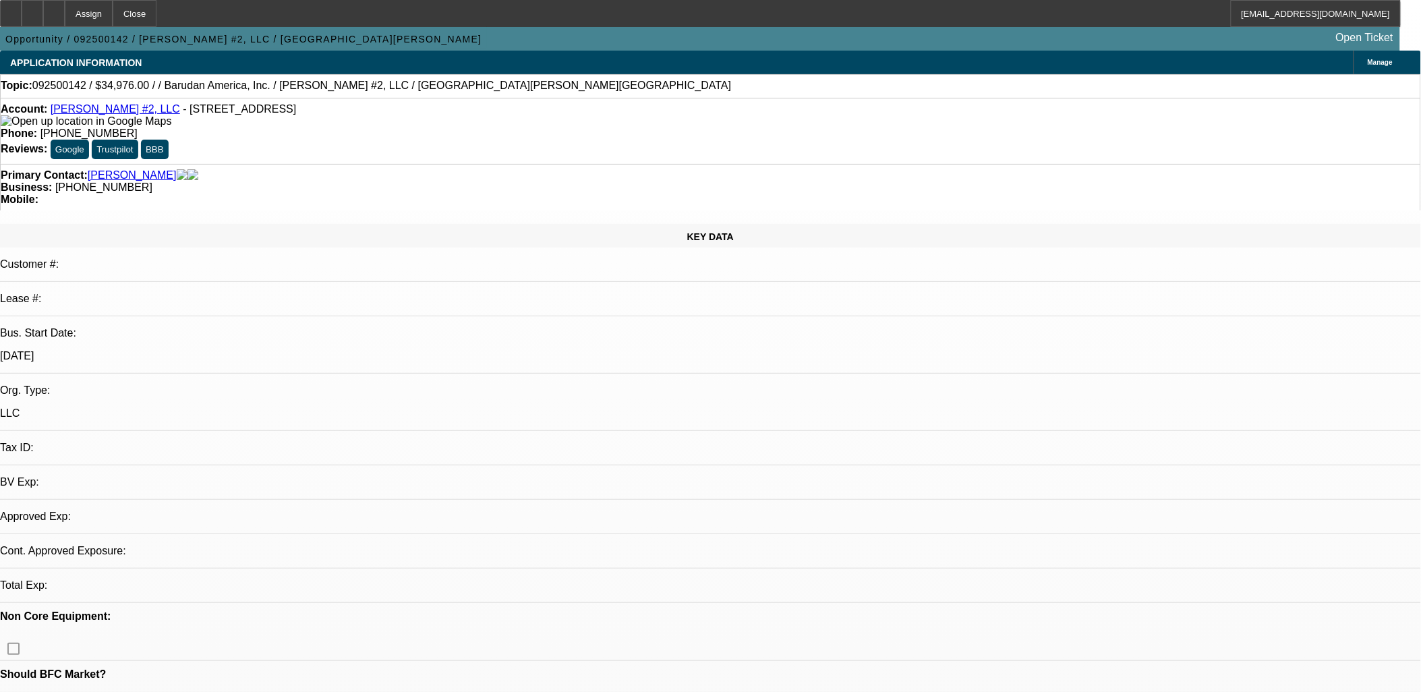
select select "0"
select select "2"
select select "0.1"
select select "1"
select select "2"
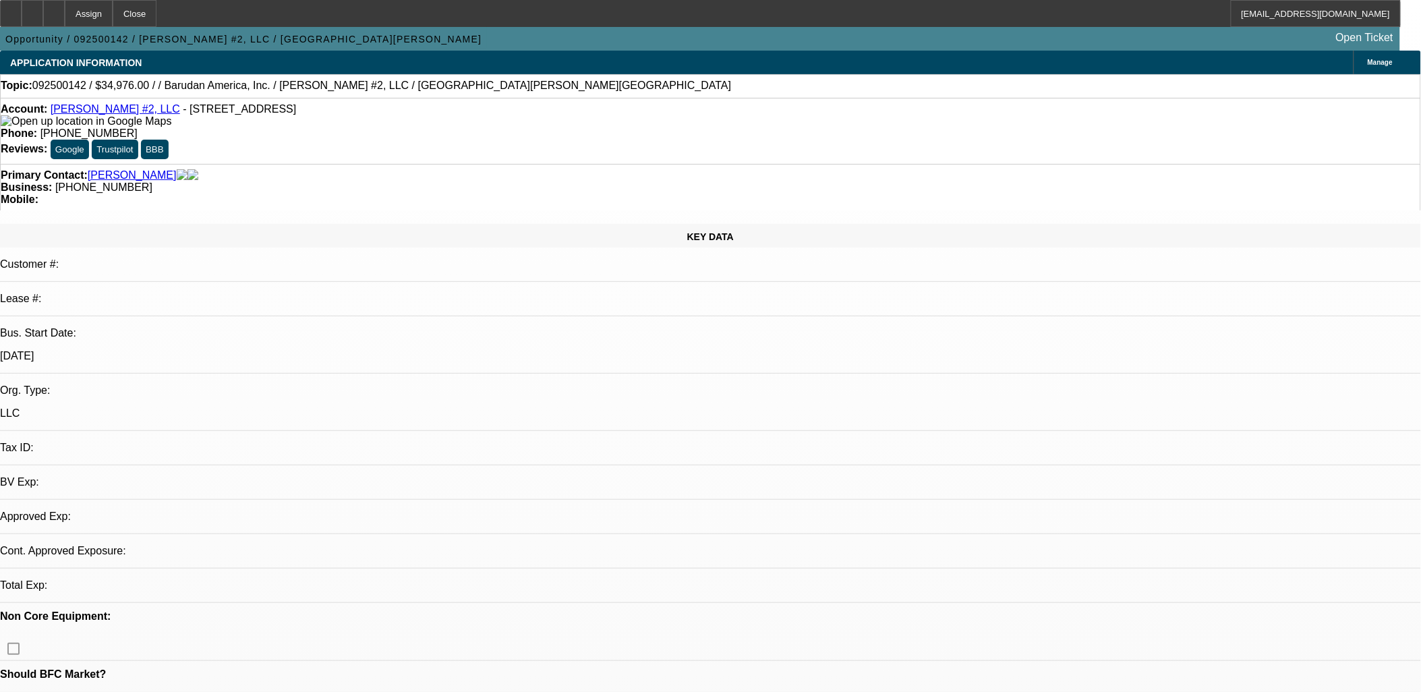
select select "4"
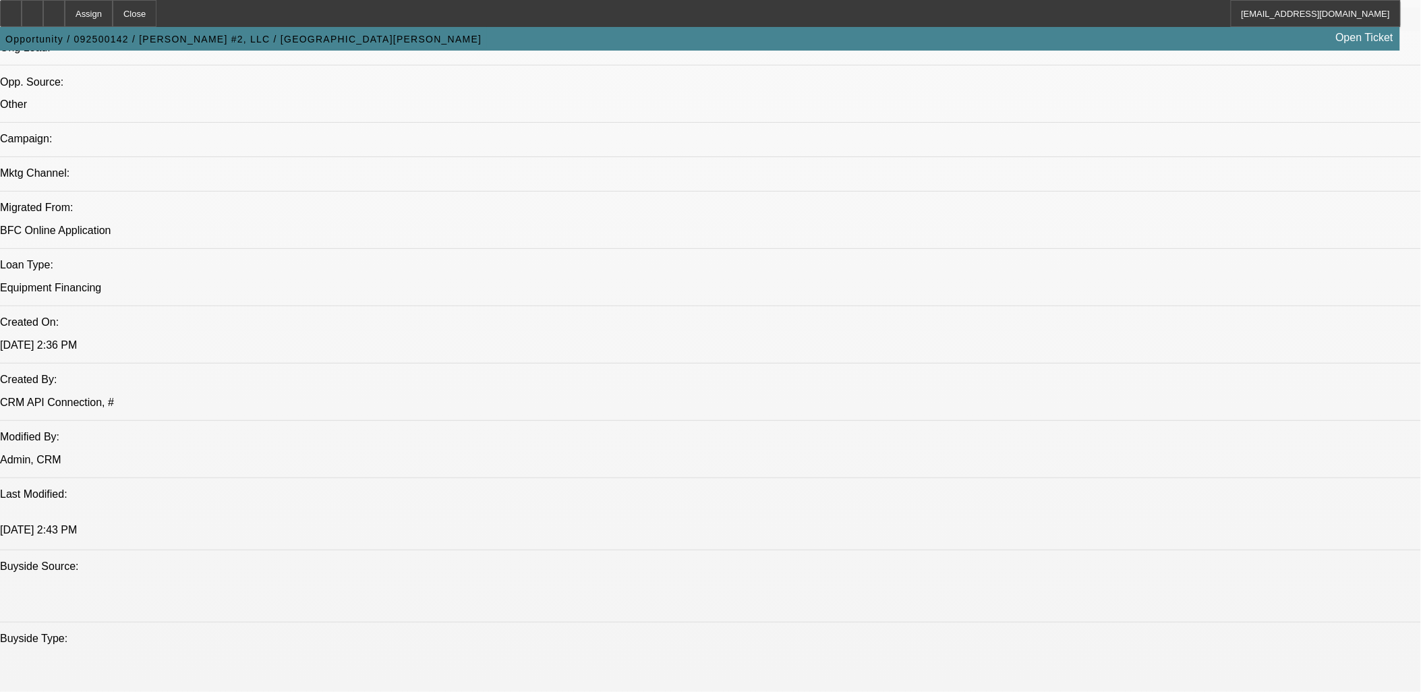
scroll to position [824, 0]
click at [54, 9] on icon at bounding box center [54, 9] width 0 height 0
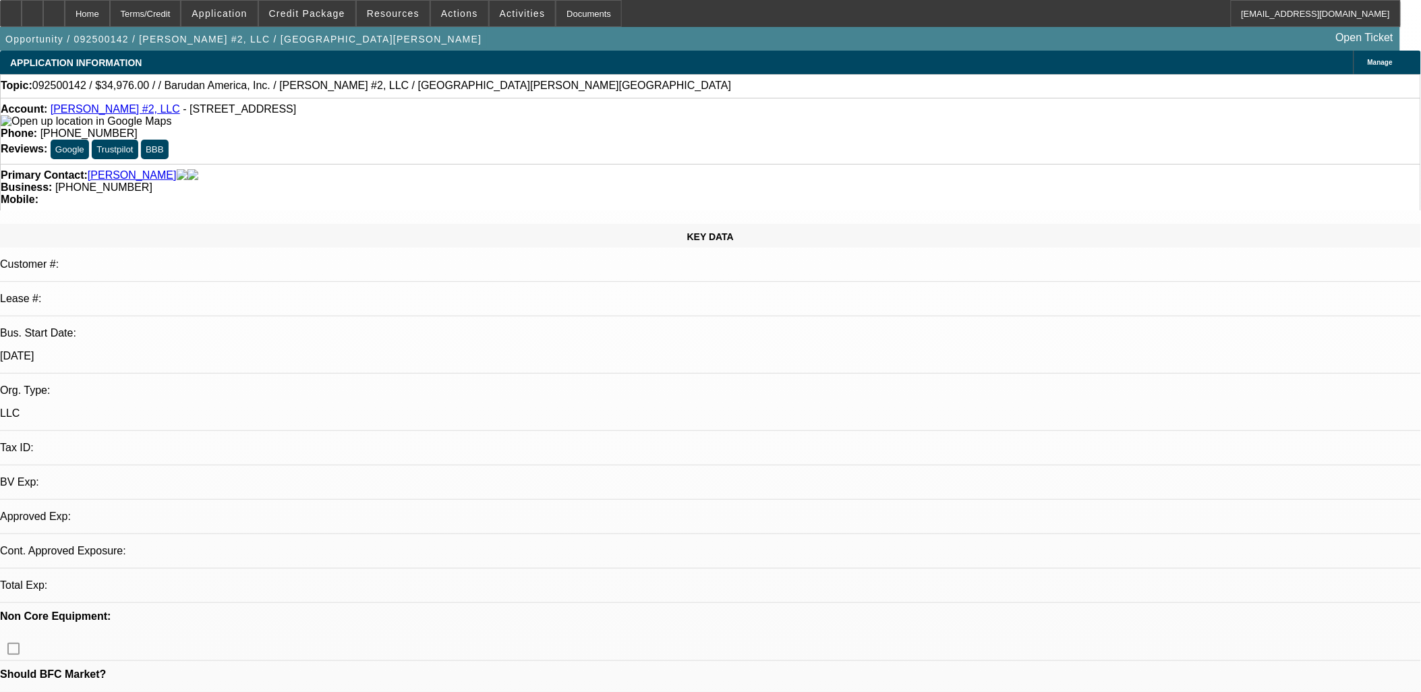
select select "0"
select select "2"
select select "0.1"
select select "1"
select select "2"
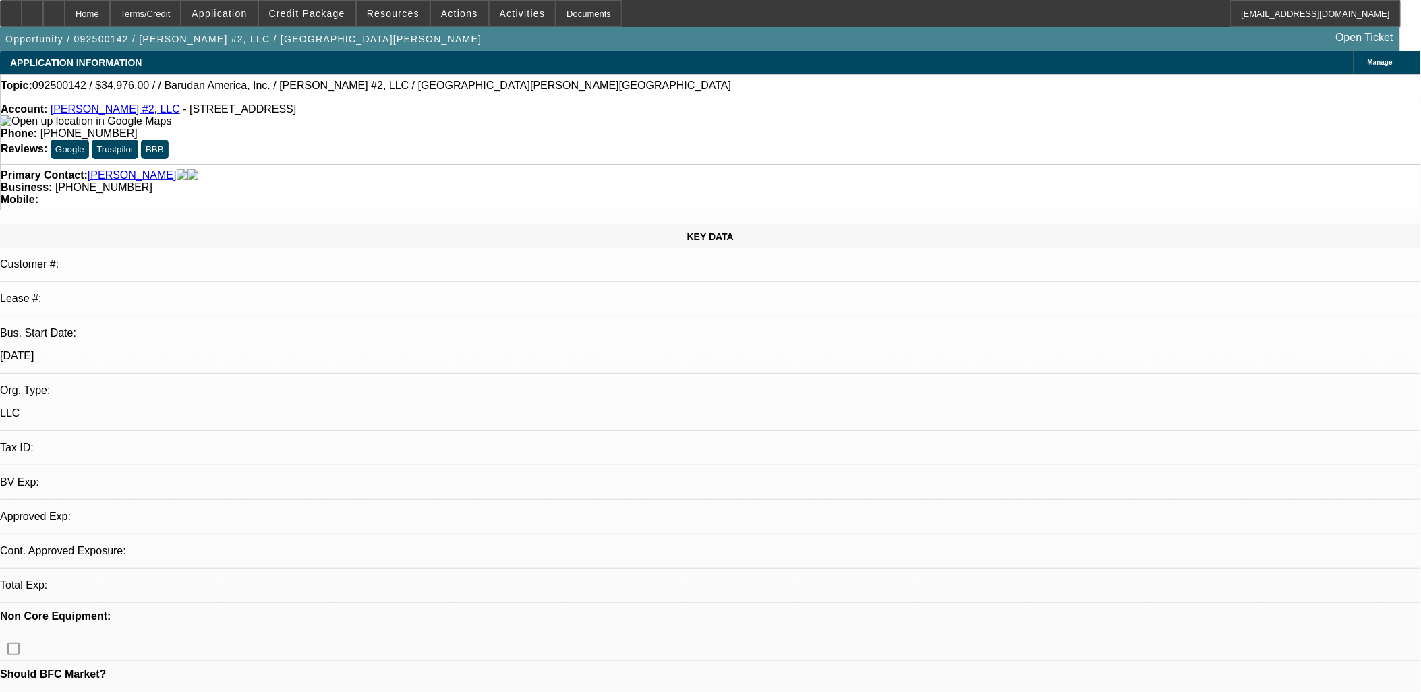
select select "4"
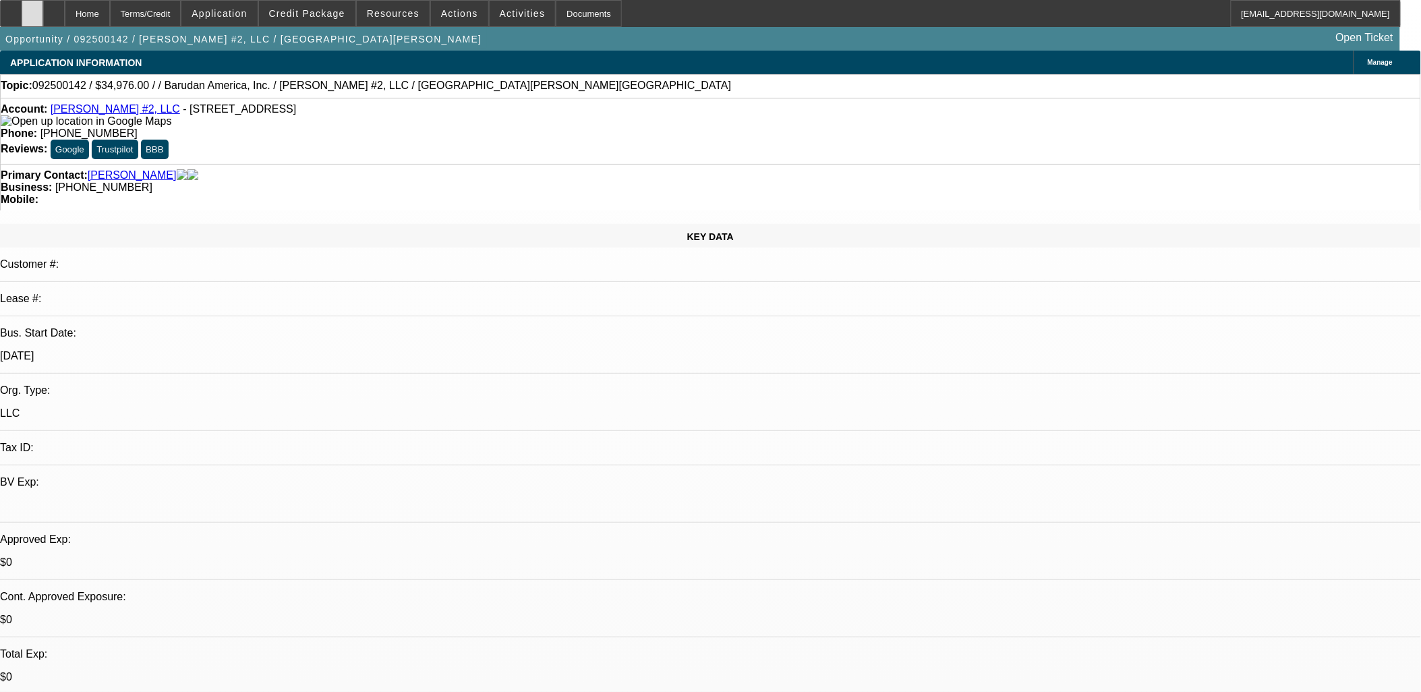
click at [43, 9] on div at bounding box center [33, 13] width 22 height 27
drag, startPoint x: 277, startPoint y: 112, endPoint x: 302, endPoint y: 113, distance: 25.0
click at [277, 112] on span "- [STREET_ADDRESS]" at bounding box center [239, 108] width 113 height 11
drag, startPoint x: 329, startPoint y: 117, endPoint x: 62, endPoint y: 111, distance: 267.2
click at [62, 111] on div "Account: [PERSON_NAME] #2, LLC - [STREET_ADDRESS]" at bounding box center [711, 115] width 1420 height 24
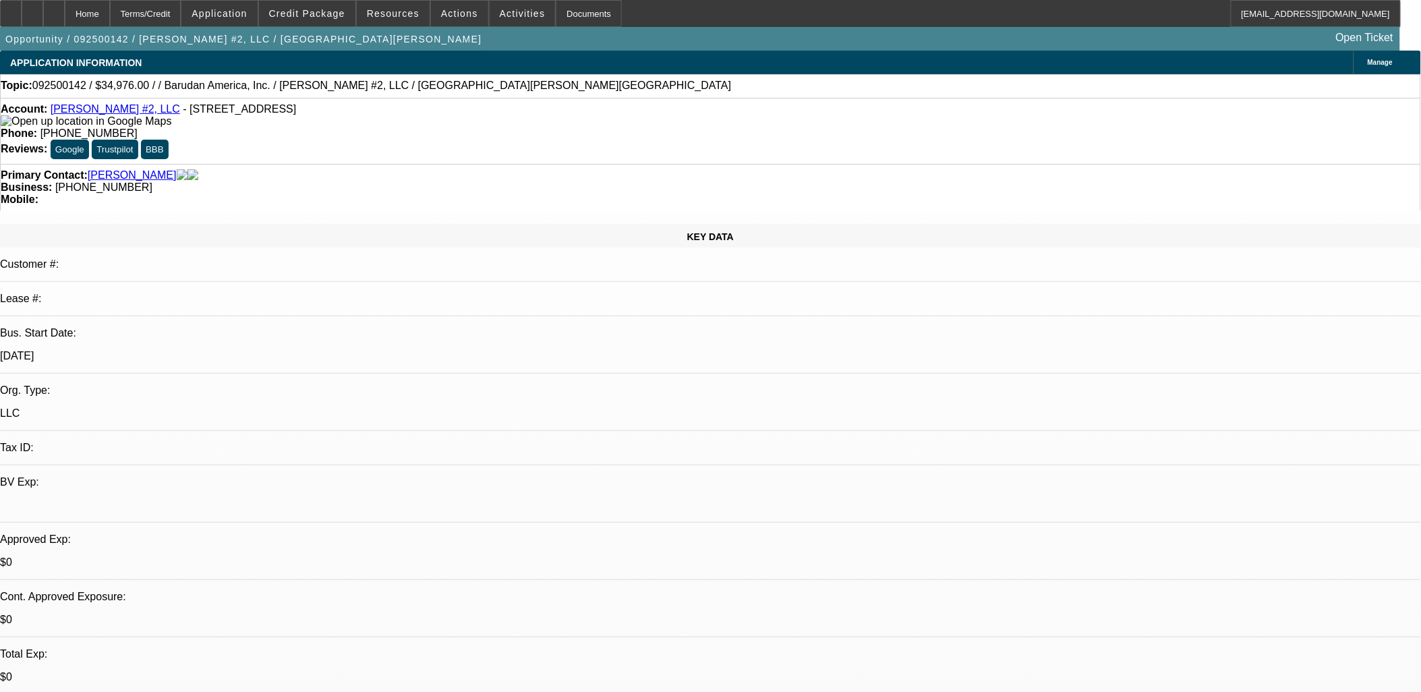
copy div "[PERSON_NAME] #2, LLC - [STREET_ADDRESS]"
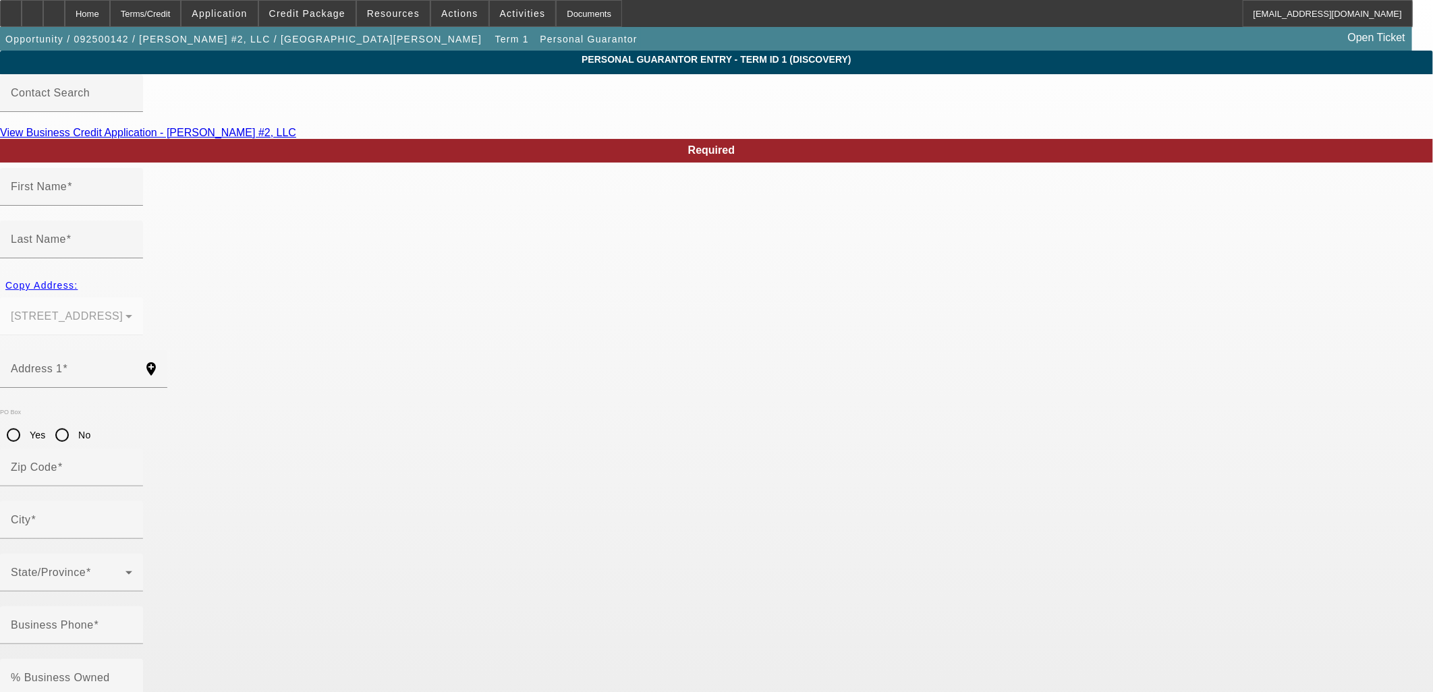
type input "[PERSON_NAME]"
type input "[STREET_ADDRESS]"
radio input "true"
type input "77060"
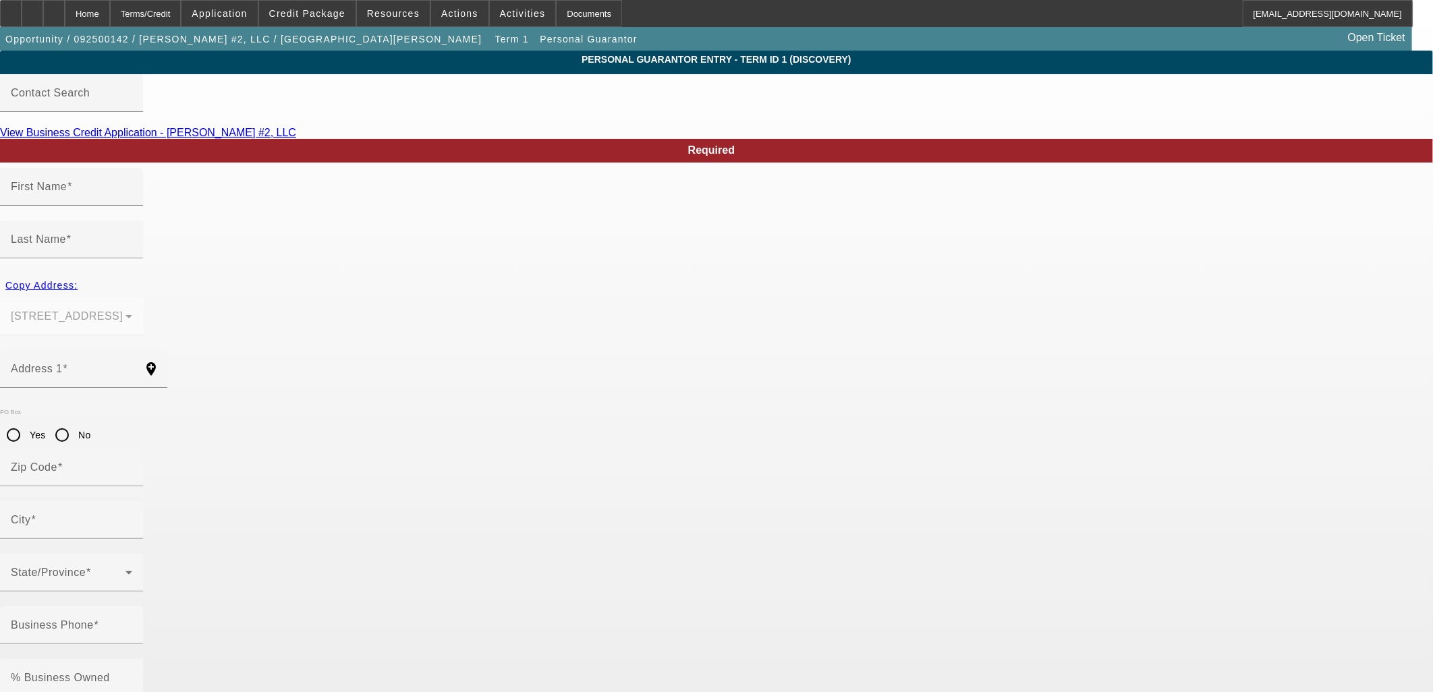
type input "[GEOGRAPHIC_DATA]"
type input "[PHONE_NUMBER]"
type input "100"
type input "631-72-2156"
type input "[EMAIL_ADDRESS][DOMAIN_NAME]"
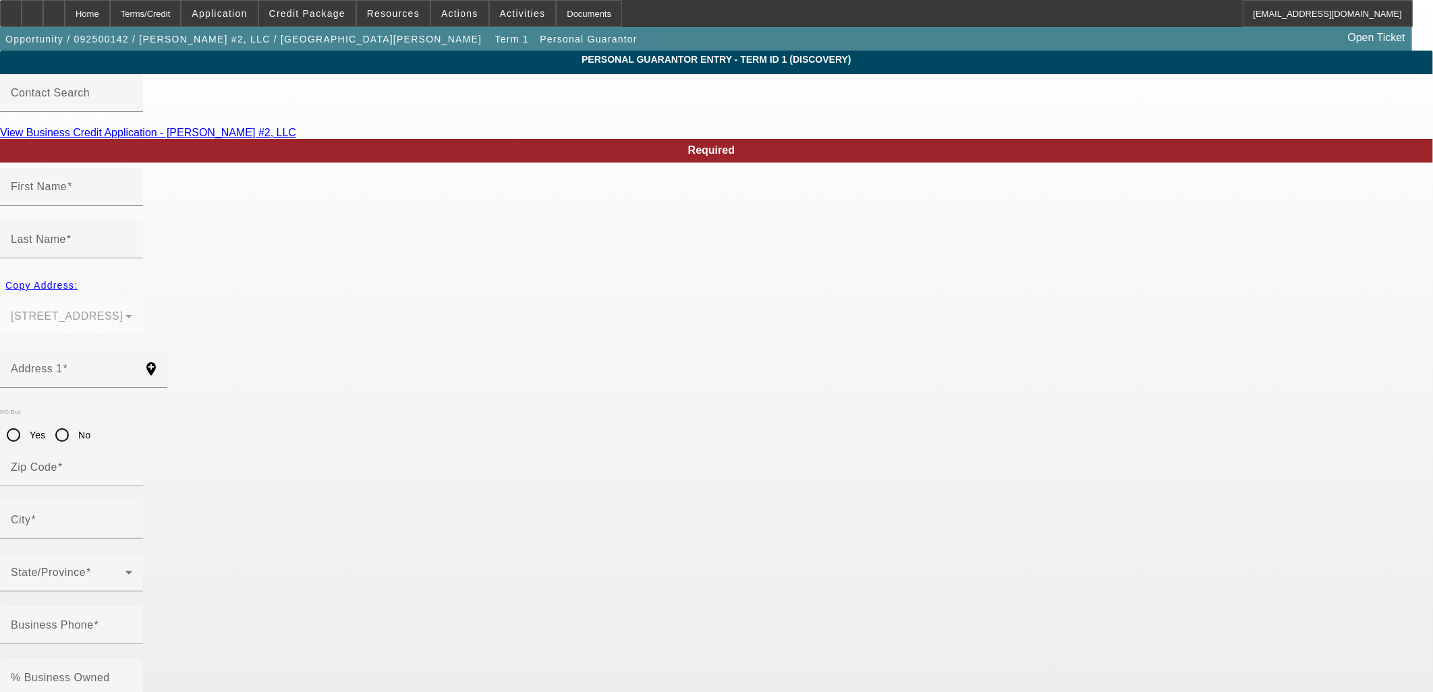
type input "[PHONE_NUMBER]"
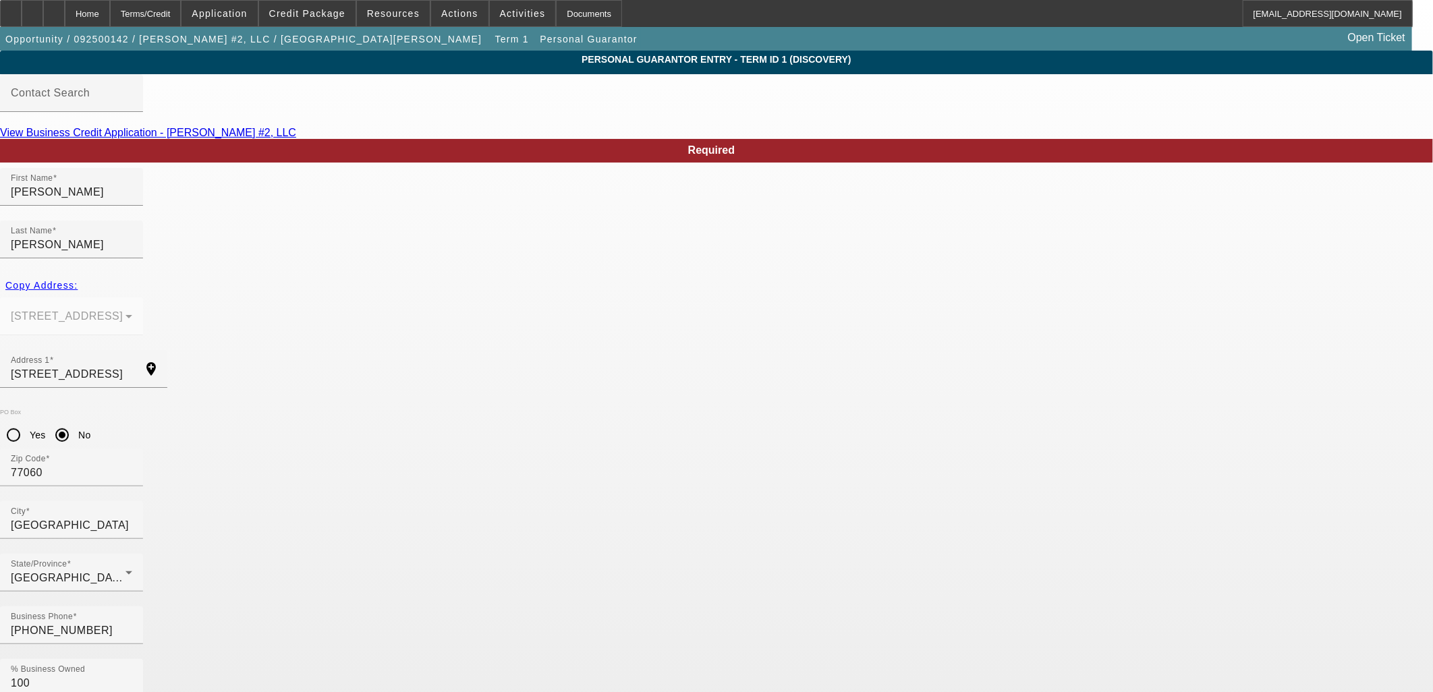
click at [132, 200] on input "[PERSON_NAME]" at bounding box center [71, 192] width 121 height 16
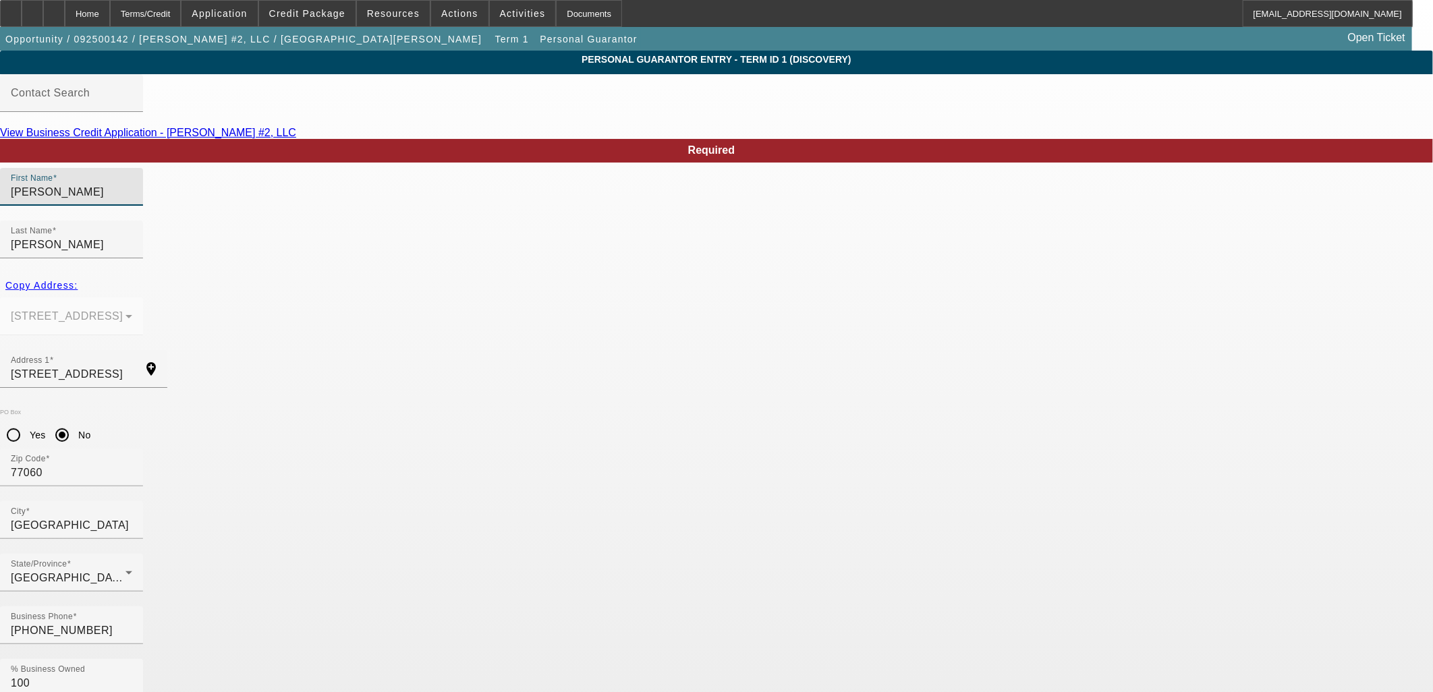
click at [132, 200] on input "[PERSON_NAME]" at bounding box center [71, 192] width 121 height 16
click at [110, 12] on div "Home" at bounding box center [87, 13] width 45 height 27
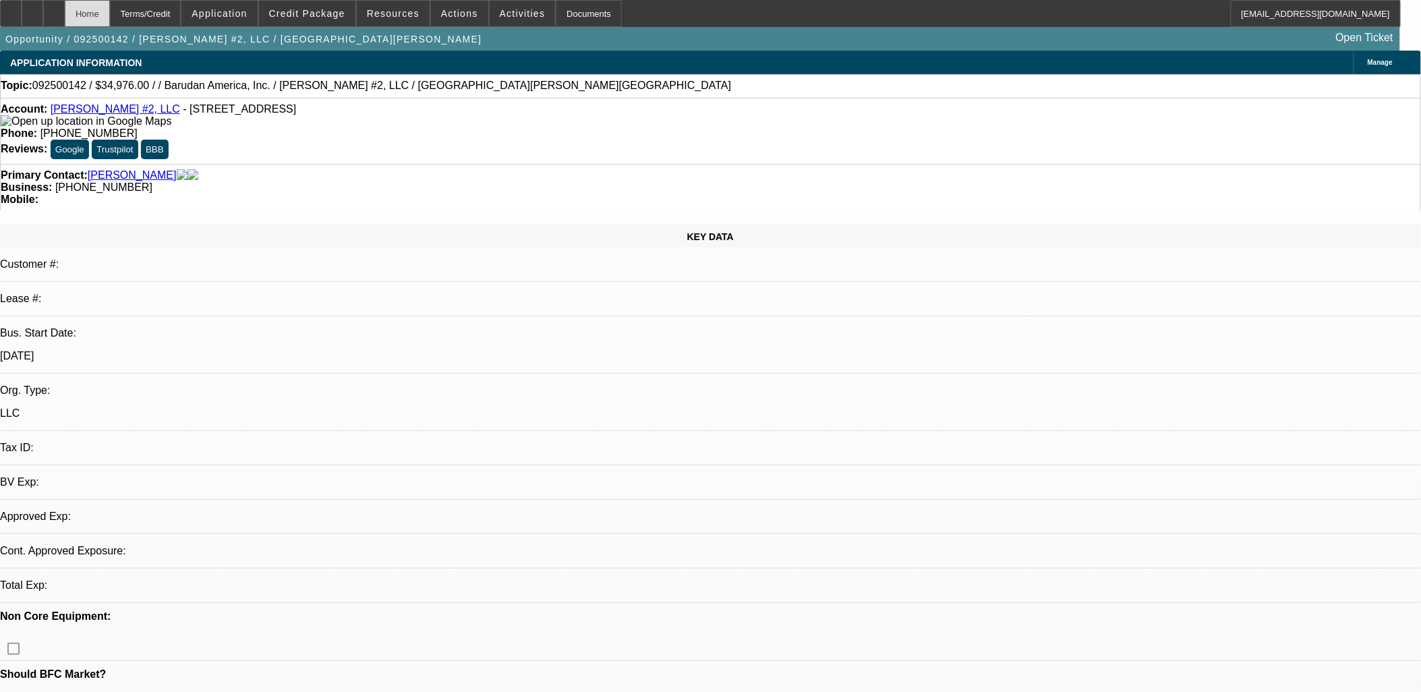
select select "0"
select select "2"
select select "0.1"
select select "4"
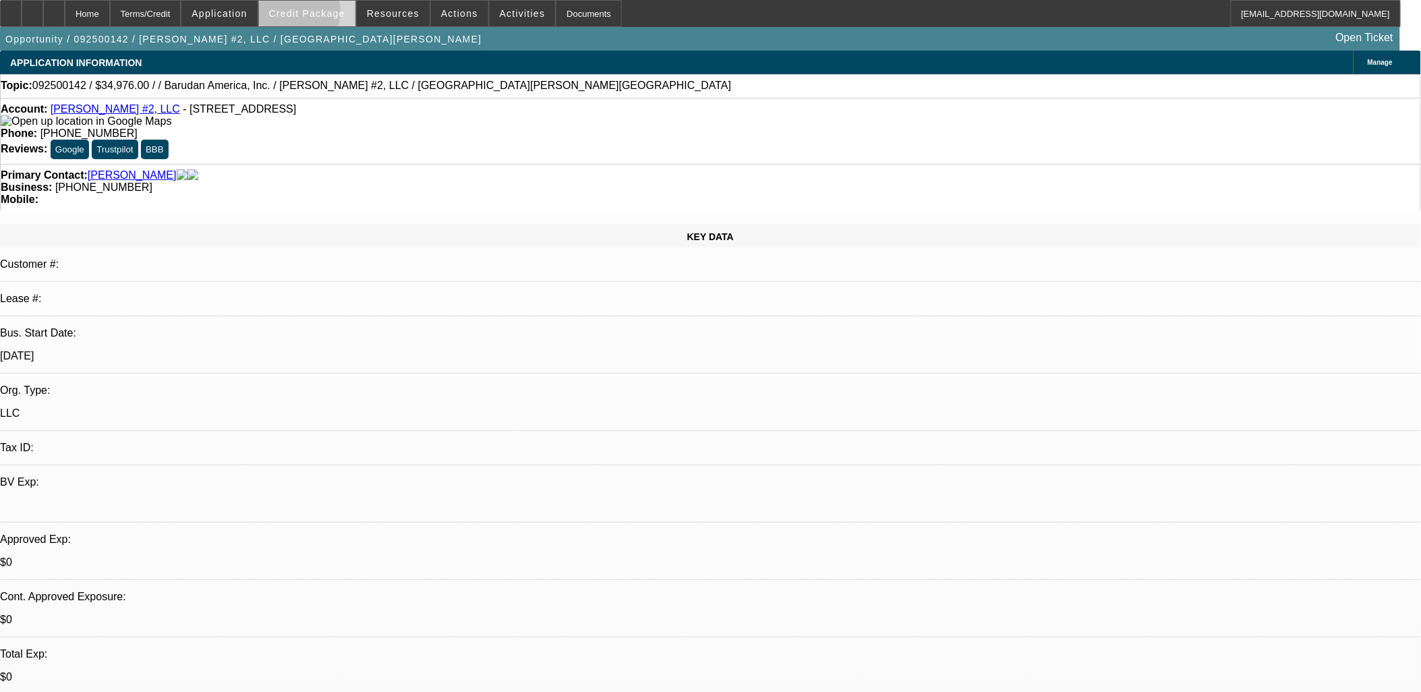
click at [318, 15] on span "Credit Package" at bounding box center [307, 13] width 76 height 11
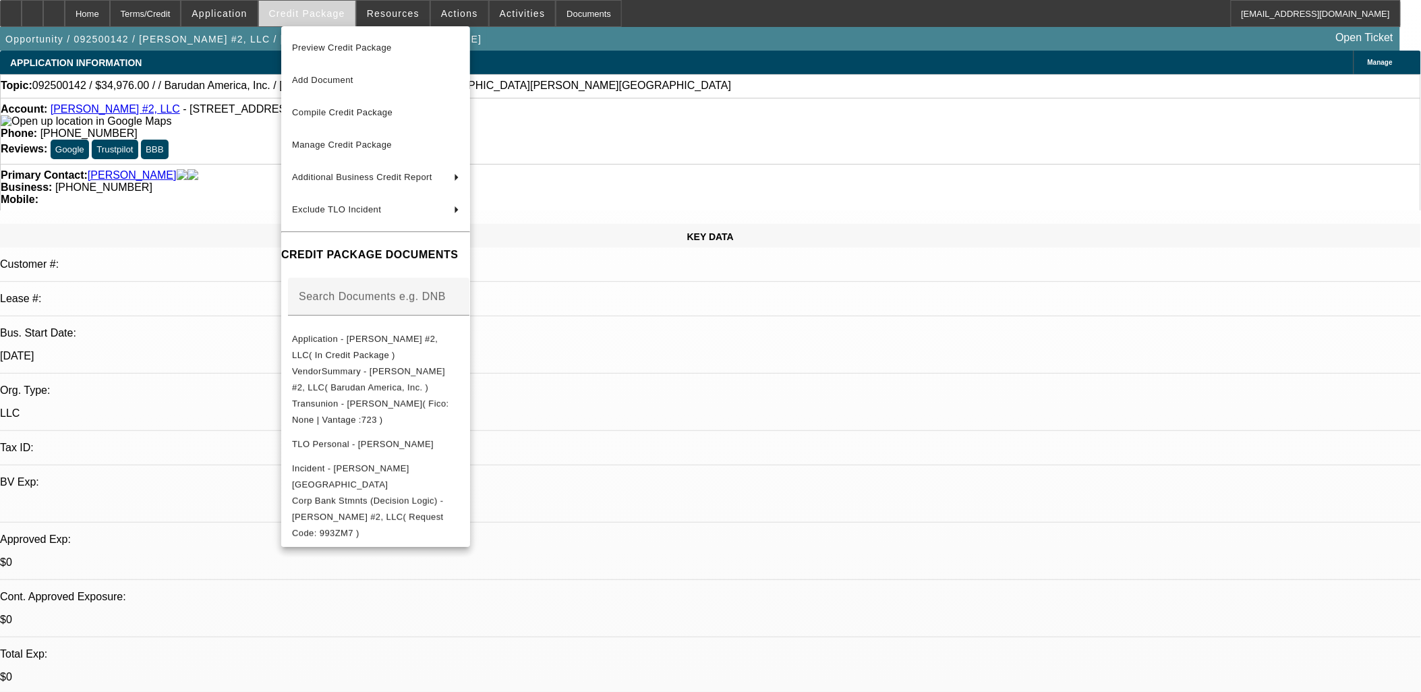
click at [318, 15] on div at bounding box center [710, 346] width 1421 height 692
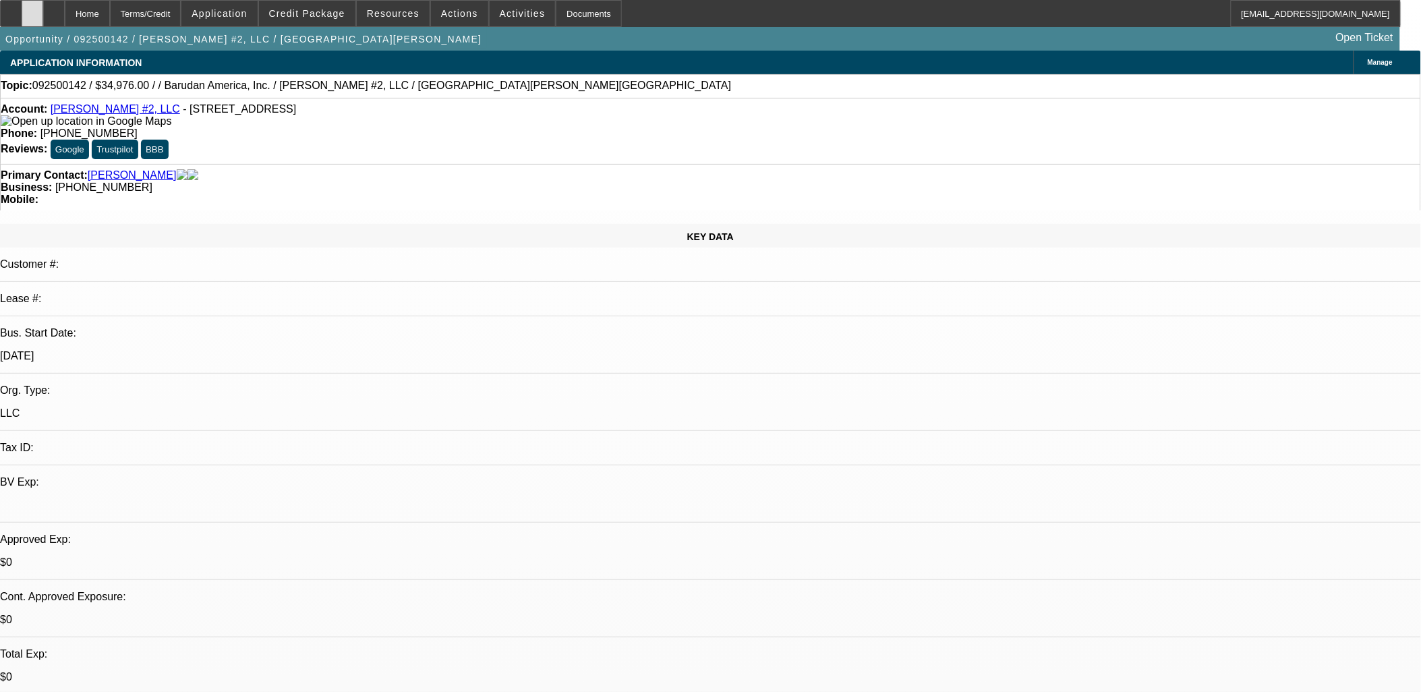
click at [43, 17] on div at bounding box center [33, 13] width 22 height 27
click at [522, 14] on span at bounding box center [523, 13] width 66 height 32
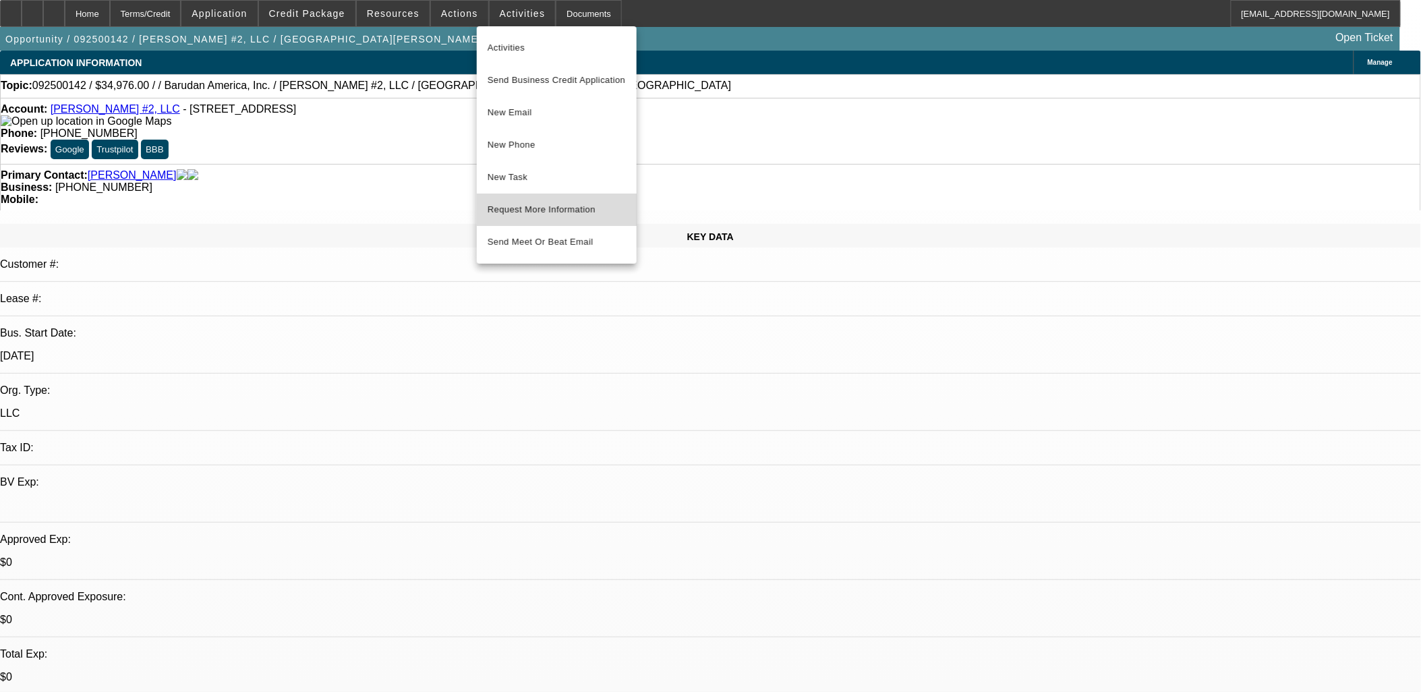
click at [558, 210] on span "Request More Information" at bounding box center [557, 210] width 138 height 16
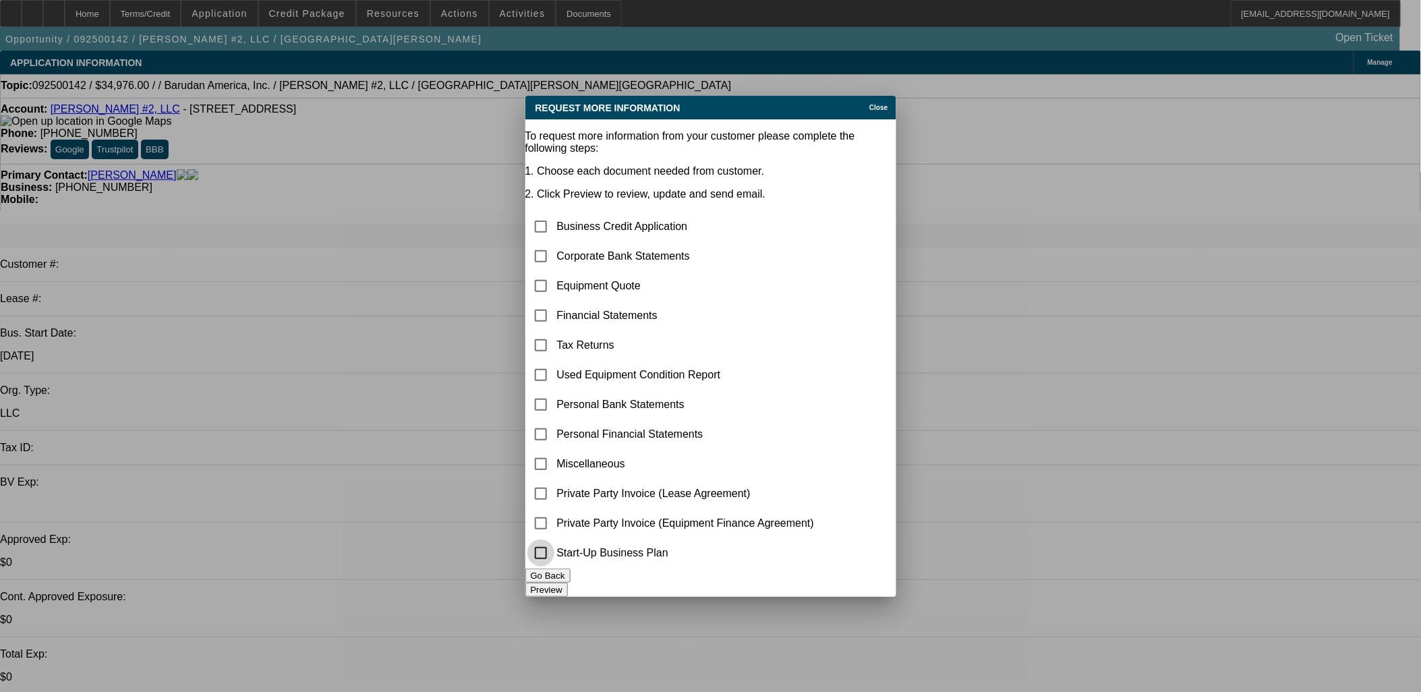
click at [554, 554] on input "checkbox" at bounding box center [540, 553] width 27 height 27
checkbox input "true"
click at [568, 583] on button "Preview" at bounding box center [546, 590] width 42 height 14
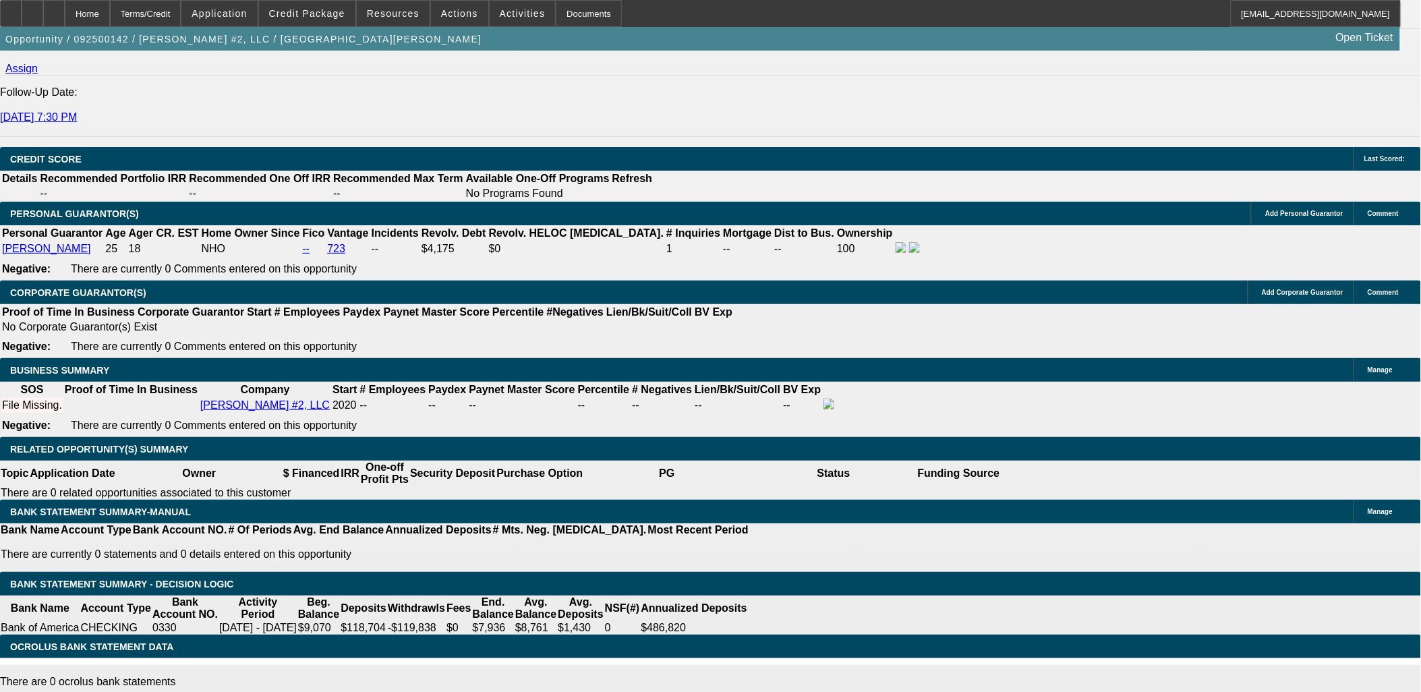
scroll to position [1824, 0]
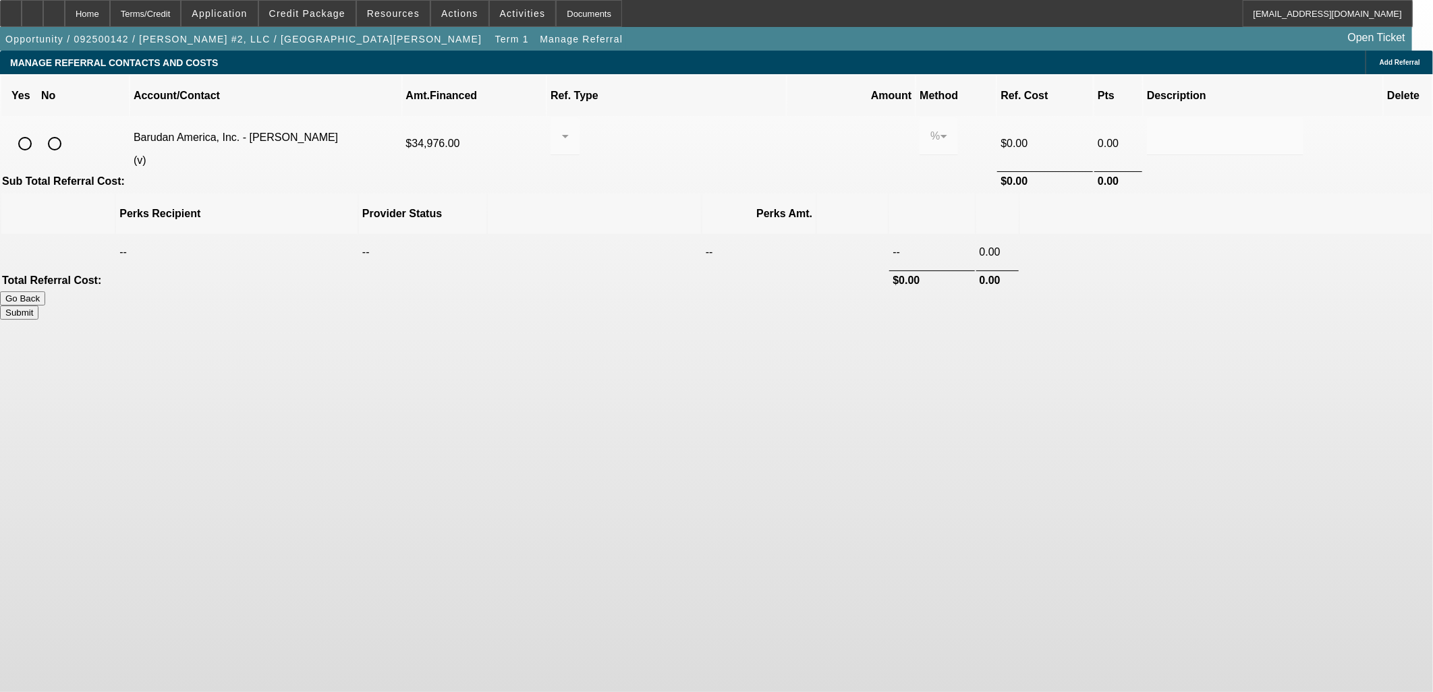
click at [38, 130] on input "radio" at bounding box center [24, 143] width 27 height 27
radio input "true"
click at [579, 128] on div at bounding box center [564, 136] width 29 height 38
click at [653, 185] on mat-option "Pay vendor COMPANY" at bounding box center [680, 190] width 149 height 32
click at [679, 130] on span "Pay vendor COMPANY" at bounding box center [619, 135] width 117 height 11
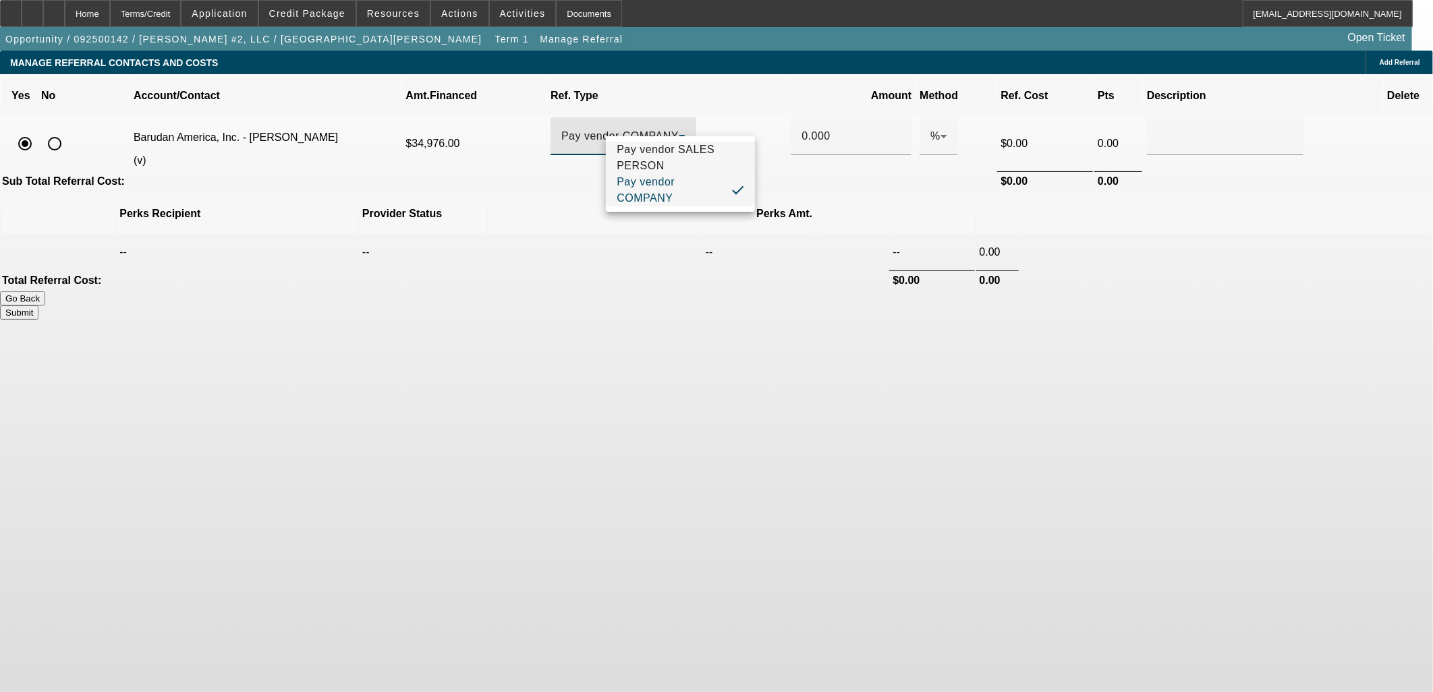
click at [665, 161] on span "Pay vendor SALES PERSON" at bounding box center [679, 158] width 127 height 32
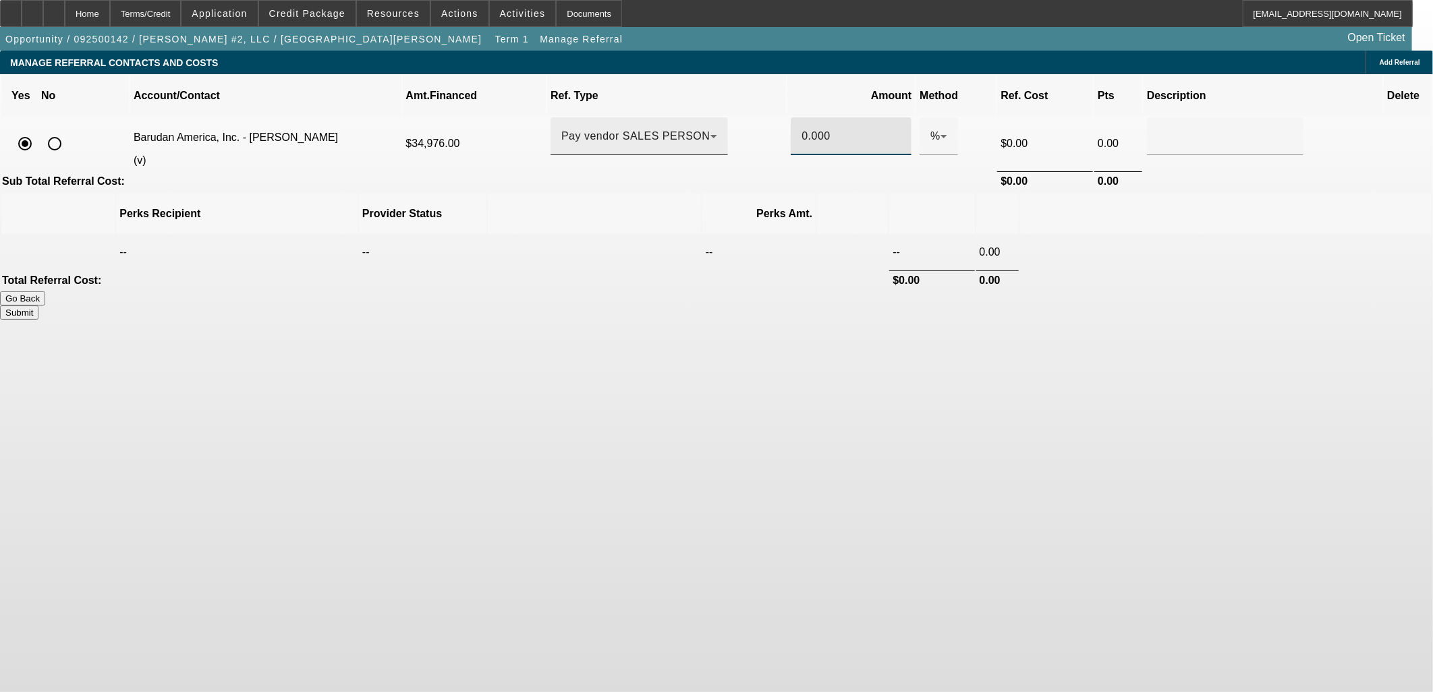
drag, startPoint x: 820, startPoint y: 116, endPoint x: 712, endPoint y: 113, distance: 108.6
click at [712, 117] on tr "Barudan America, Inc. - [PERSON_NAME] (v) $34,976.00 Pay vendor SALES PERSON 0.…" at bounding box center [716, 143] width 1430 height 53
click at [1083, 209] on table "Perks Recipient Provider Status Perks Amt. -- -- -- -- 0.00 $0.00 0.00" at bounding box center [716, 241] width 1433 height 99
drag, startPoint x: 1083, startPoint y: 209, endPoint x: 1024, endPoint y: 233, distance: 63.3
click at [38, 306] on button "Submit" at bounding box center [19, 313] width 38 height 14
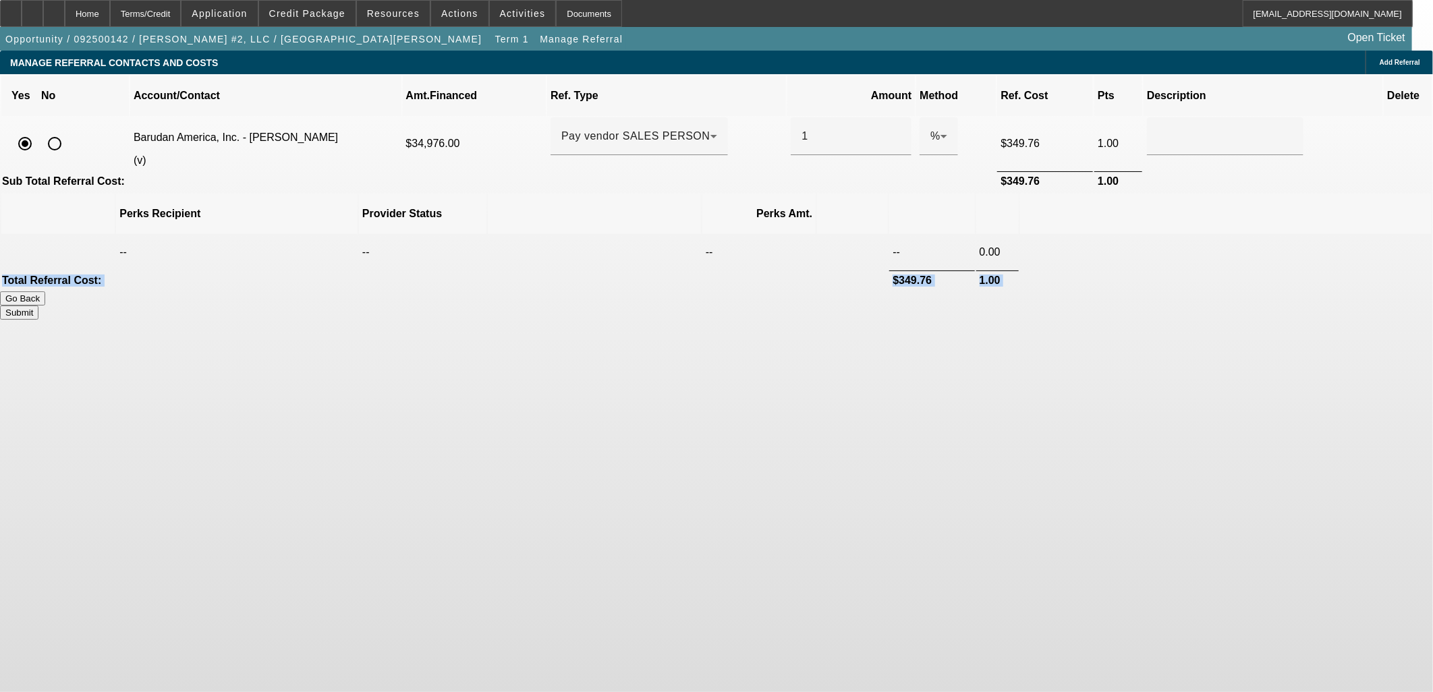
type input "1.000"
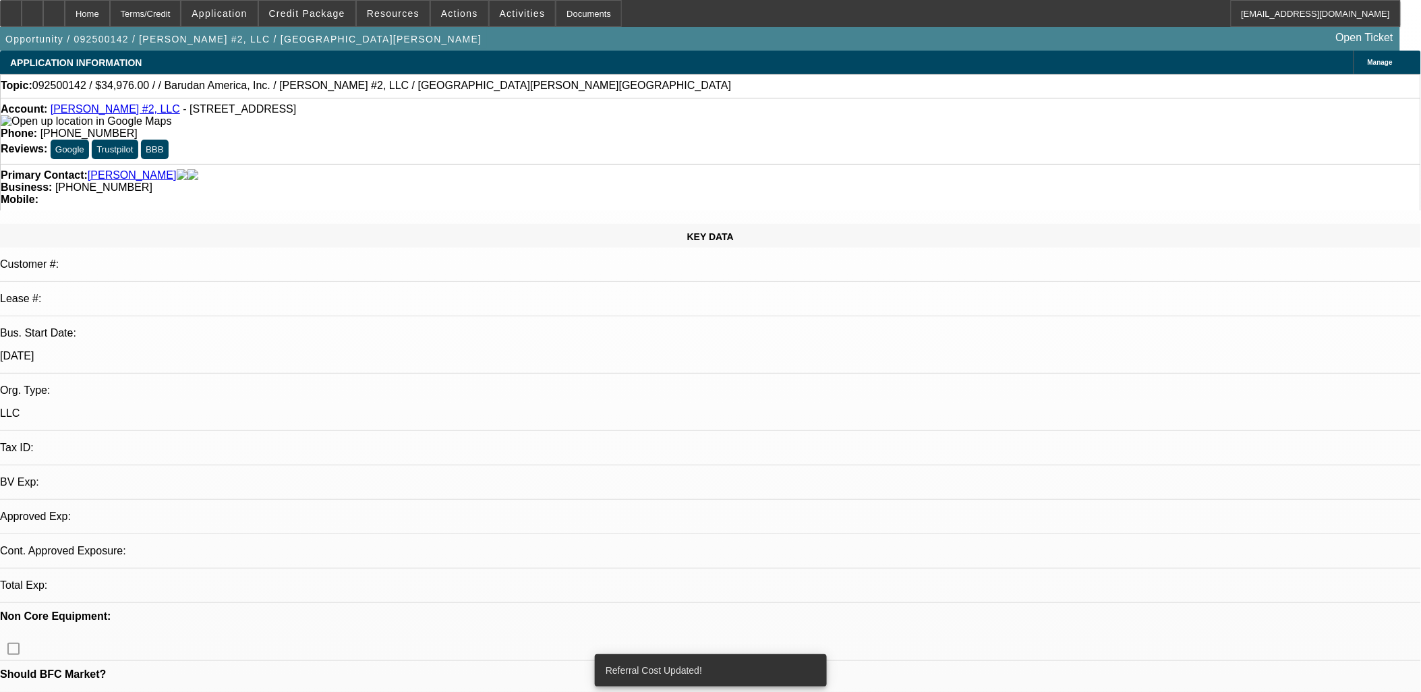
select select "0"
select select "2"
select select "0.1"
select select "4"
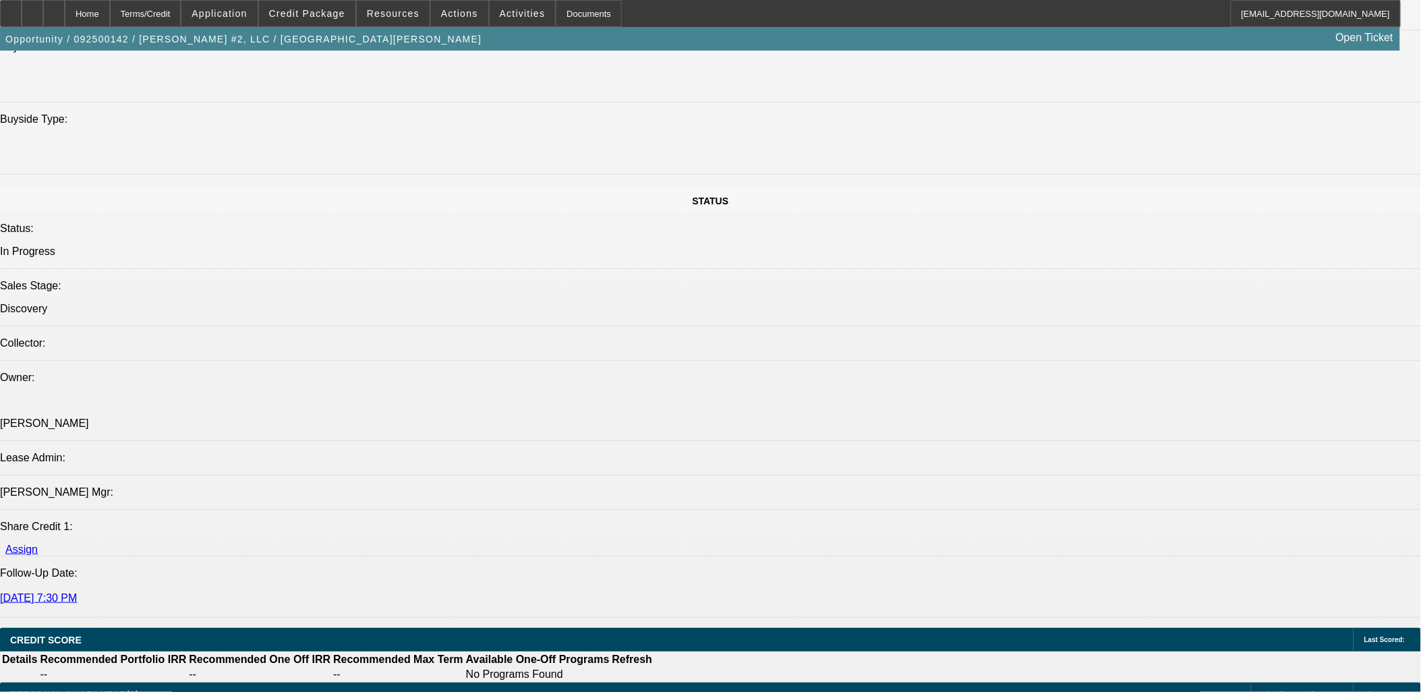
scroll to position [1648, 0]
